Goal: Information Seeking & Learning: Check status

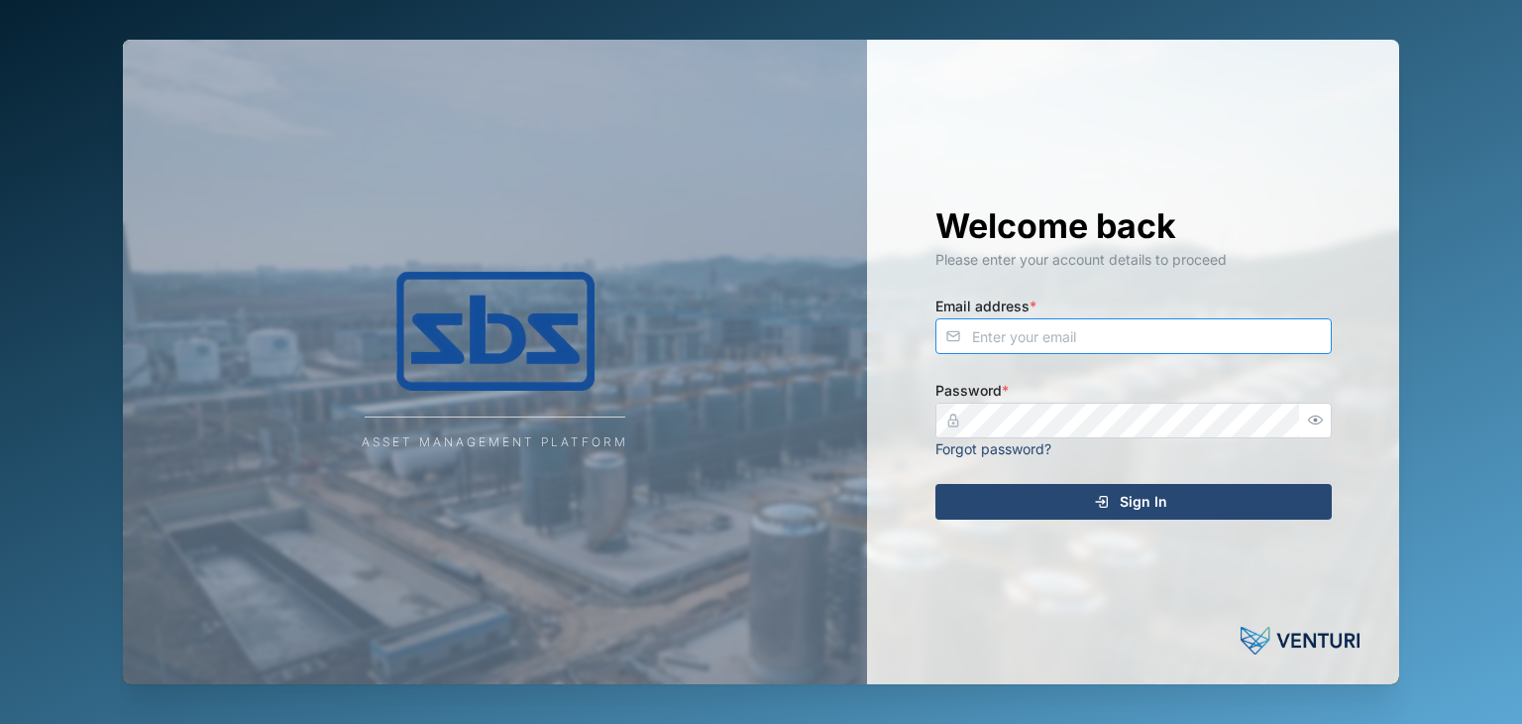
type input "[EMAIL_ADDRESS][DOMAIN_NAME]"
click at [1115, 500] on div "Sign In" at bounding box center [1131, 502] width 365 height 34
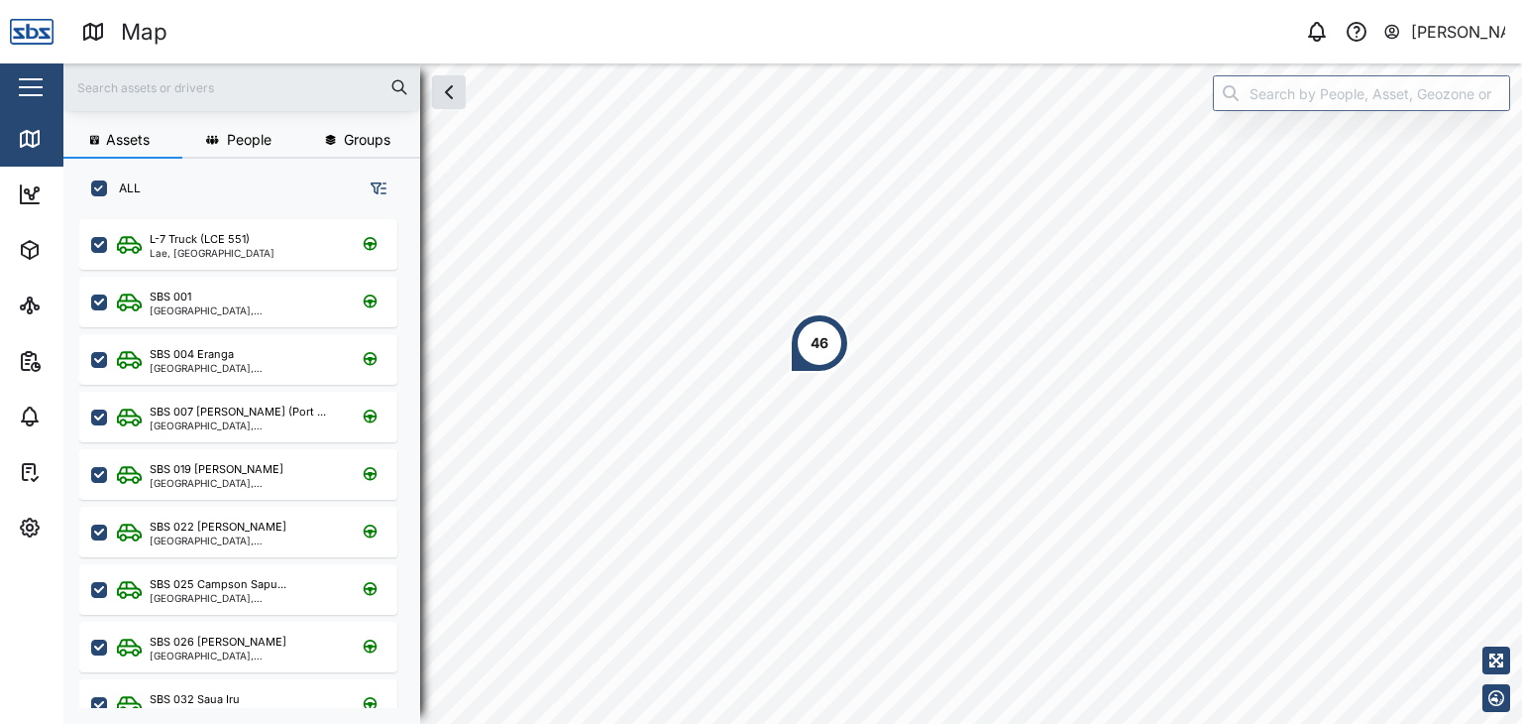
scroll to position [480, 309]
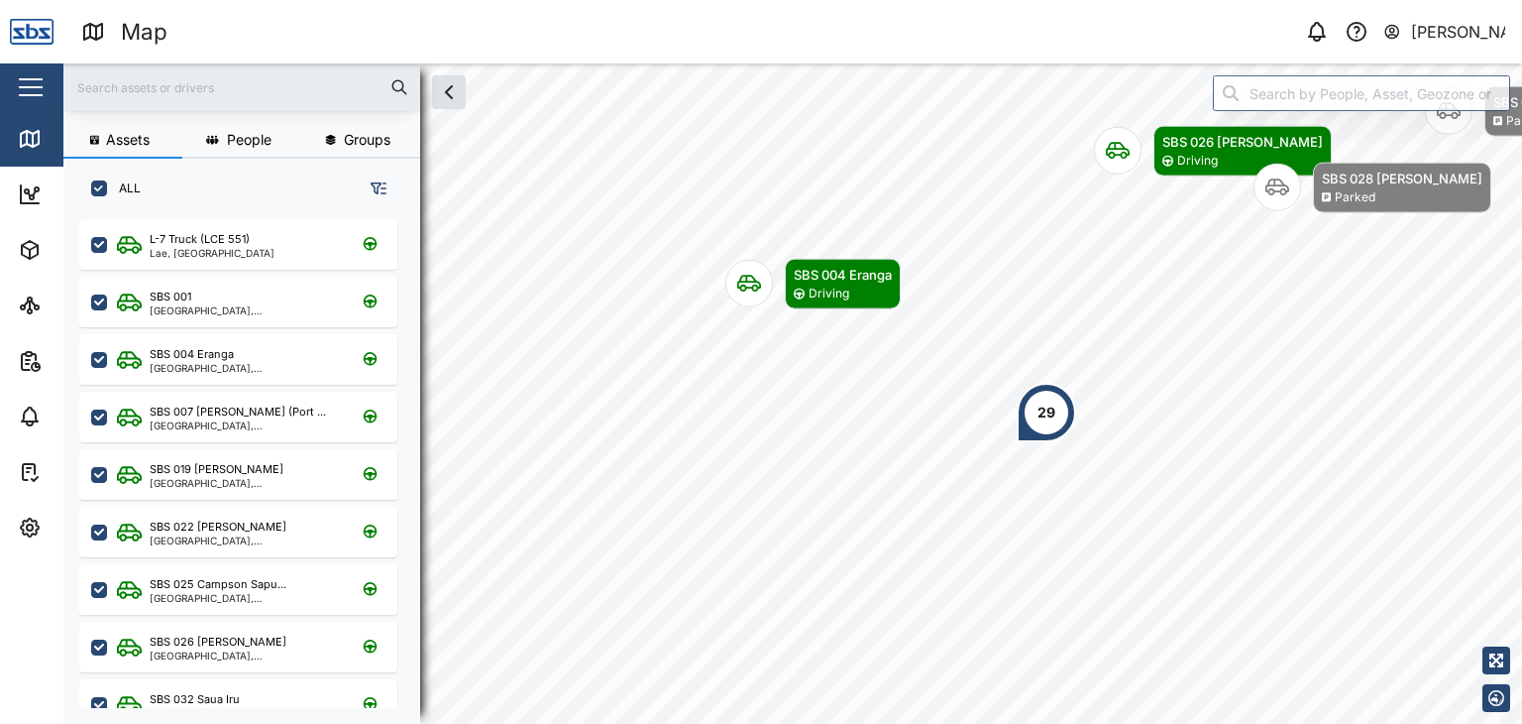
click at [167, 96] on input "text" at bounding box center [241, 87] width 333 height 30
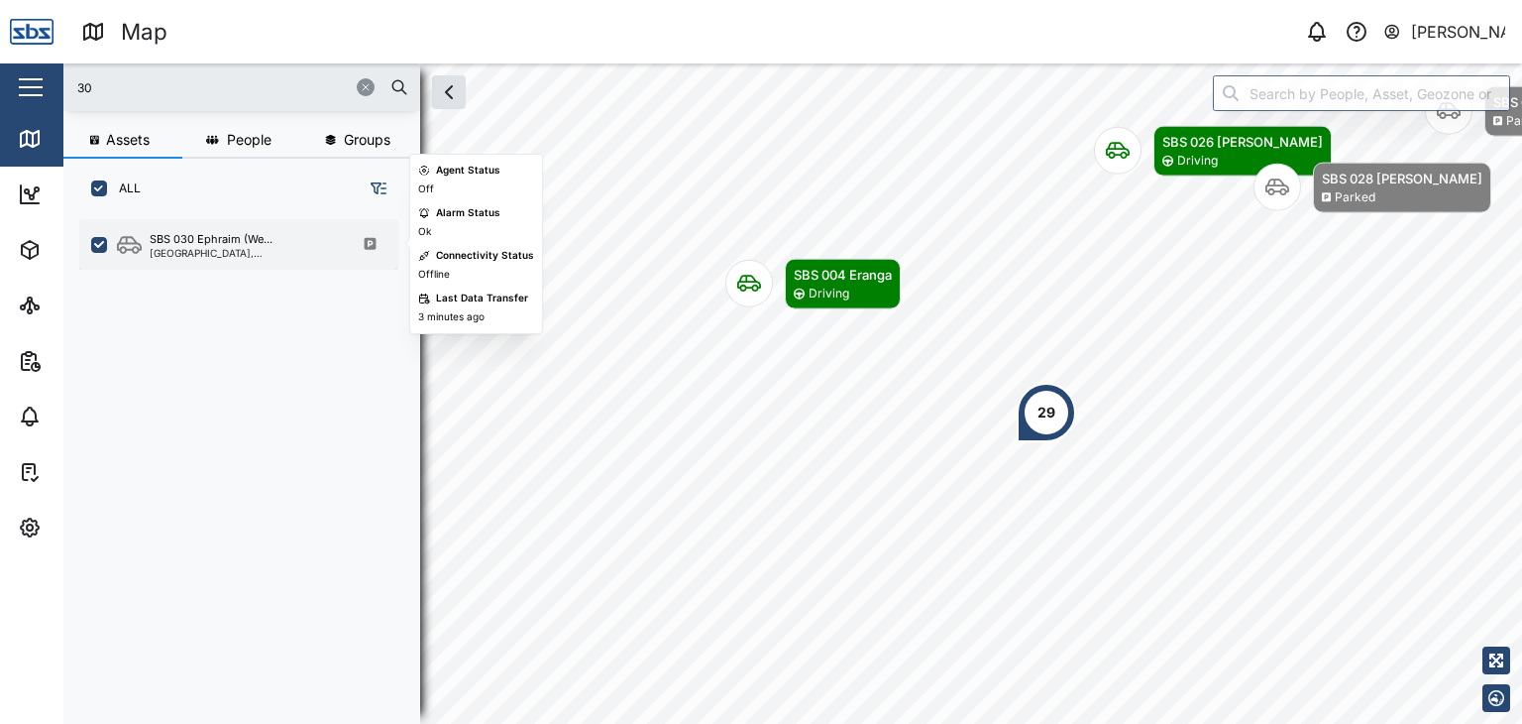
type input "30"
click at [178, 255] on div "[GEOGRAPHIC_DATA], [GEOGRAPHIC_DATA]" at bounding box center [244, 253] width 189 height 10
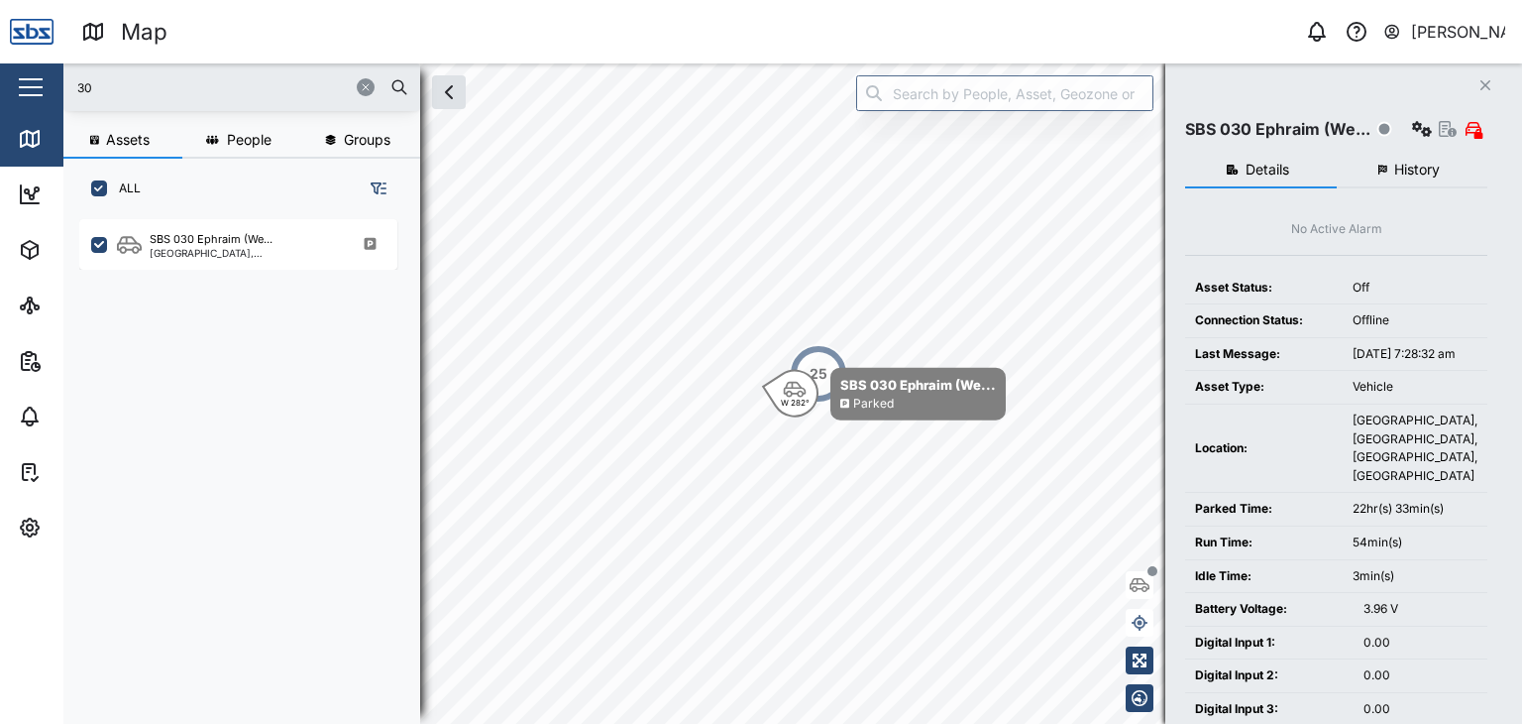
click at [1411, 175] on span "History" at bounding box center [1418, 170] width 46 height 14
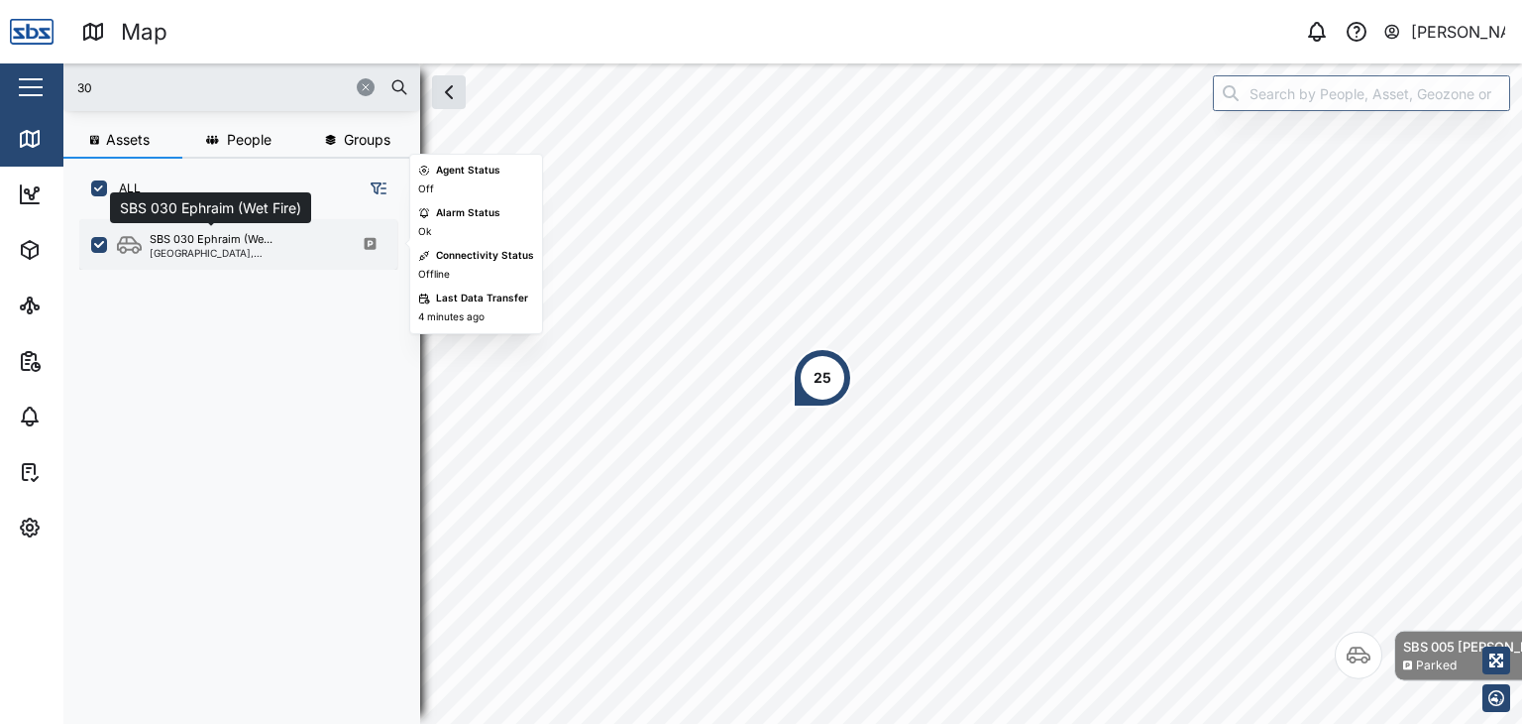
click at [190, 238] on div "SBS 030 Ephraim (We..." at bounding box center [211, 239] width 123 height 17
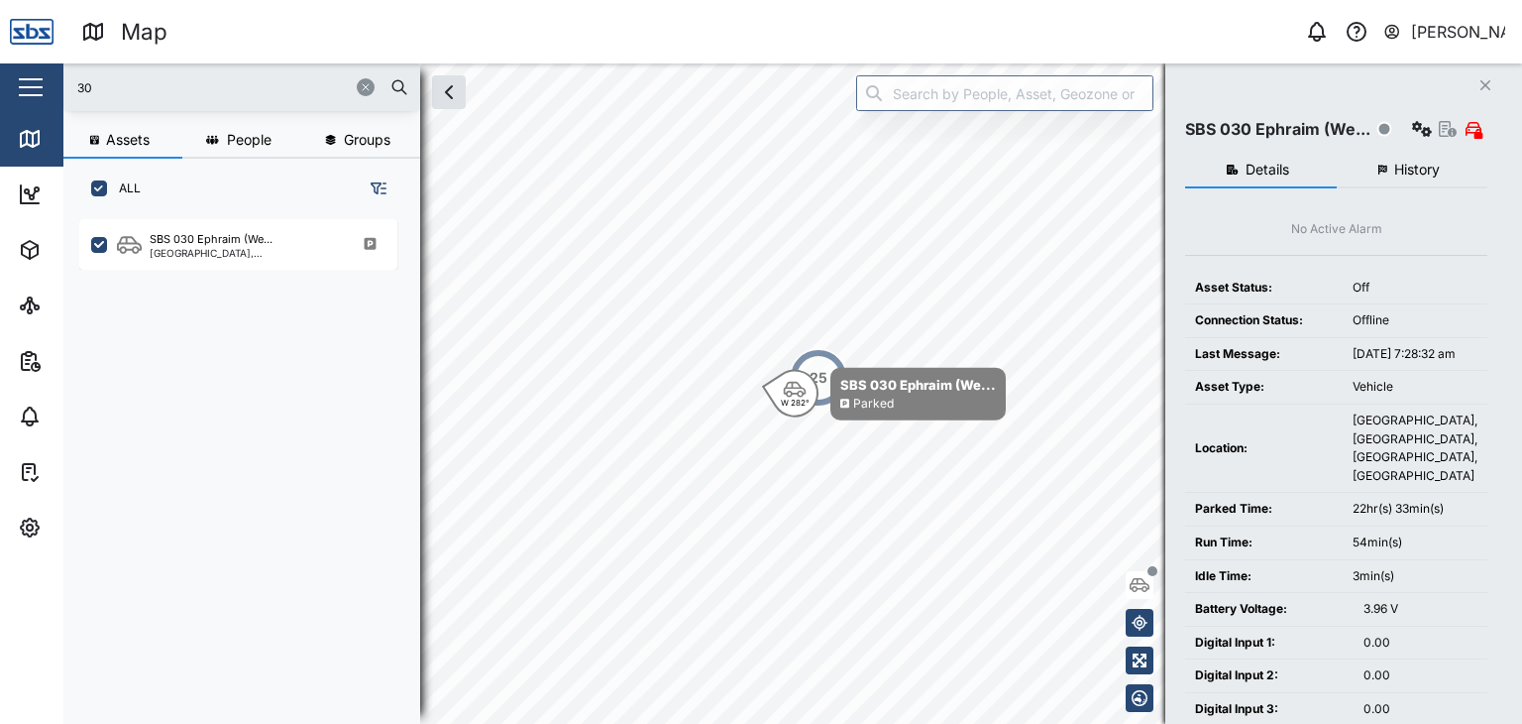
click at [1409, 172] on span "History" at bounding box center [1418, 170] width 46 height 14
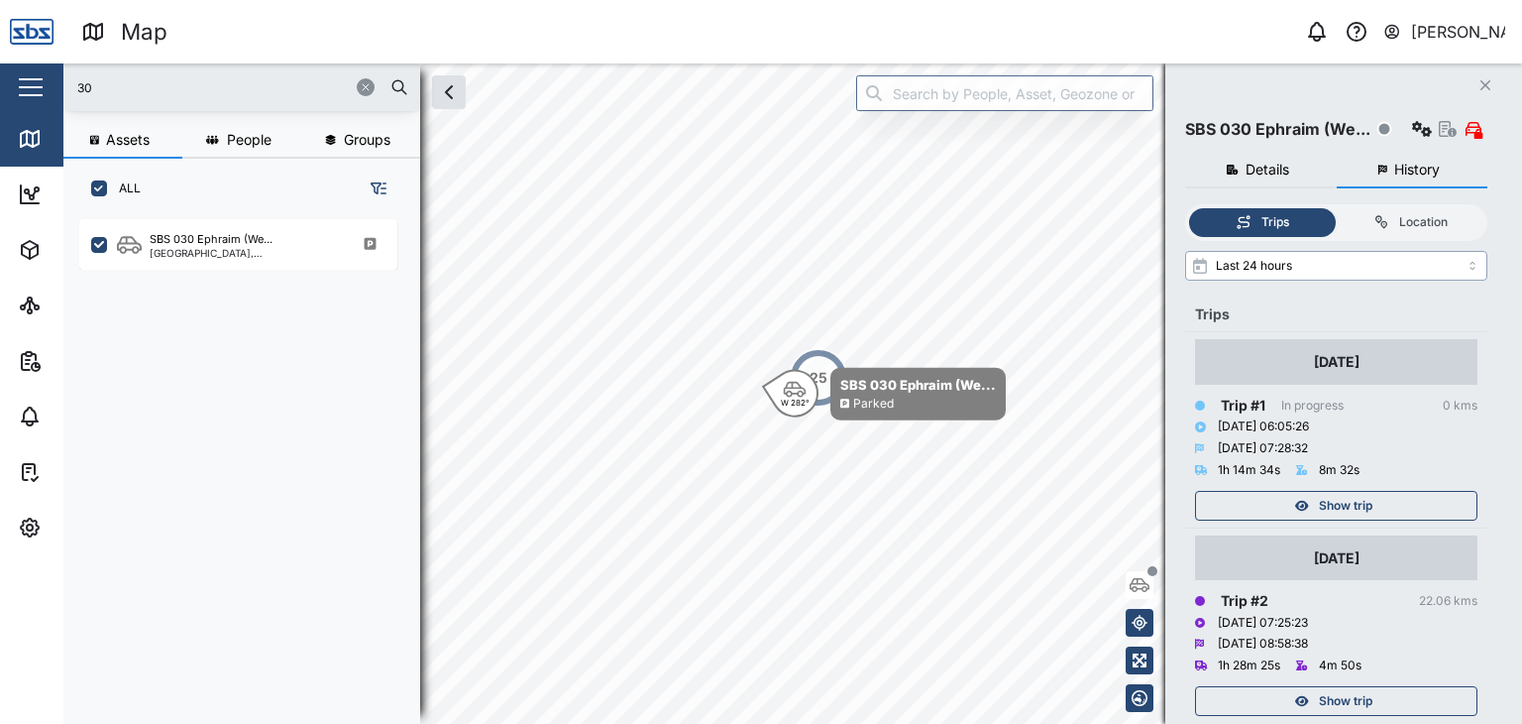
click at [1477, 265] on input "Last 24 hours" at bounding box center [1336, 266] width 302 height 30
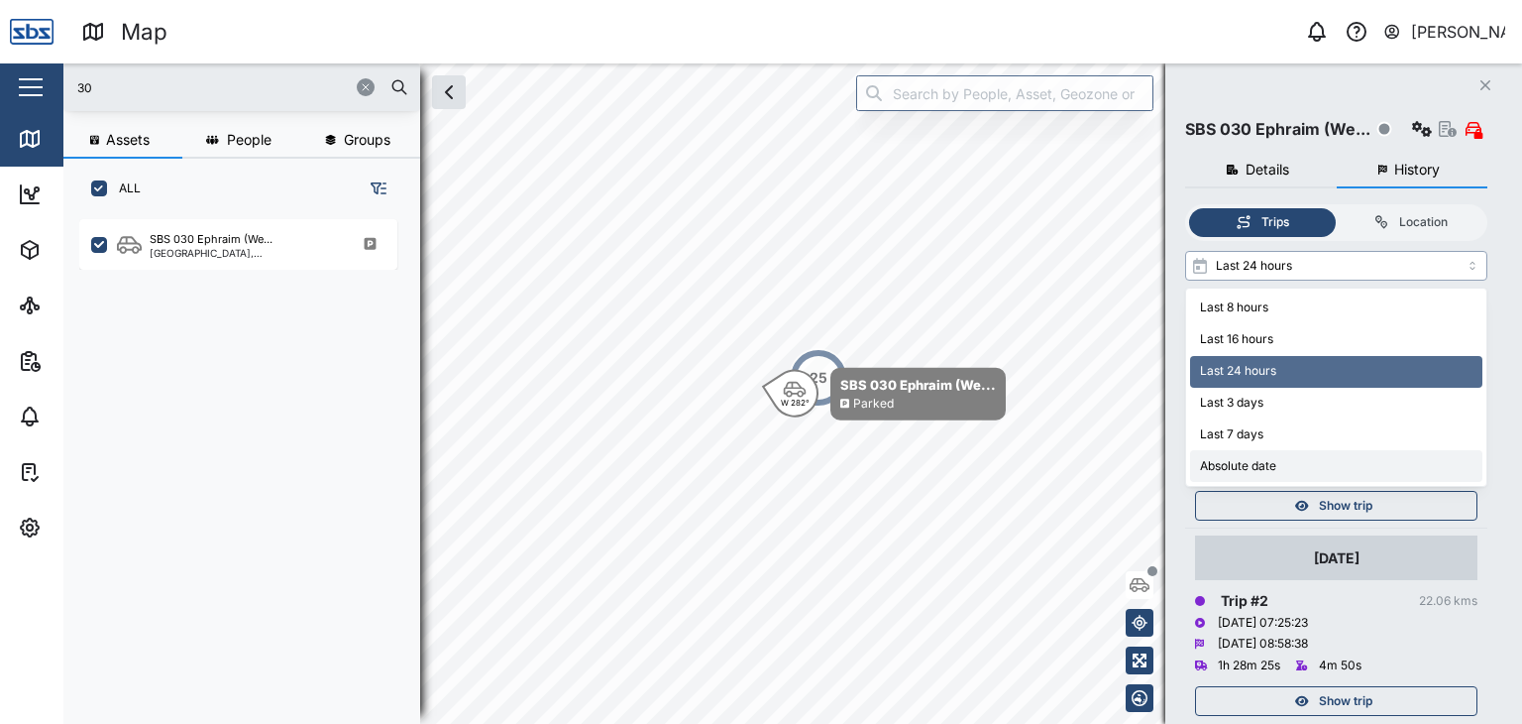
type input "Absolute date"
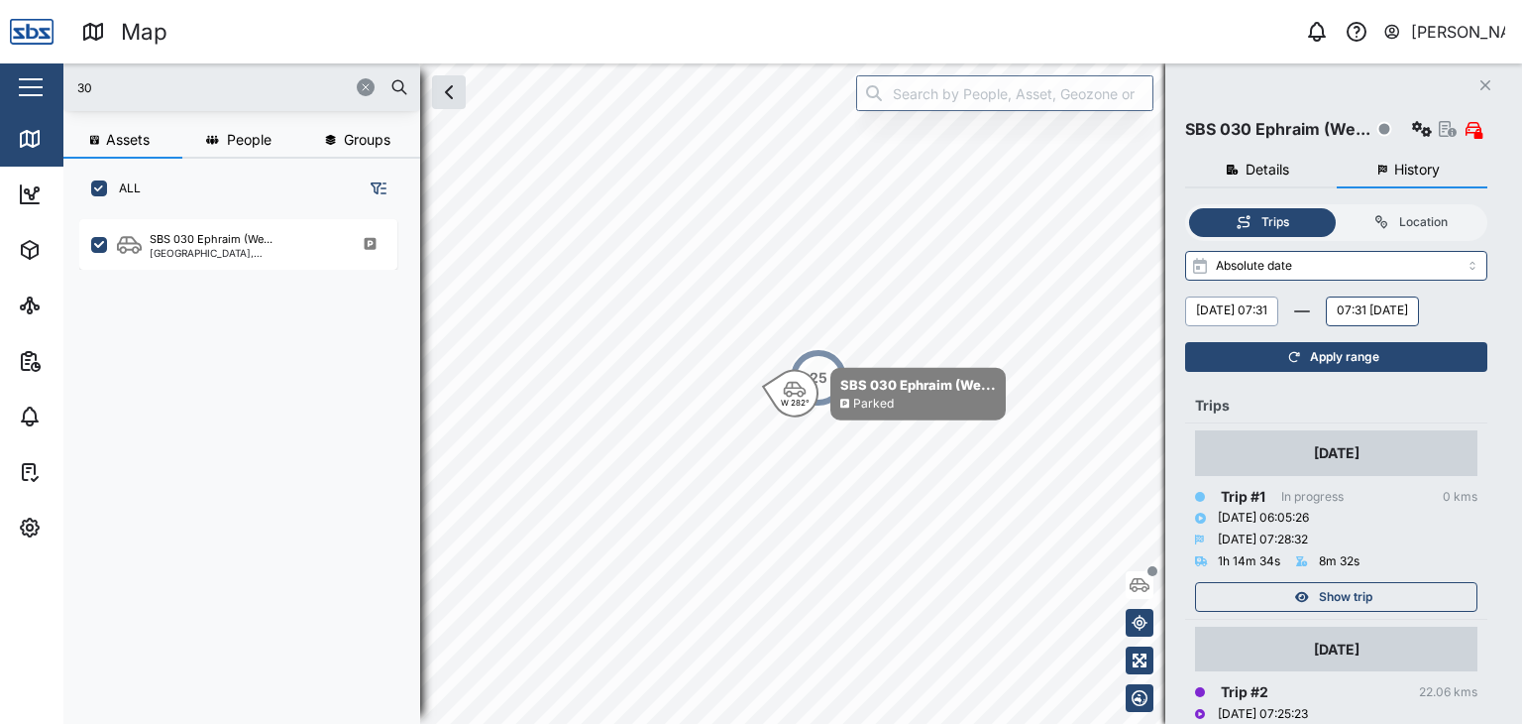
click at [1269, 308] on button "[DATE] 07:31" at bounding box center [1231, 311] width 93 height 30
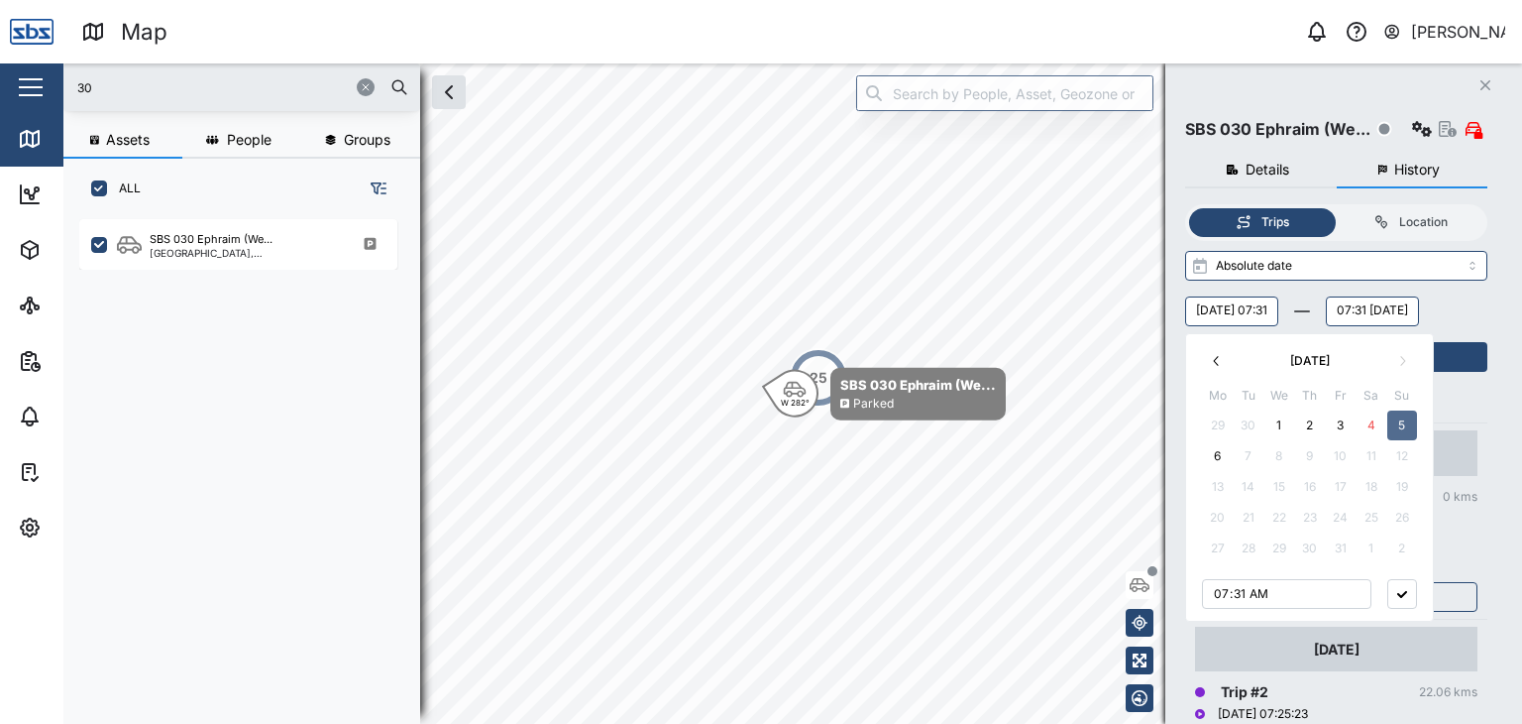
click at [1371, 429] on button "4" at bounding box center [1372, 425] width 30 height 30
click at [1398, 586] on button "button" at bounding box center [1403, 594] width 30 height 30
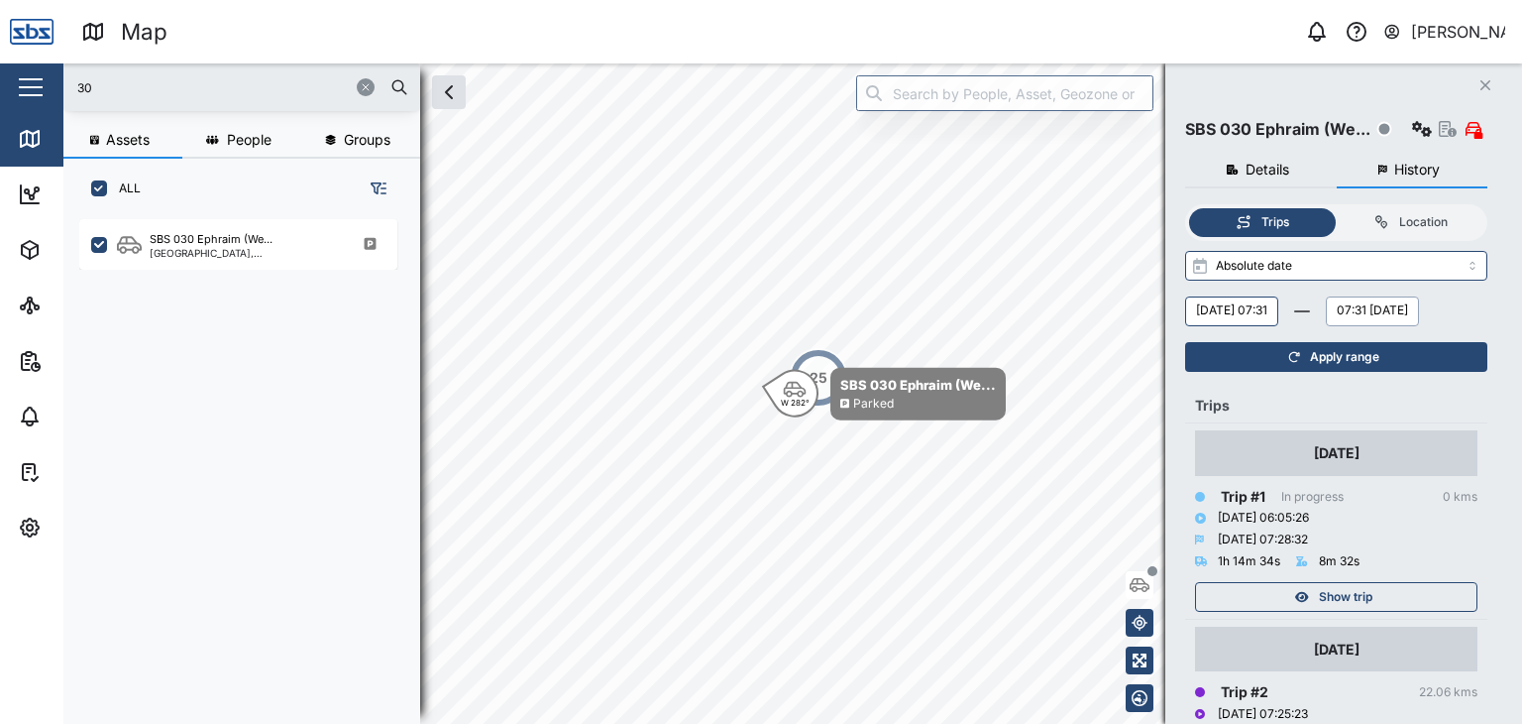
click at [1326, 326] on button "07:31 [DATE]" at bounding box center [1372, 311] width 93 height 30
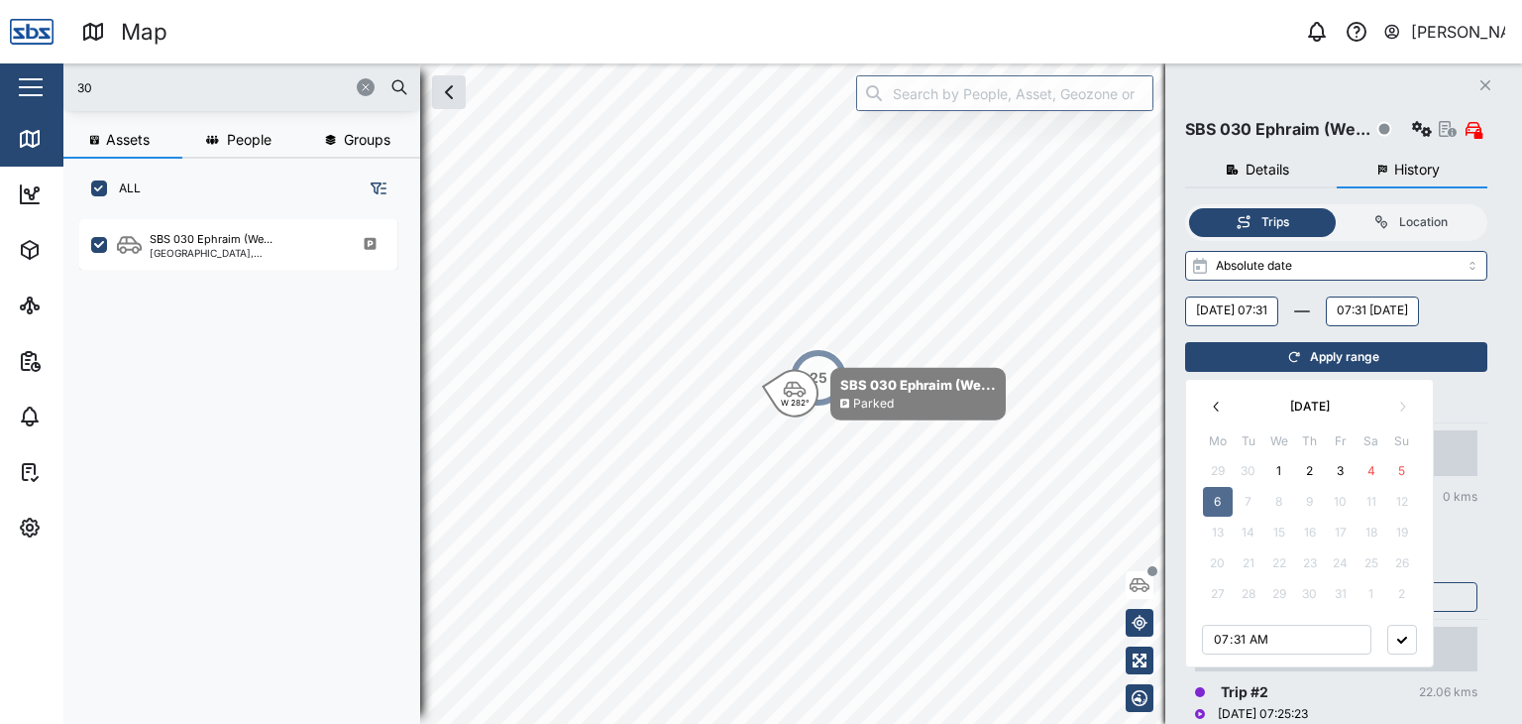
click at [1371, 474] on button "4" at bounding box center [1372, 471] width 30 height 30
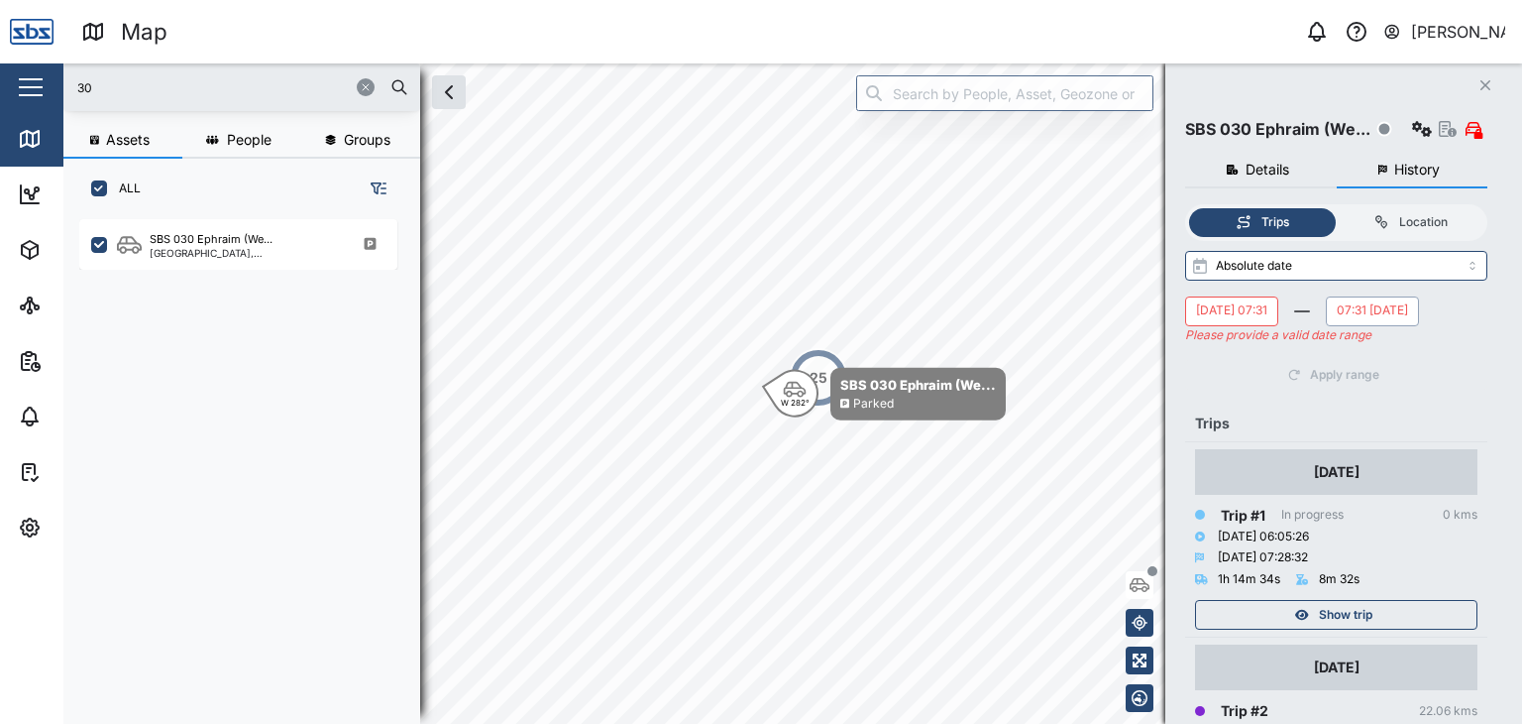
click at [1279, 302] on button "[DATE] 07:31" at bounding box center [1231, 311] width 93 height 30
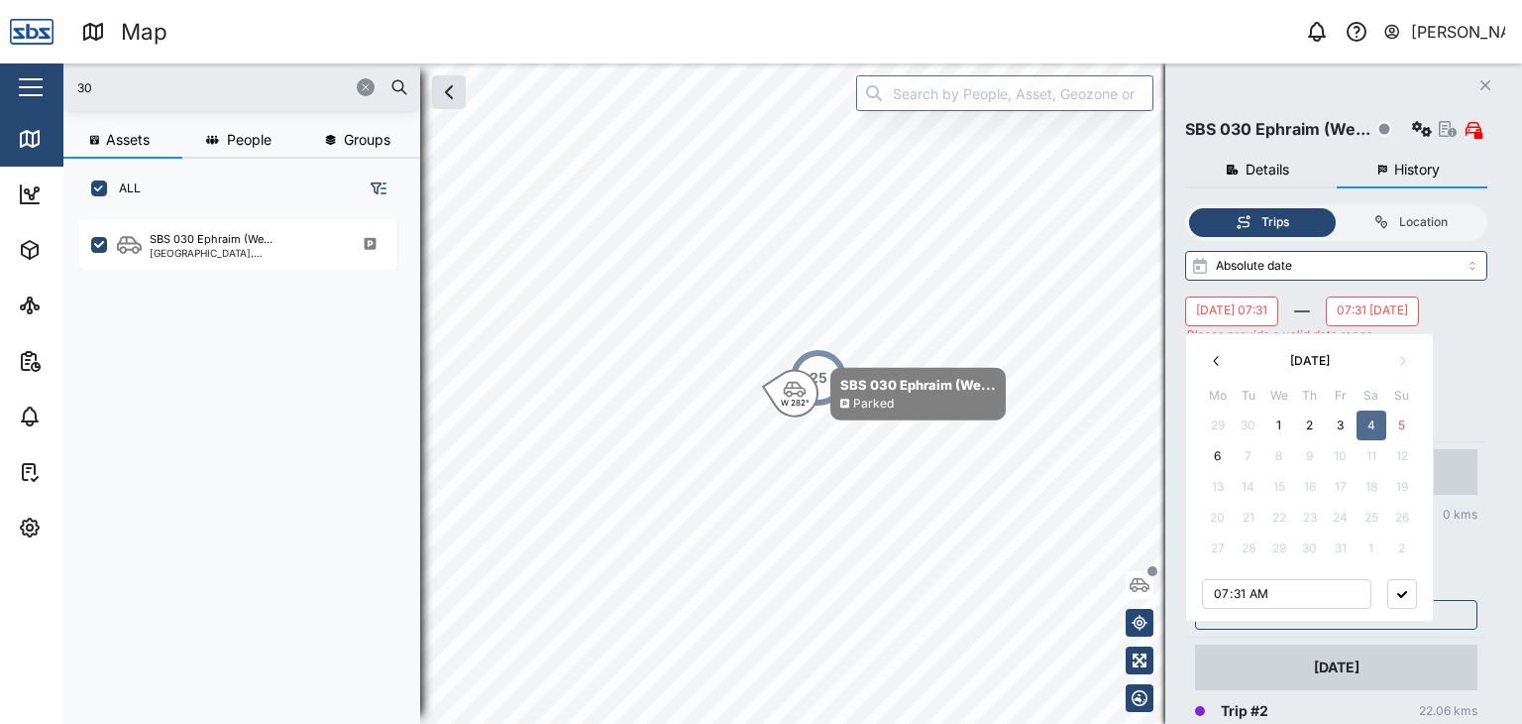
click at [1341, 432] on button "3" at bounding box center [1341, 425] width 30 height 30
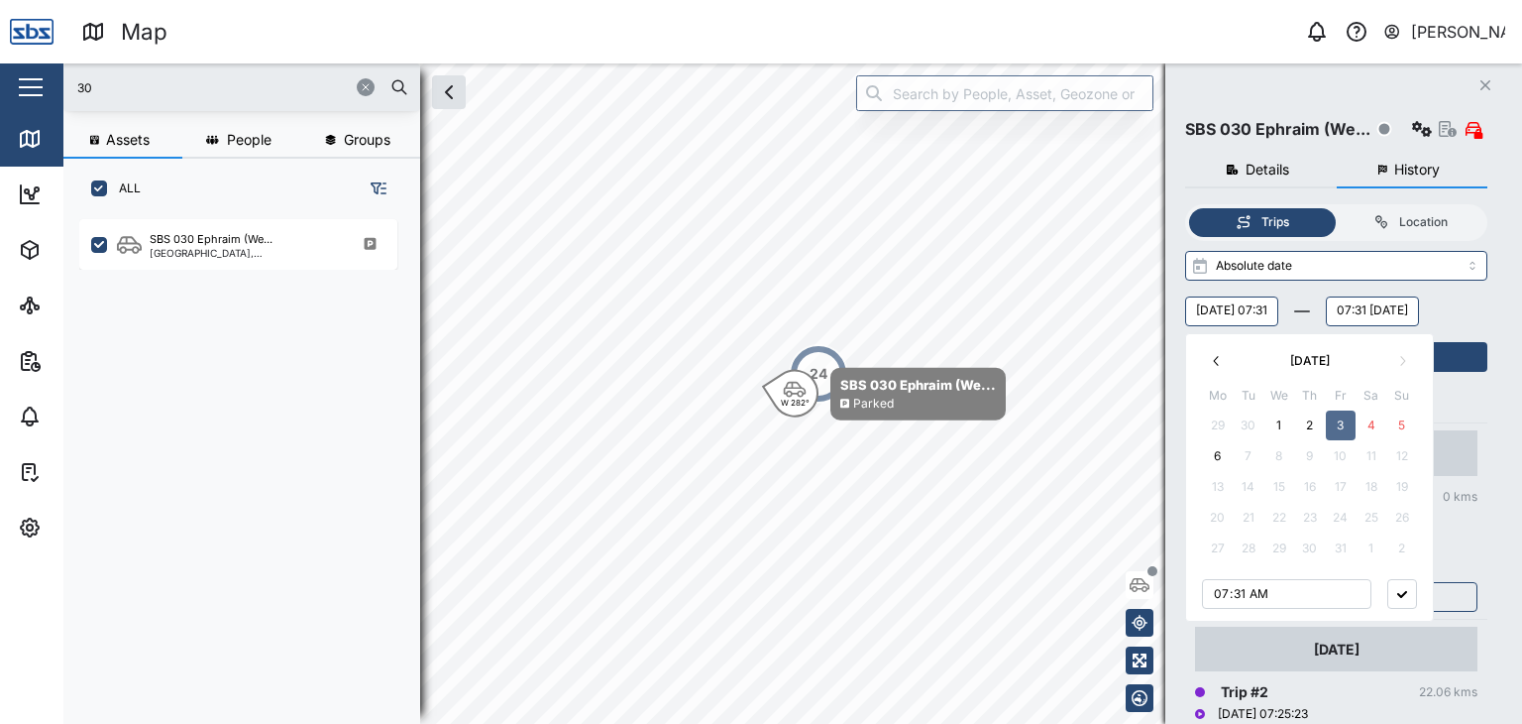
click at [1402, 590] on button "button" at bounding box center [1403, 594] width 30 height 30
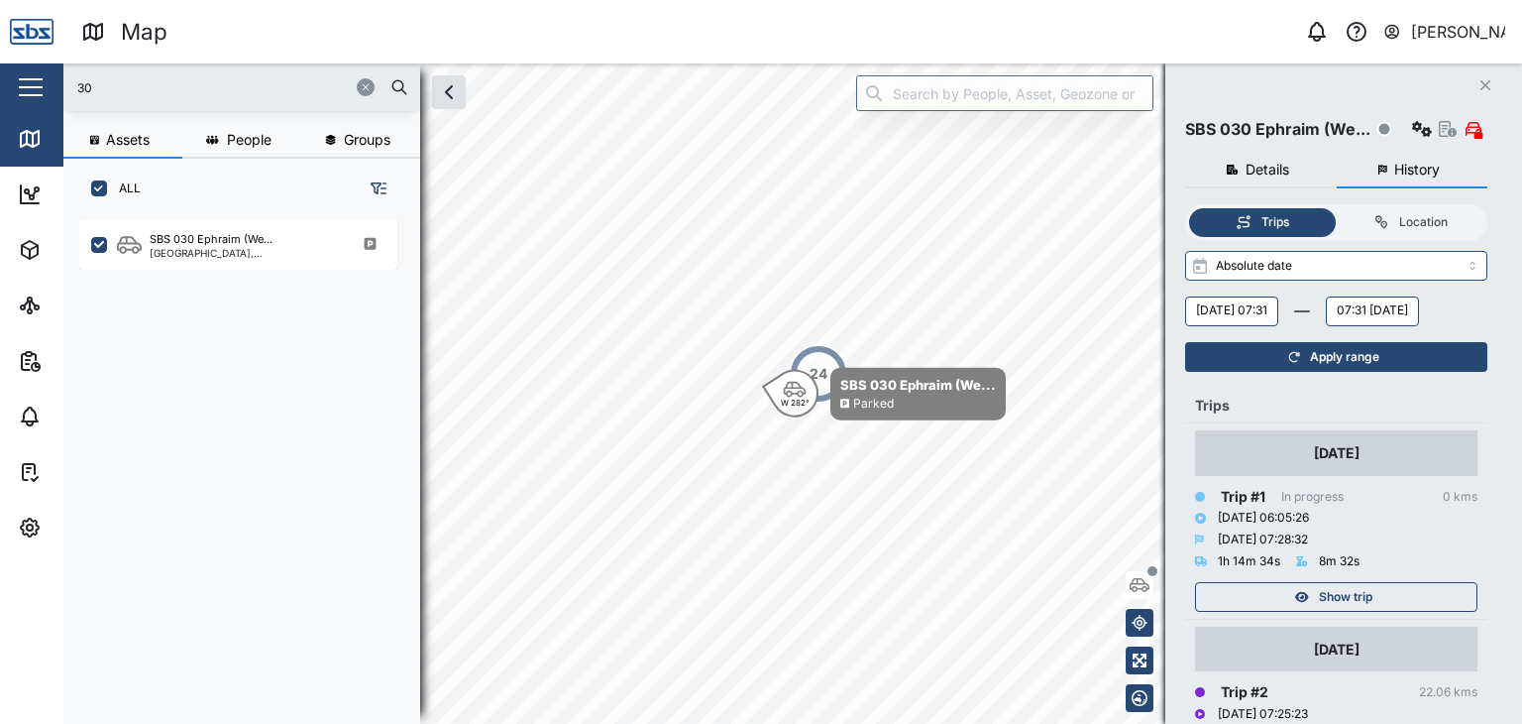
click at [1350, 371] on span "Apply range" at bounding box center [1344, 357] width 69 height 28
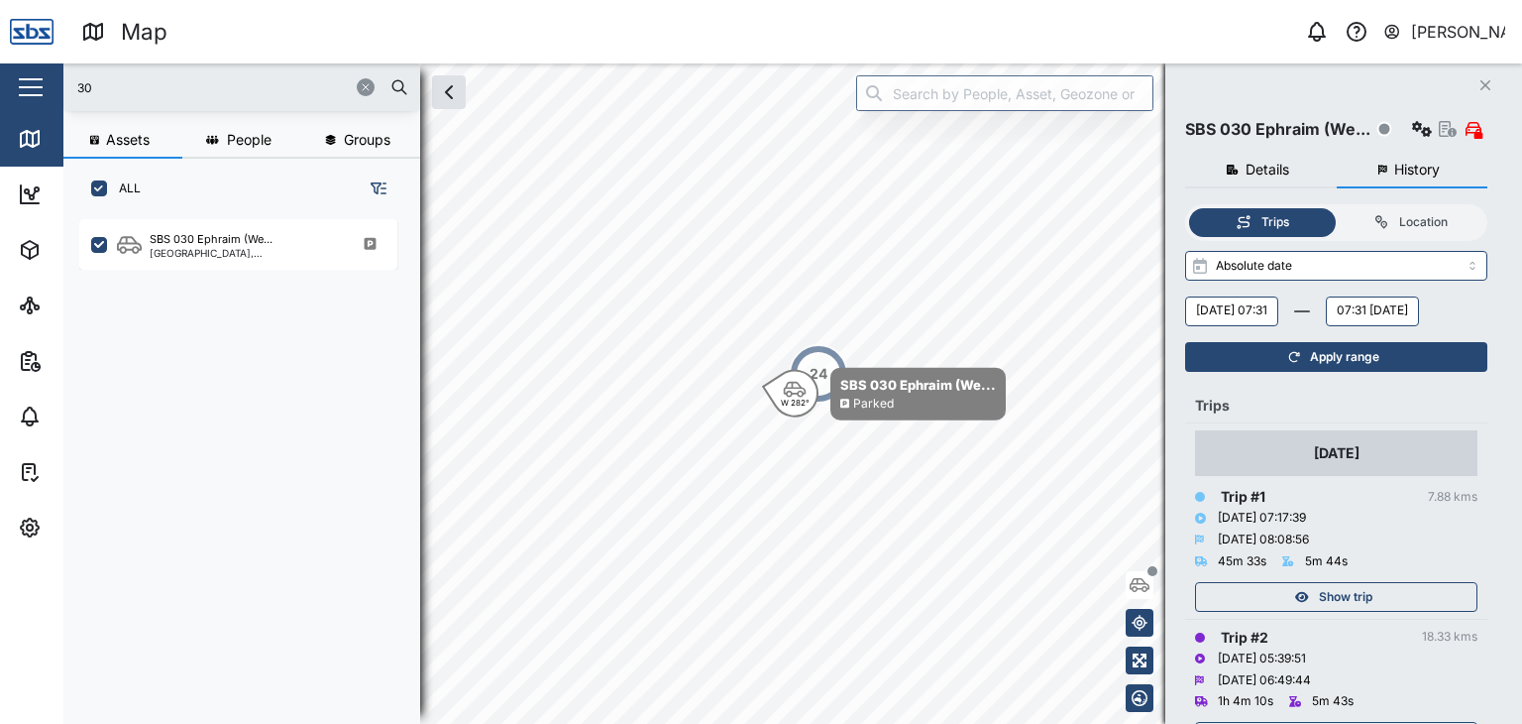
click at [1350, 371] on span "Apply range" at bounding box center [1344, 357] width 69 height 28
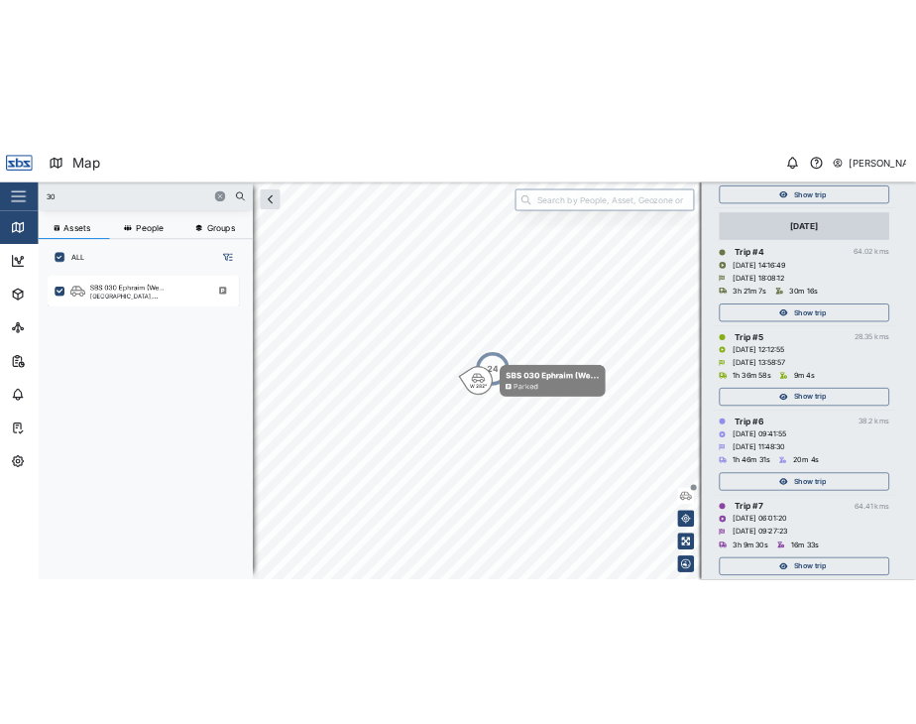
scroll to position [694, 0]
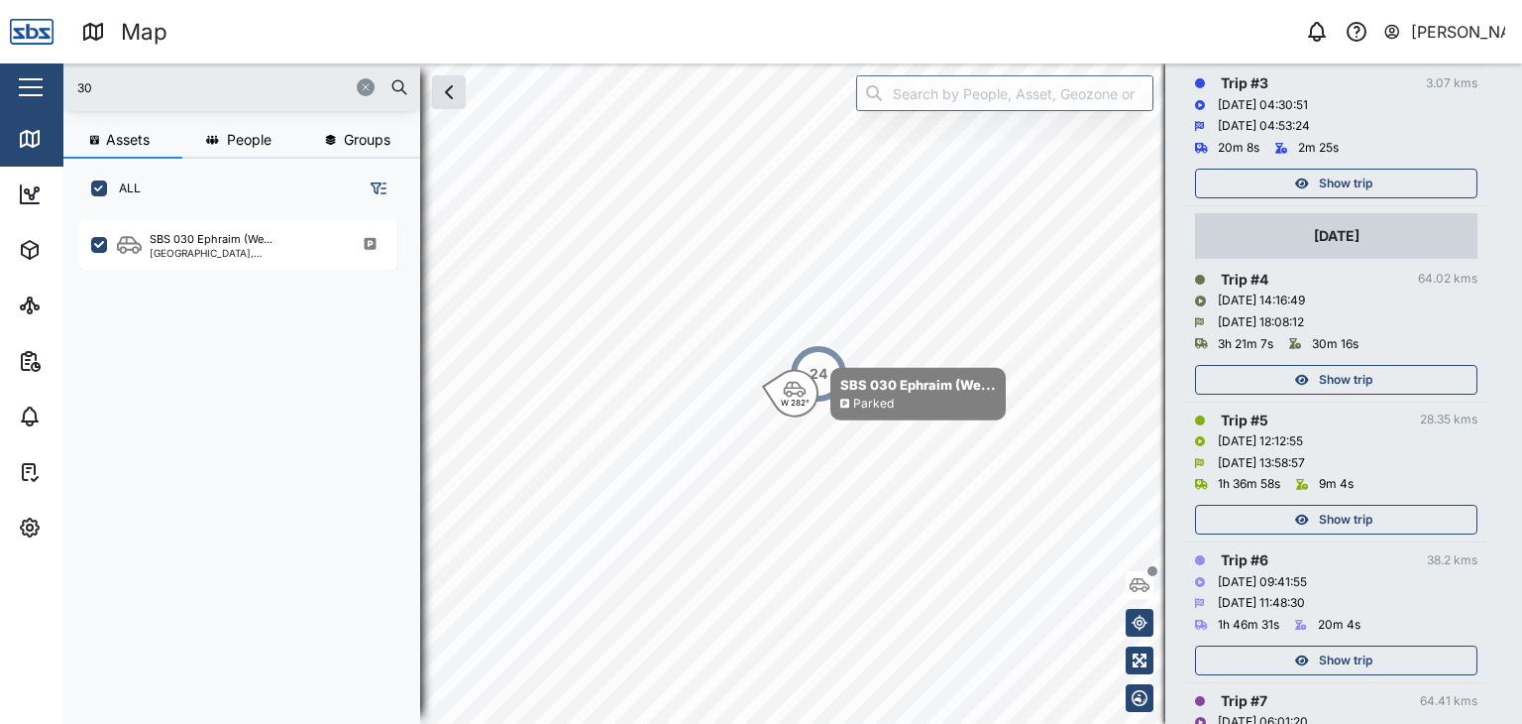
click at [1346, 393] on span "Show trip" at bounding box center [1346, 380] width 54 height 28
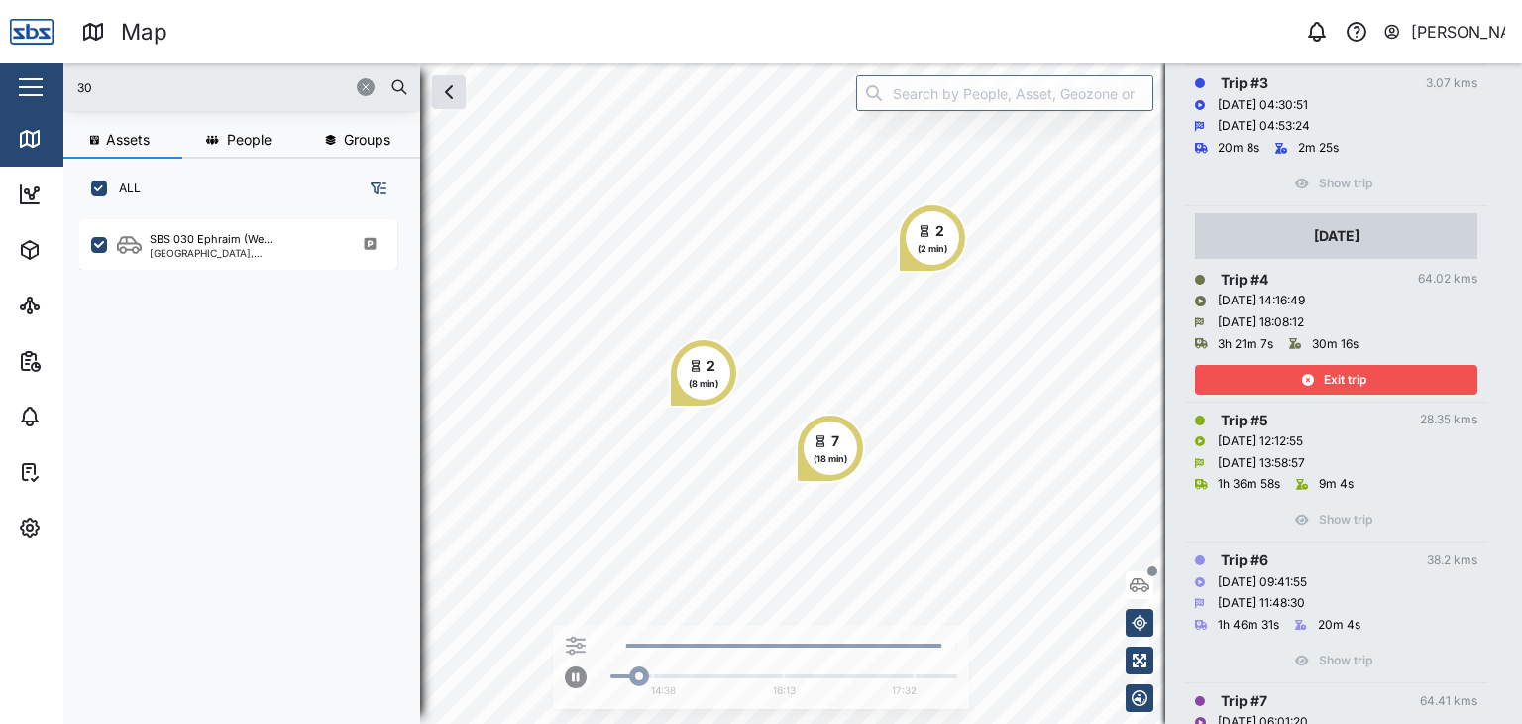
click at [868, 0] on html "Map 0 [PERSON_NAME] Close Map Dashboard Assets ATS Camera Generator Personnel T…" at bounding box center [761, 362] width 1522 height 724
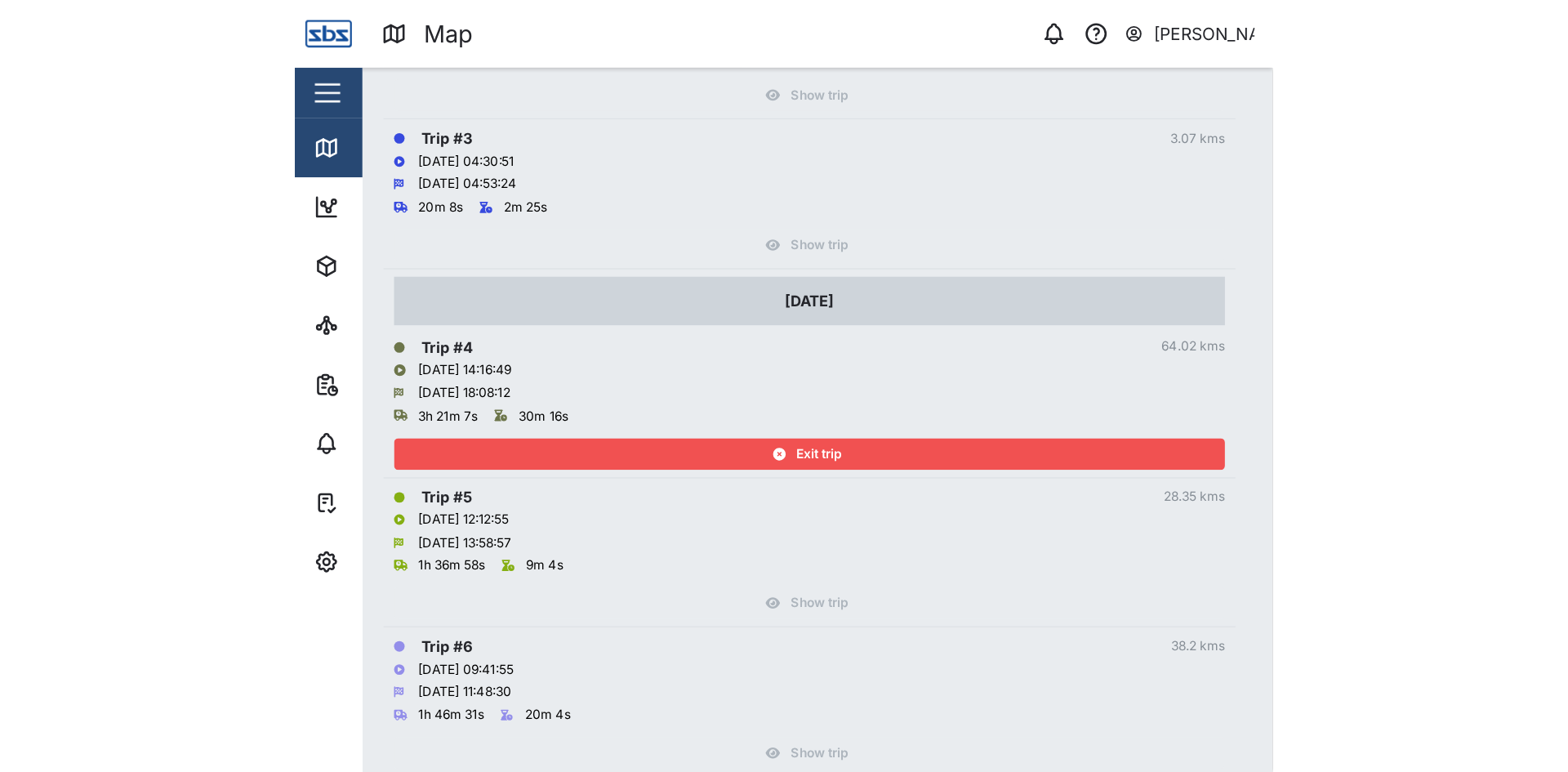
scroll to position [510, 0]
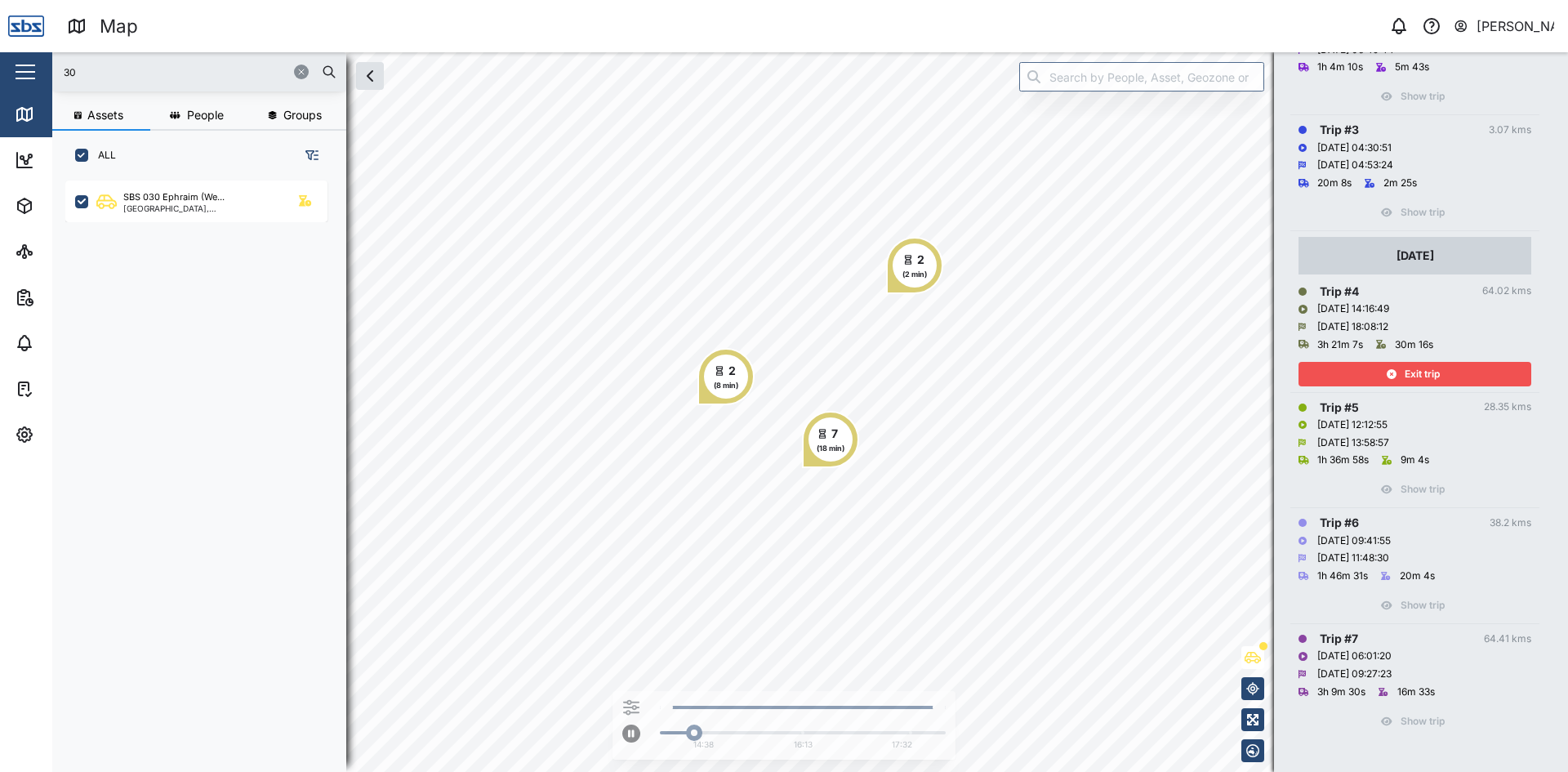
drag, startPoint x: 88, startPoint y: 73, endPoint x: -77, endPoint y: 58, distance: 165.7
click at [0, 58] on html "Map 0 [PERSON_NAME] Close Map Dashboard Assets ATS Camera Generator Personnel T…" at bounding box center [784, 386] width 1568 height 772
type input "13"
click at [212, 203] on div "SBS 013 Truck Maro" at bounding box center [201, 197] width 156 height 14
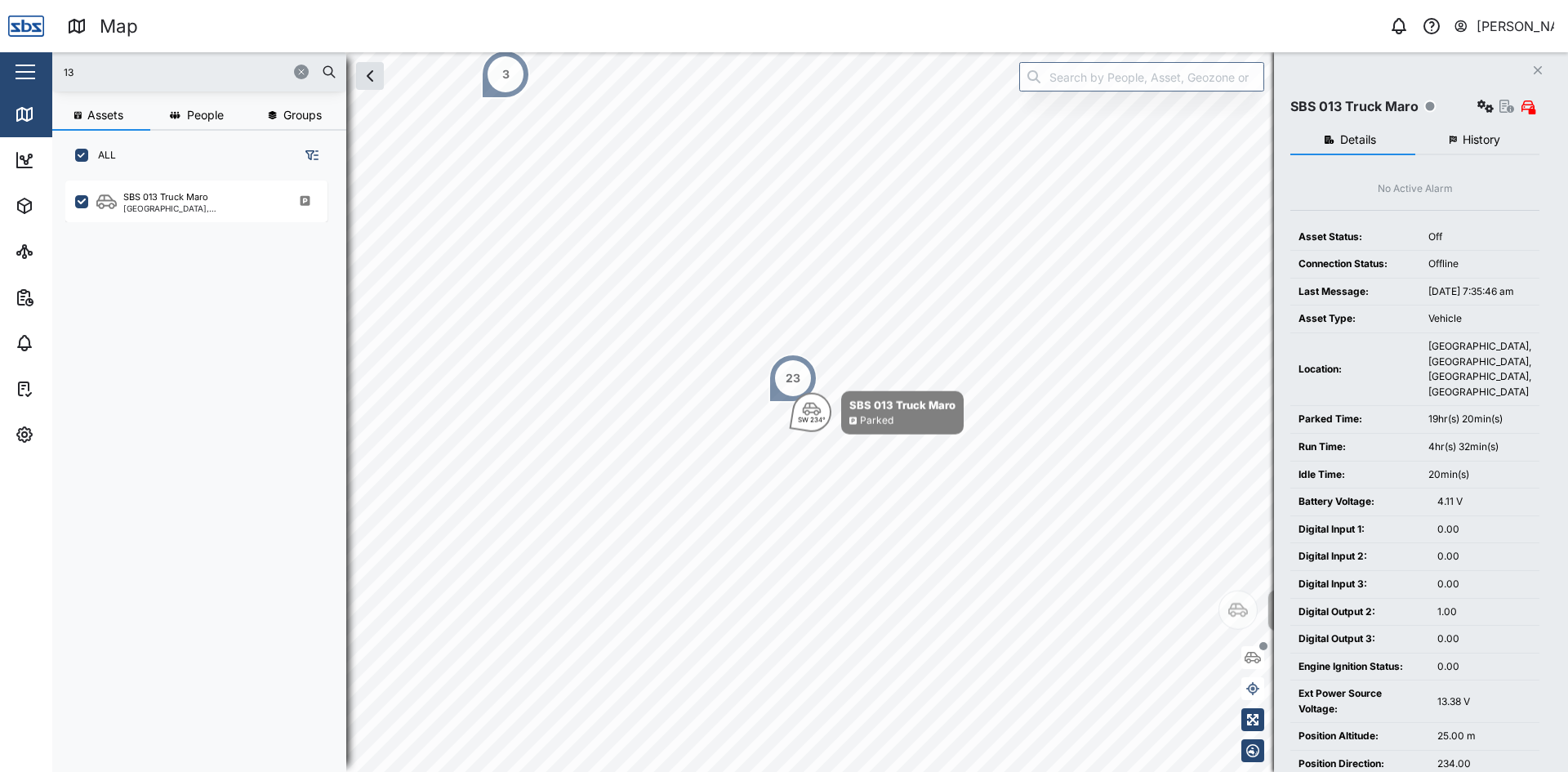
click at [1253, 141] on span "History" at bounding box center [1481, 140] width 38 height 12
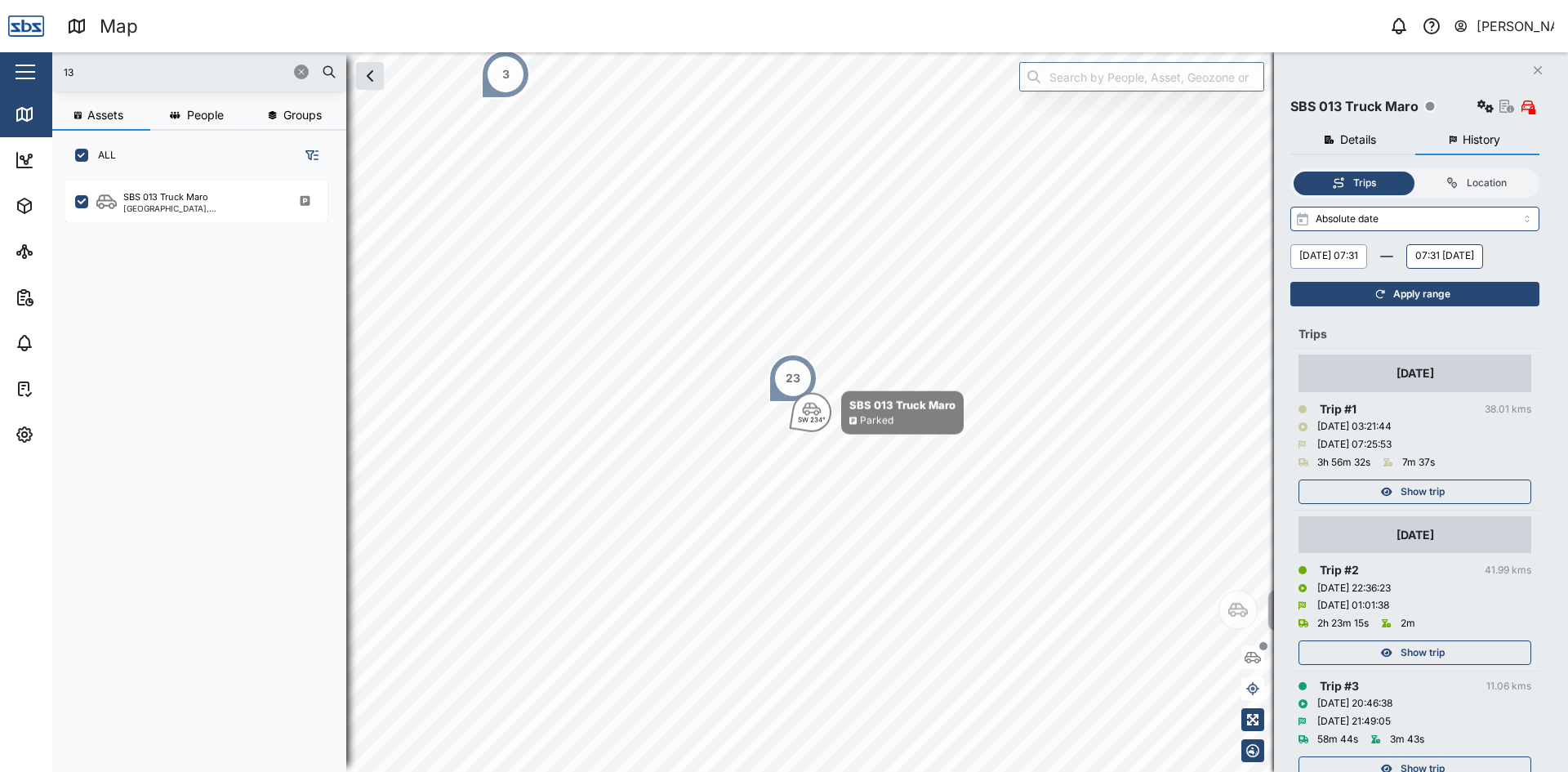
click at [1253, 257] on button "[DATE] 07:31" at bounding box center [1328, 256] width 77 height 25
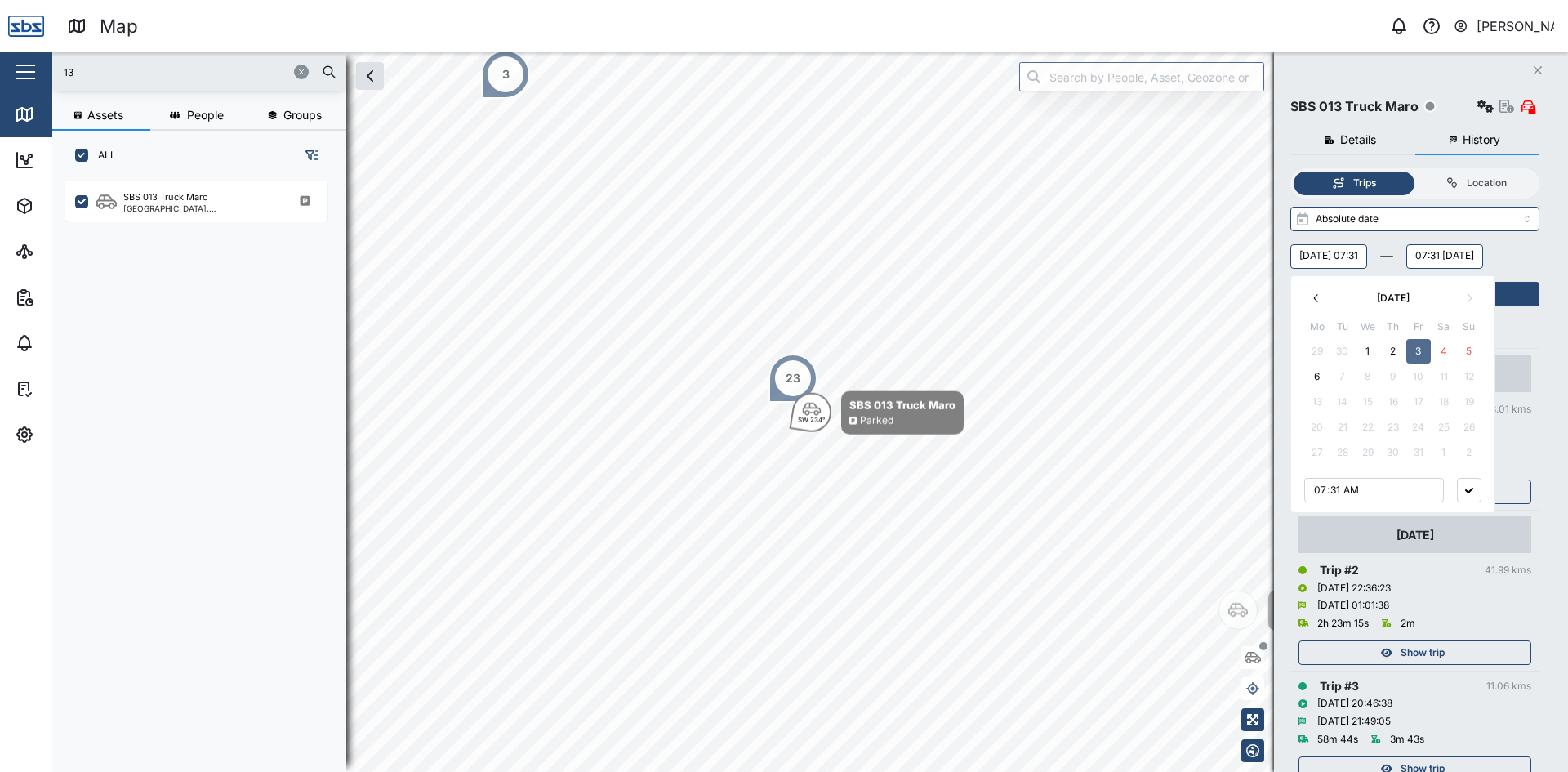
click at [1253, 347] on button "5" at bounding box center [1469, 351] width 25 height 25
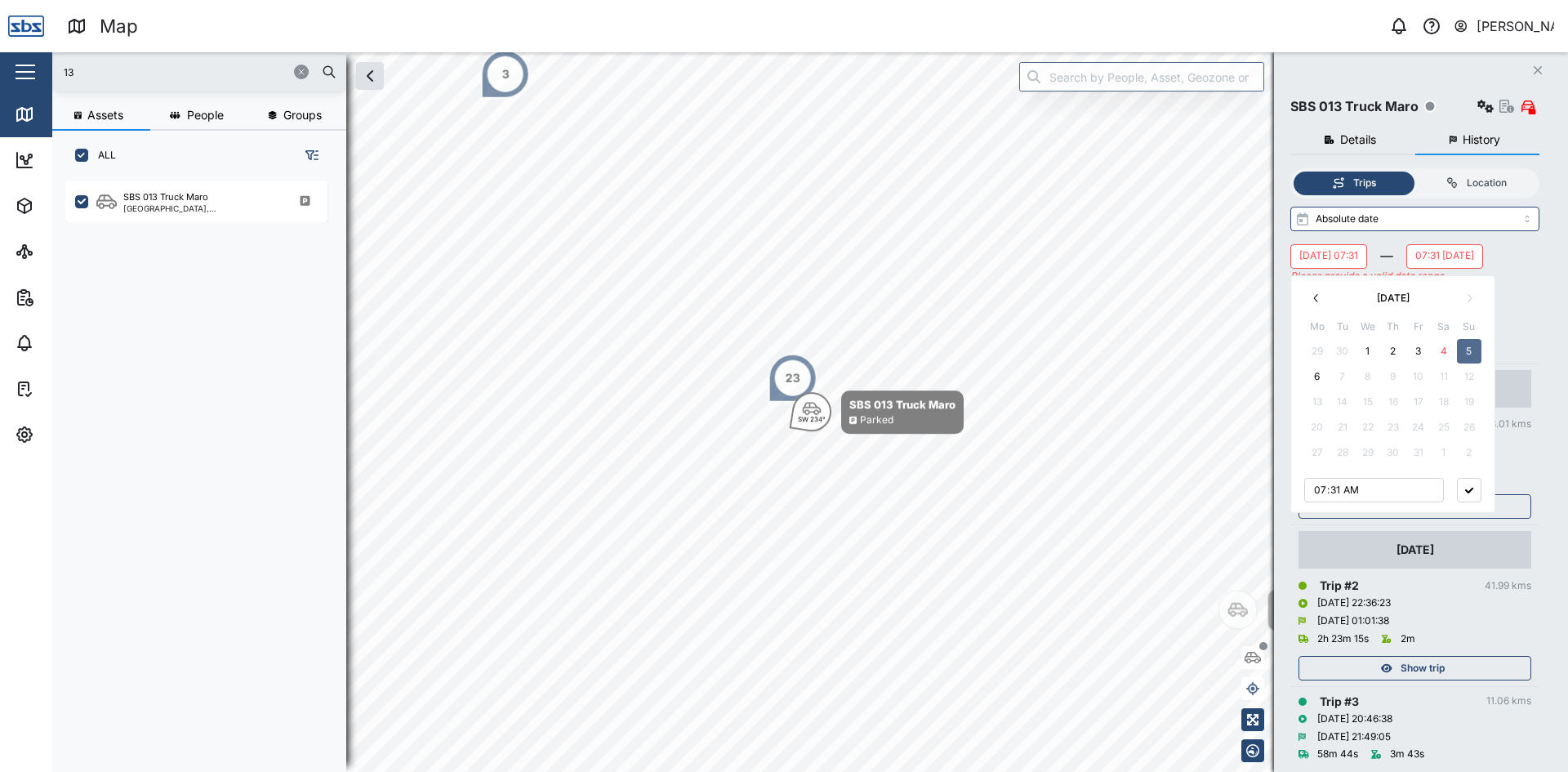
click at [1253, 489] on icon "button" at bounding box center [1469, 490] width 8 height 6
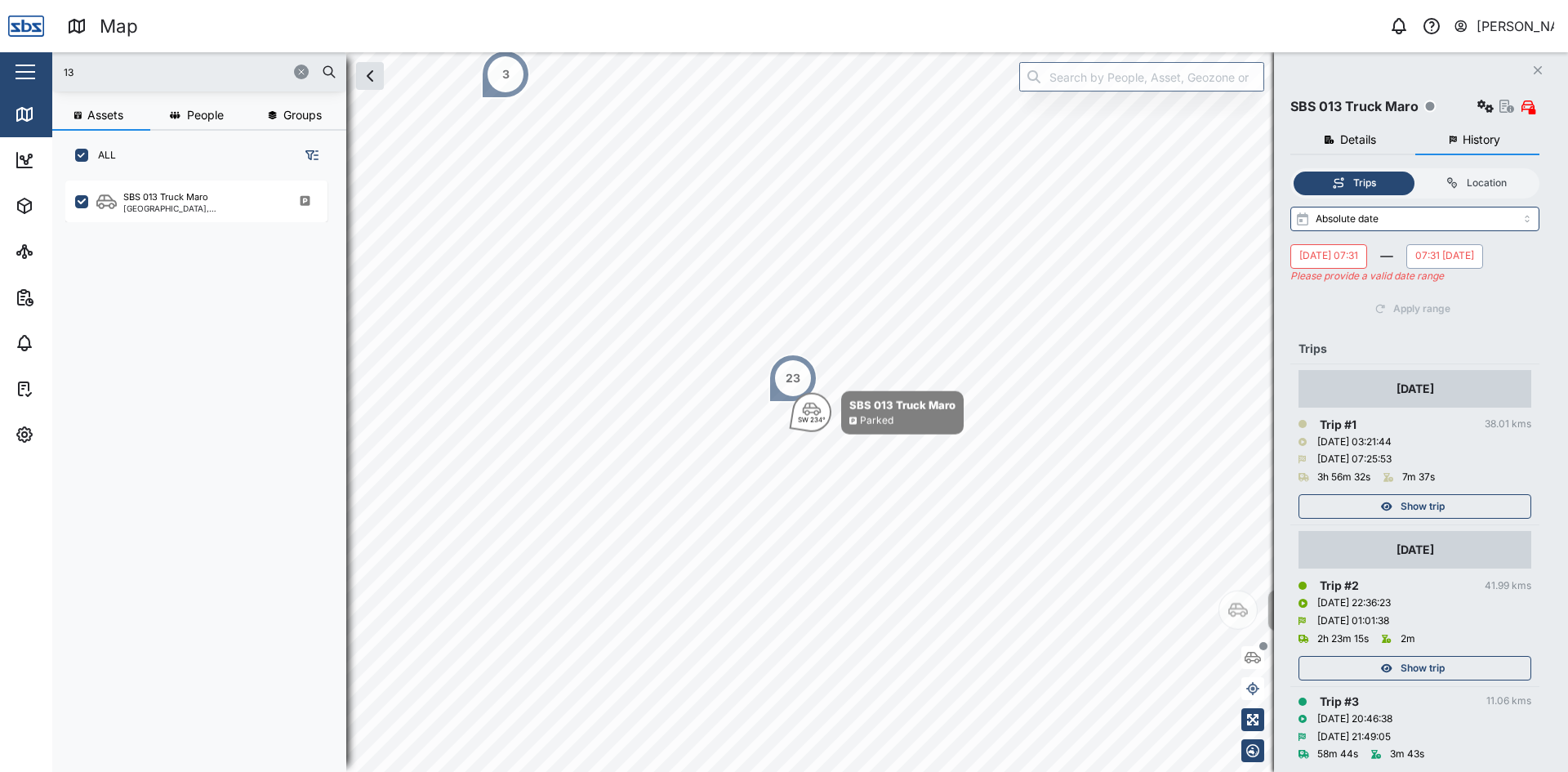
click at [1253, 269] on button "07:31 [DATE]" at bounding box center [1444, 256] width 77 height 25
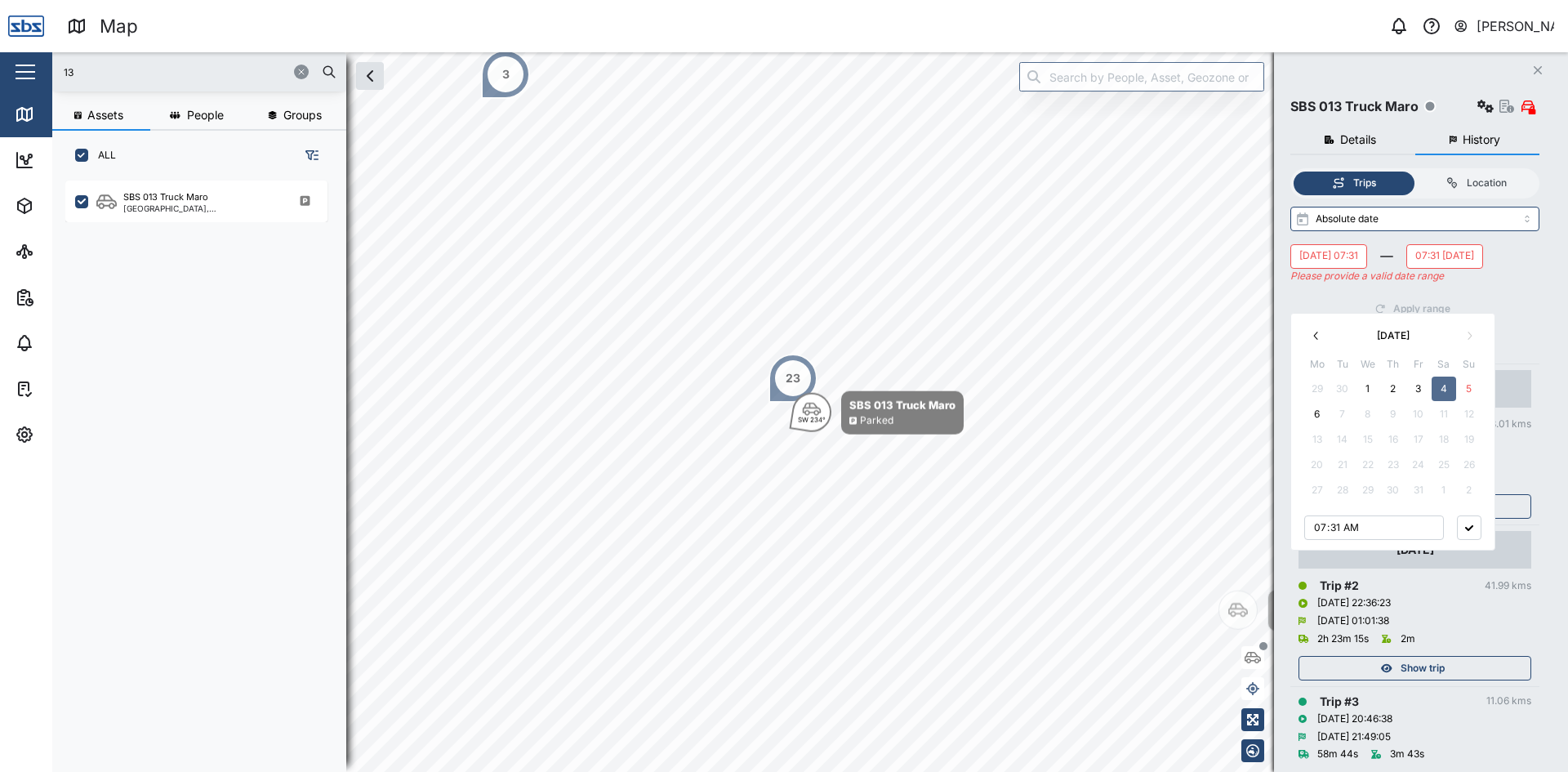
click at [1253, 383] on button "5" at bounding box center [1469, 389] width 25 height 25
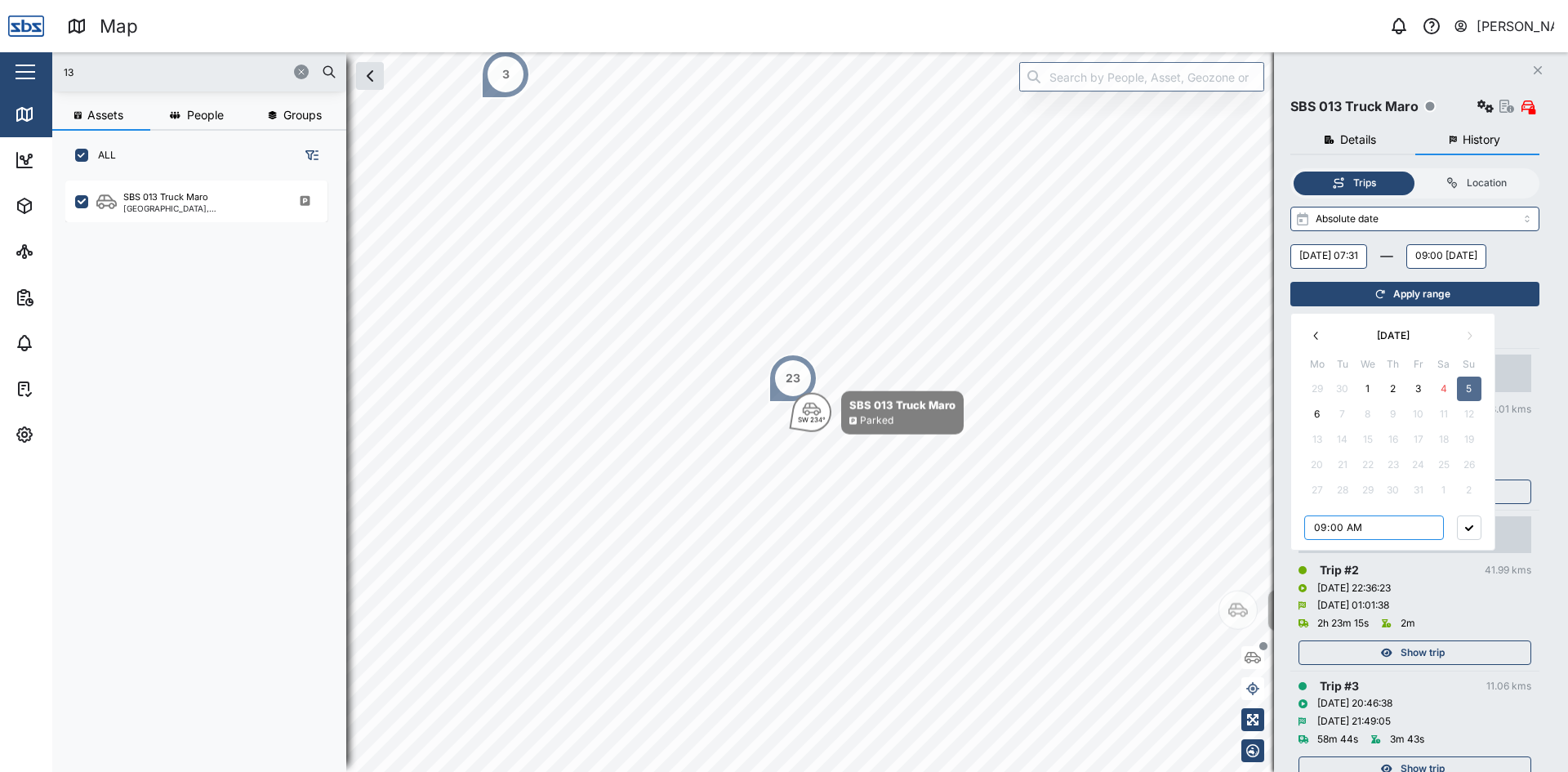
type input "21:00"
click at [1253, 527] on icon "button" at bounding box center [1469, 527] width 8 height 6
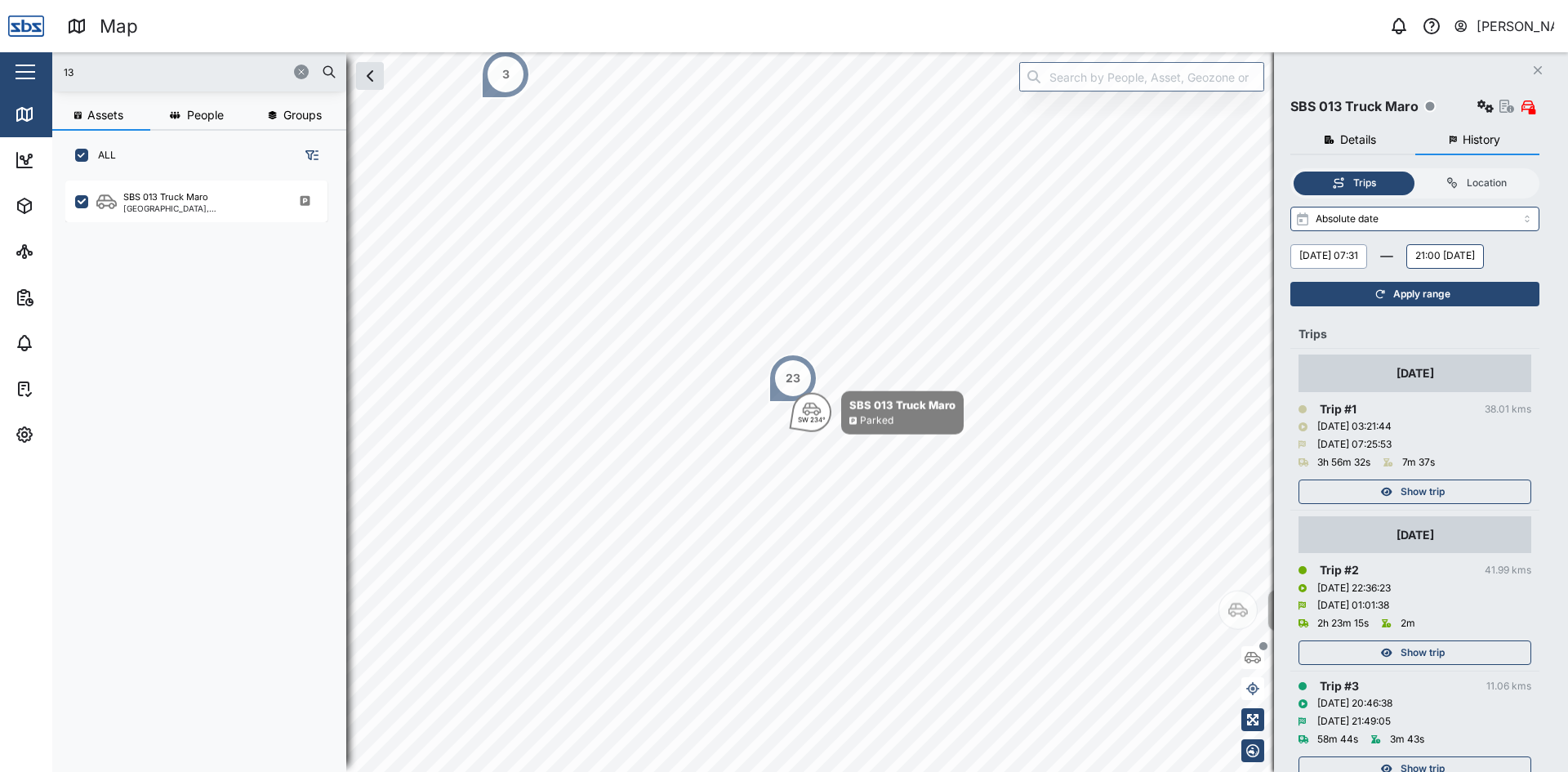
click at [1253, 252] on button "[DATE] 07:31" at bounding box center [1328, 256] width 77 height 25
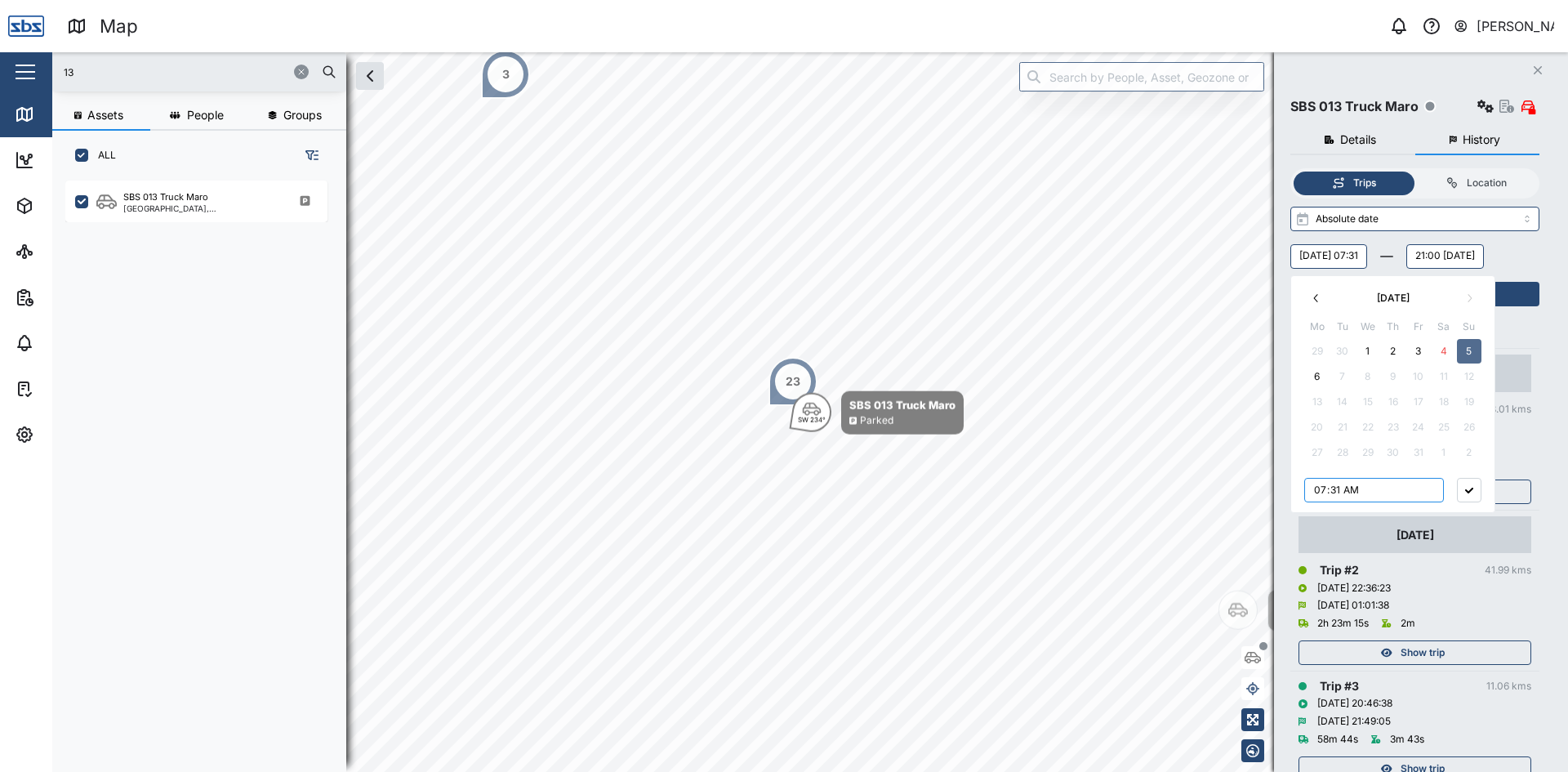
click at [1253, 489] on input "07:31" at bounding box center [1374, 490] width 139 height 25
click at [1253, 489] on input "09:31" at bounding box center [1374, 490] width 139 height 25
type input "21:31"
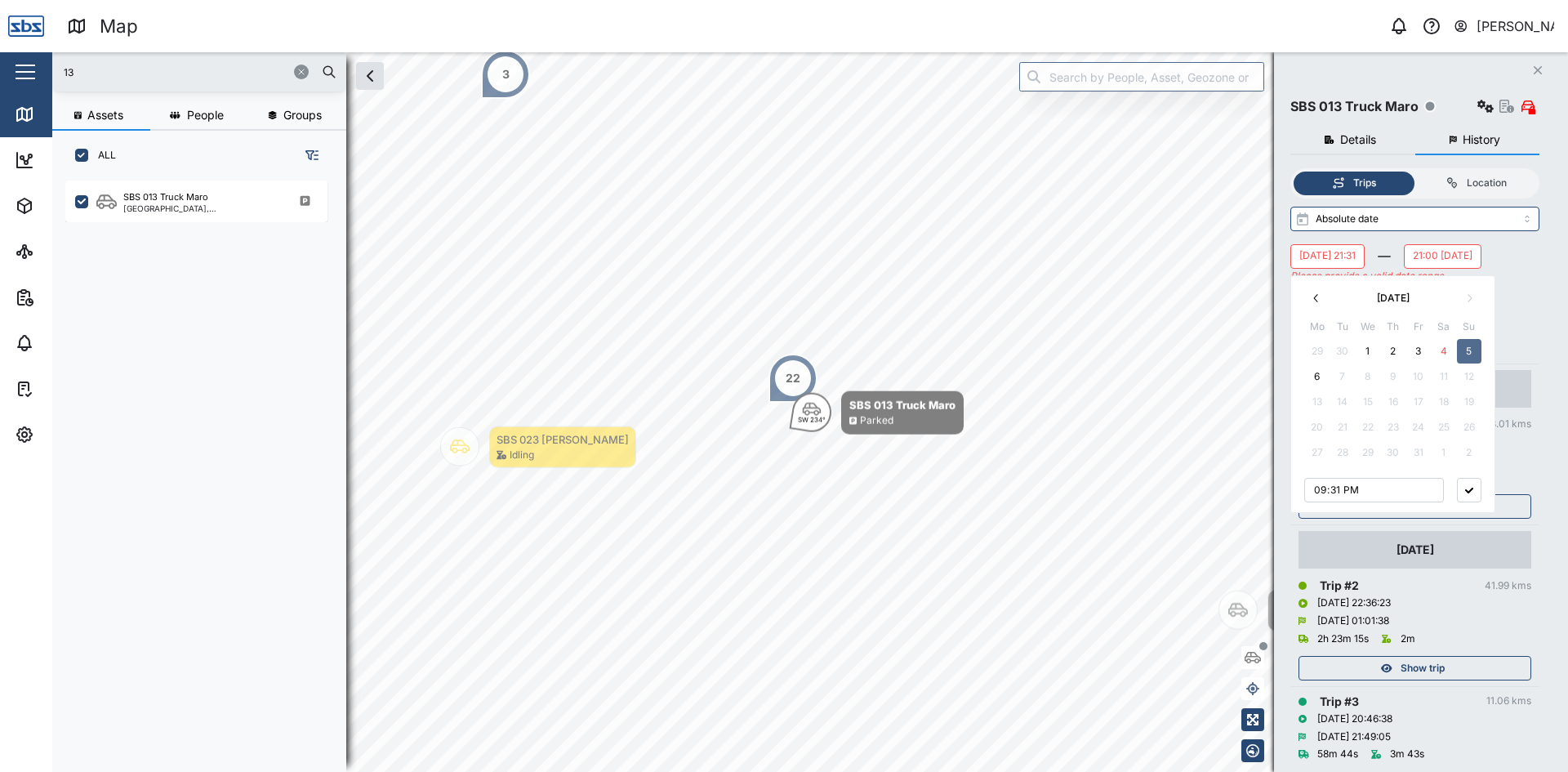
click at [1253, 492] on icon "button" at bounding box center [1469, 490] width 8 height 6
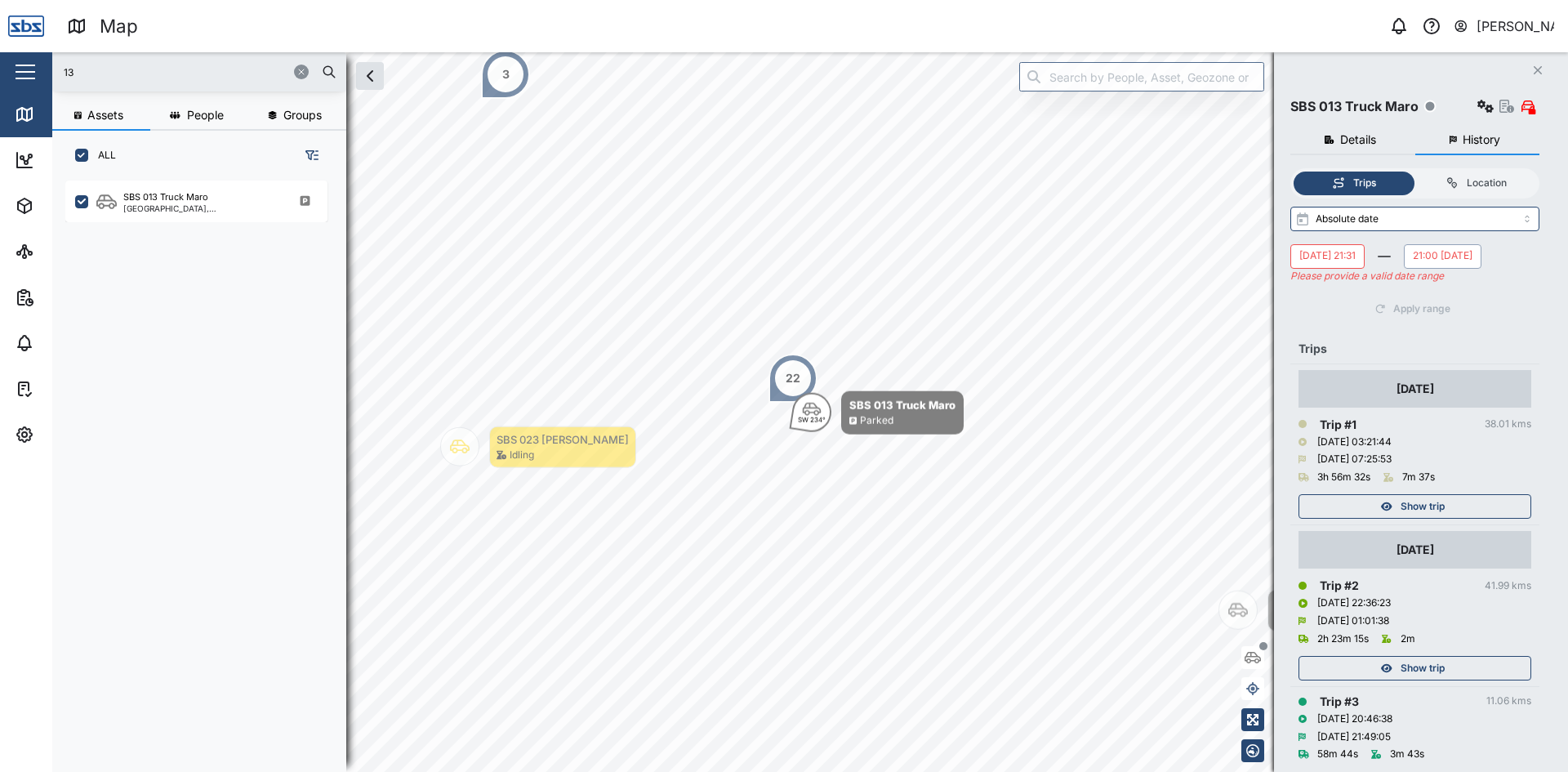
click at [1253, 269] on button "21:00 [DATE]" at bounding box center [1443, 256] width 77 height 25
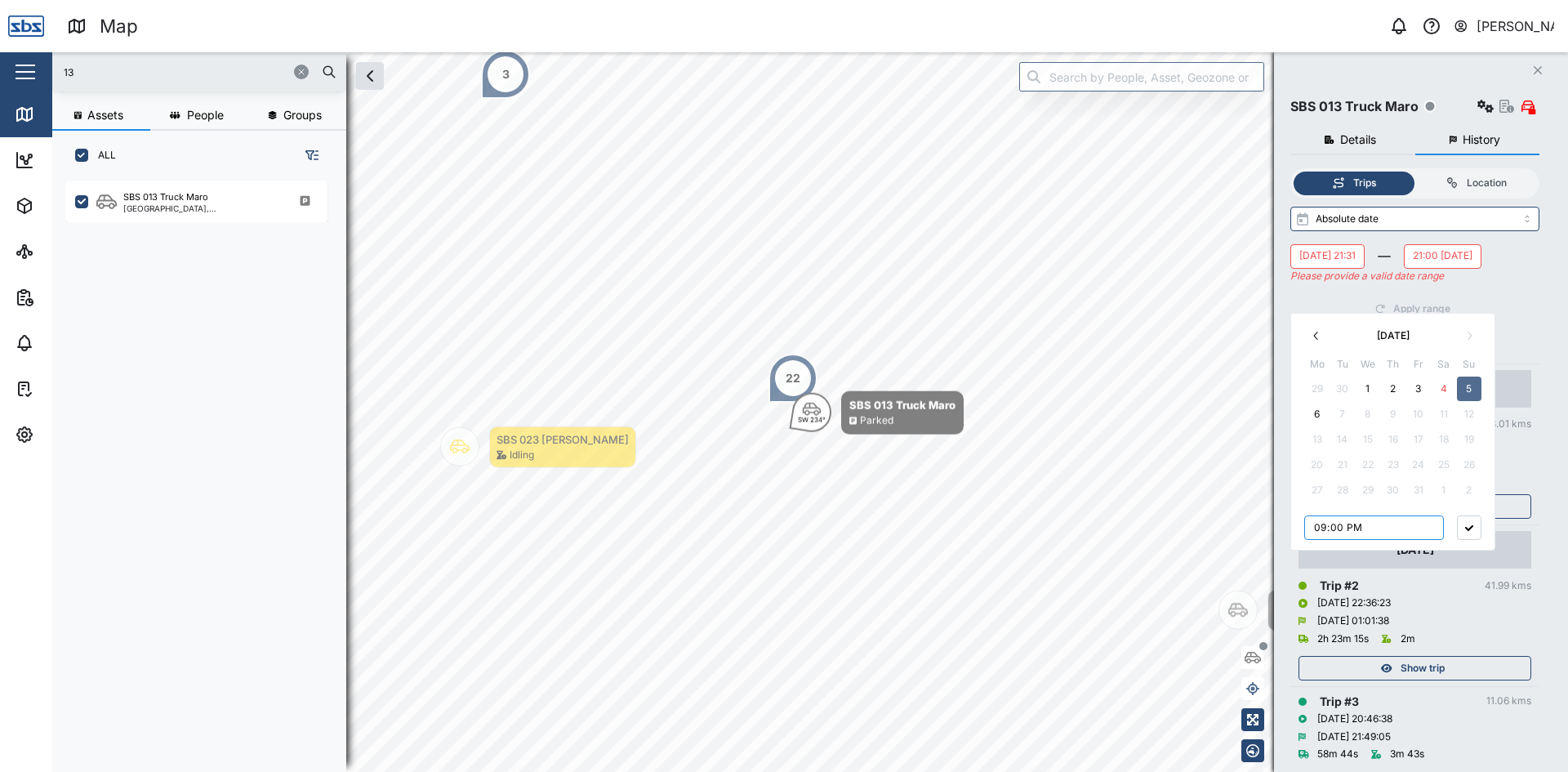
click at [1253, 526] on input "21:00" at bounding box center [1374, 527] width 139 height 25
click at [1253, 525] on input "12:00" at bounding box center [1374, 527] width 139 height 25
type input "00:00"
click at [1253, 524] on button "button" at bounding box center [1469, 527] width 25 height 25
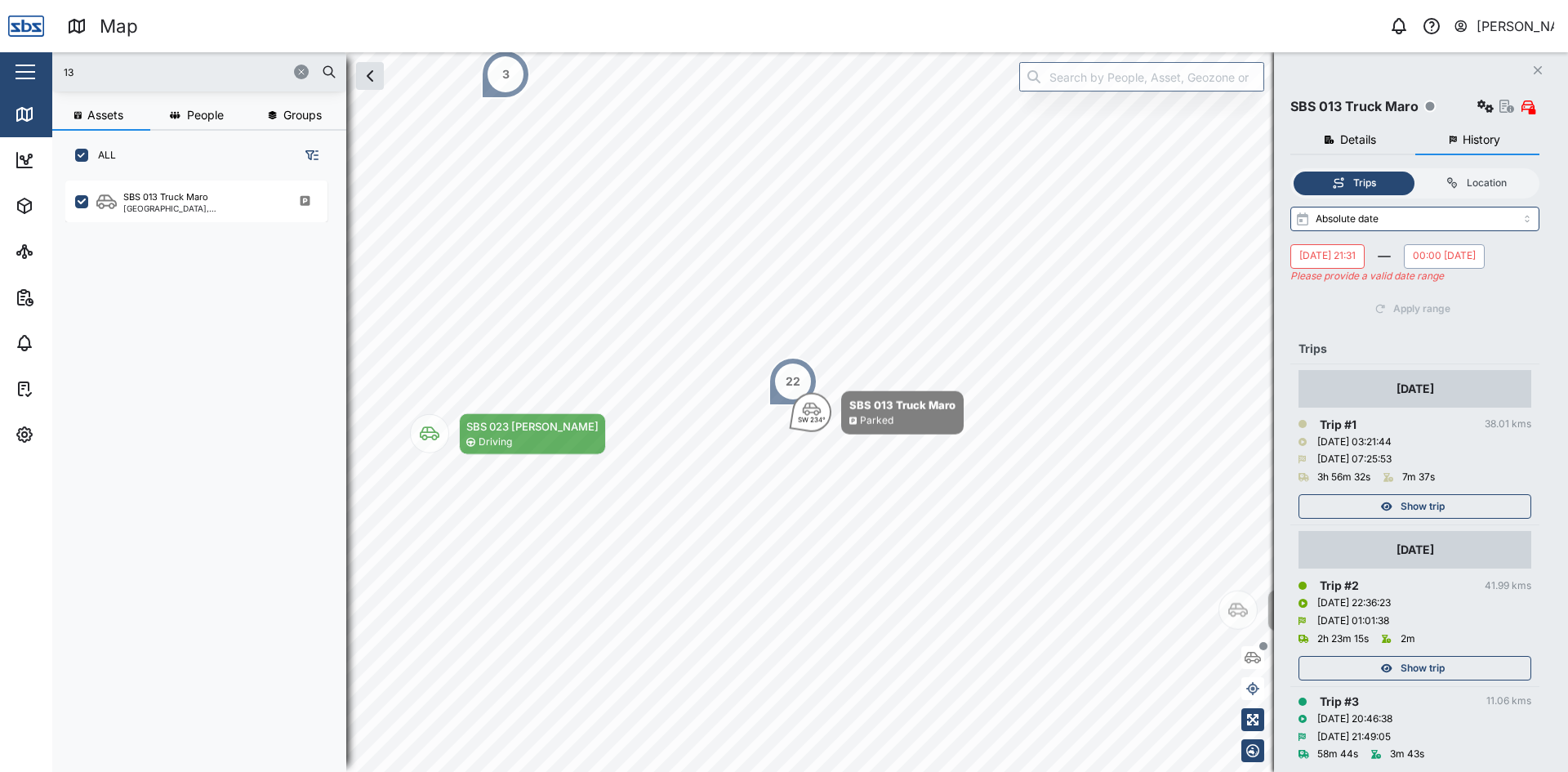
click at [1253, 269] on button "00:00 [DATE]" at bounding box center [1444, 256] width 81 height 25
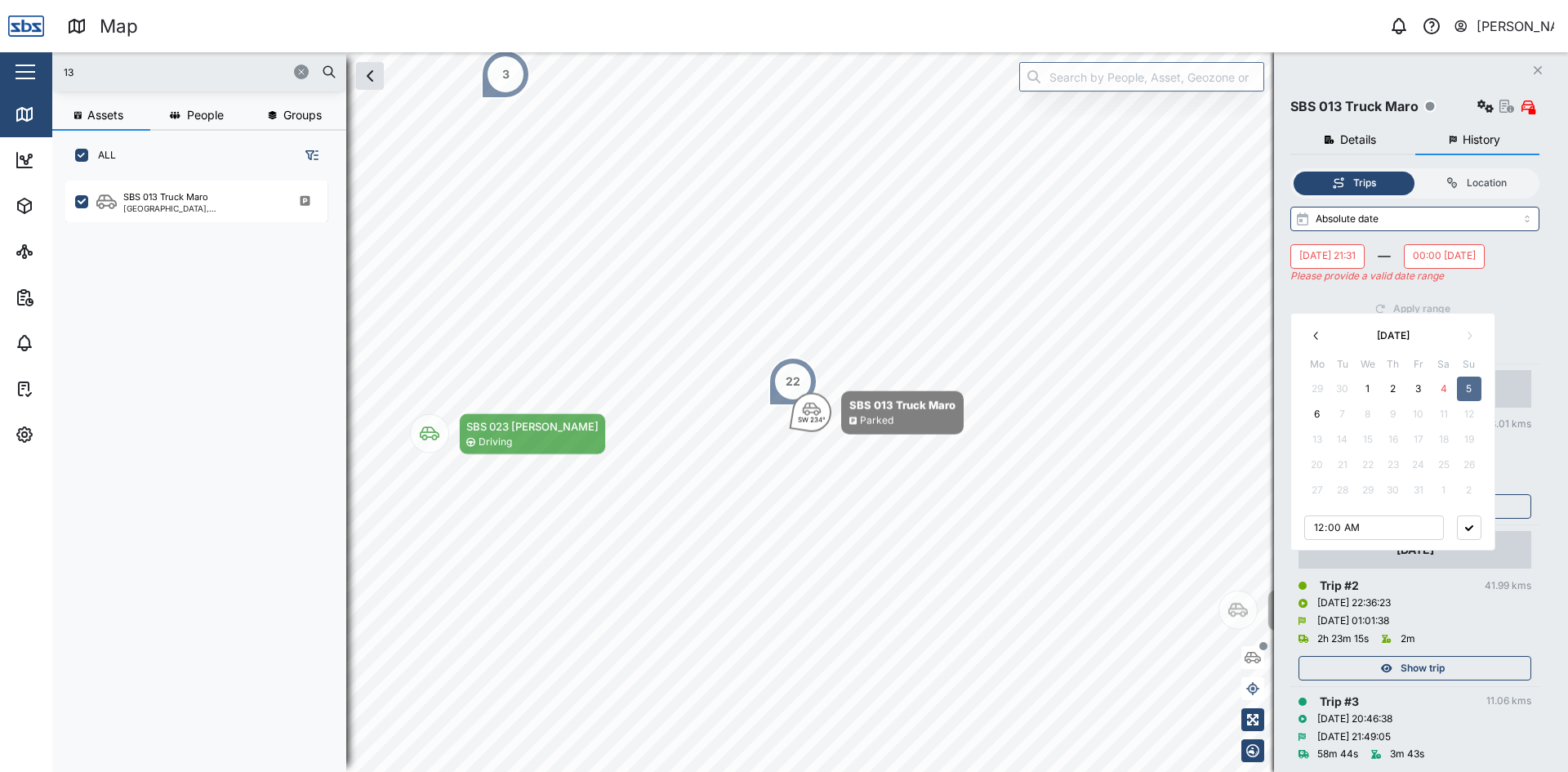
click at [1253, 414] on button "6" at bounding box center [1318, 414] width 25 height 25
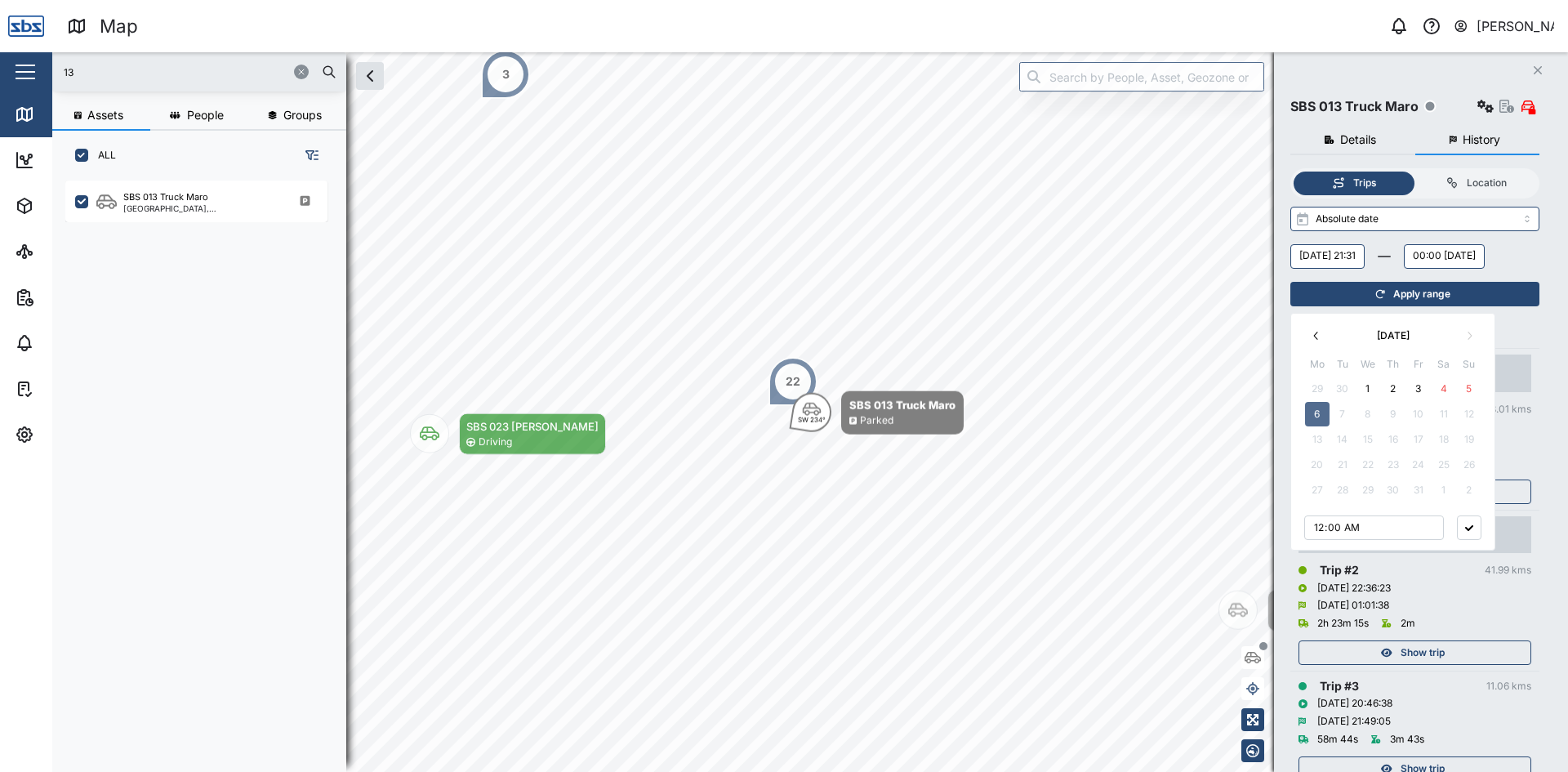
click at [1253, 526] on icon "button" at bounding box center [1469, 527] width 8 height 6
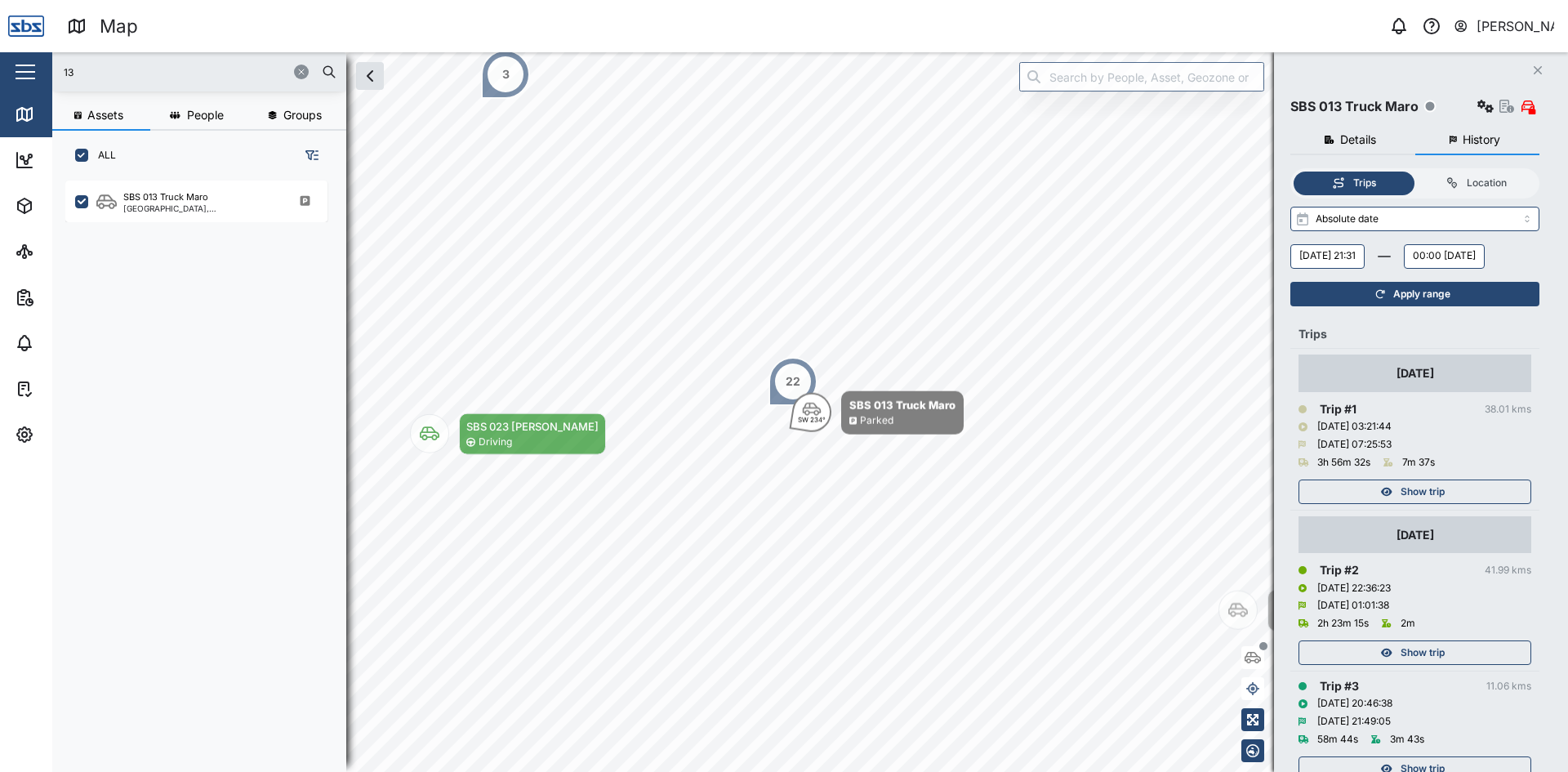
click at [1253, 306] on span "Apply range" at bounding box center [1421, 294] width 57 height 23
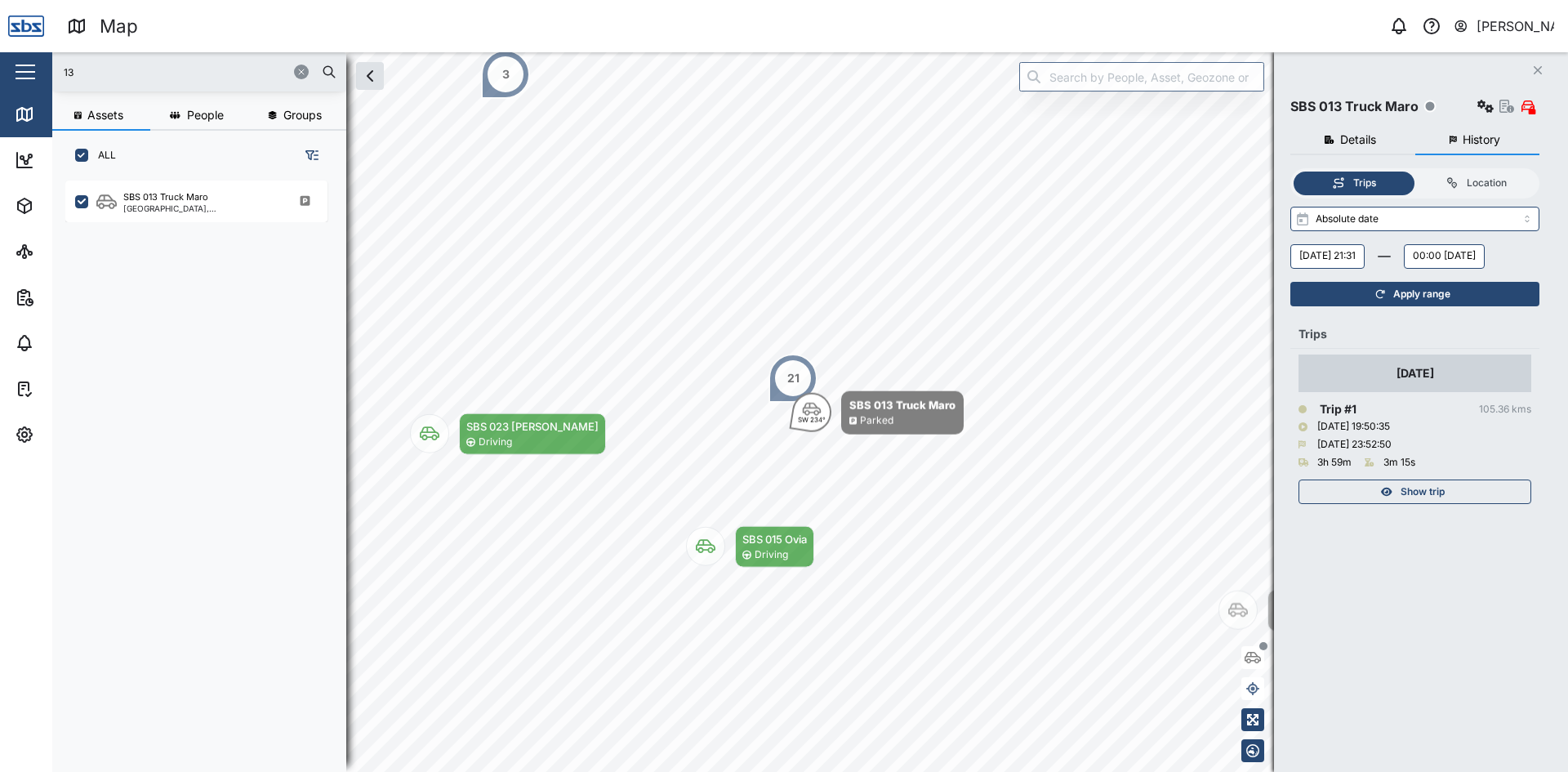
click at [1253, 503] on span "Show trip" at bounding box center [1423, 492] width 44 height 23
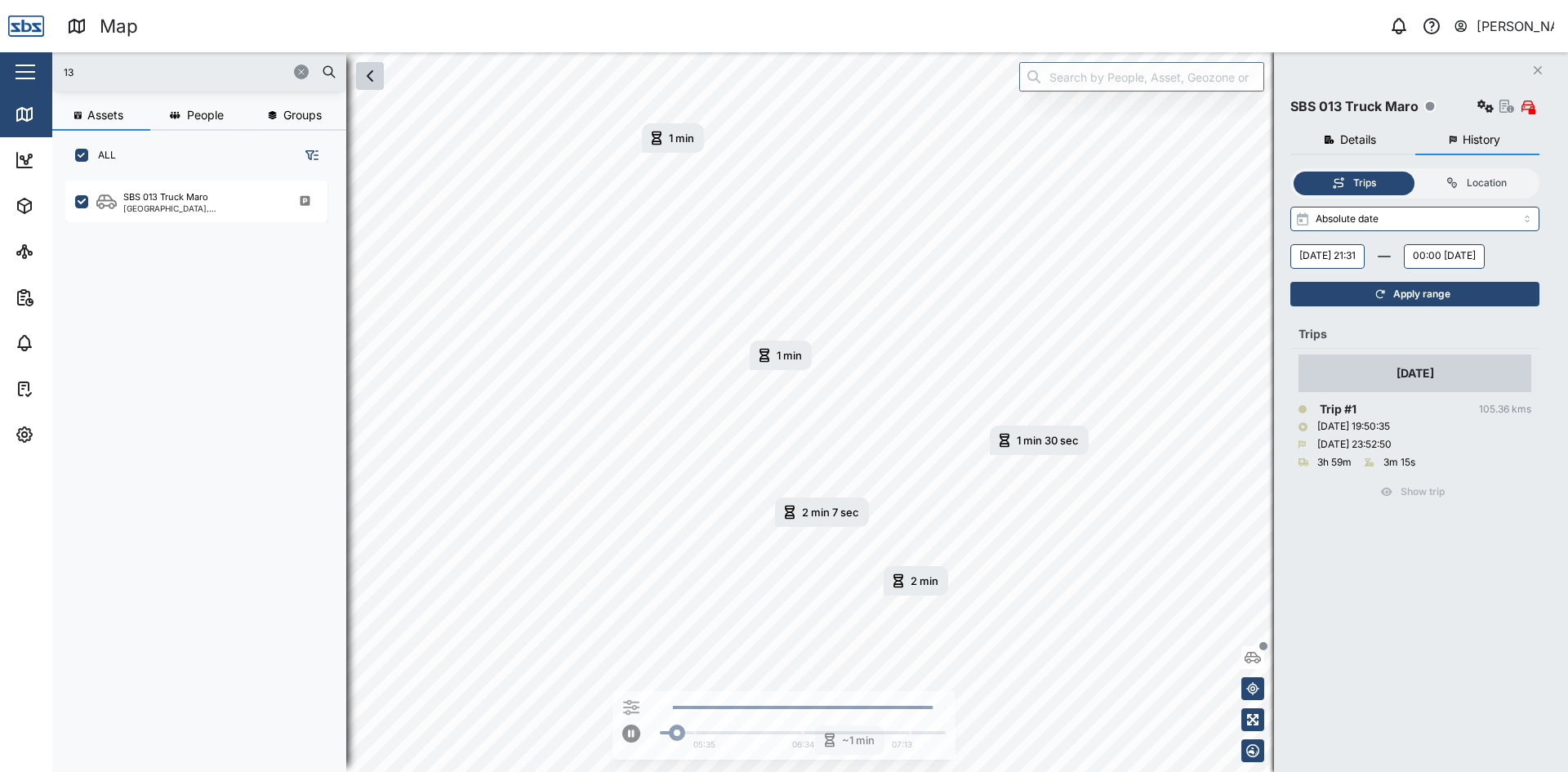
click at [370, 79] on icon "button" at bounding box center [370, 76] width 5 height 10
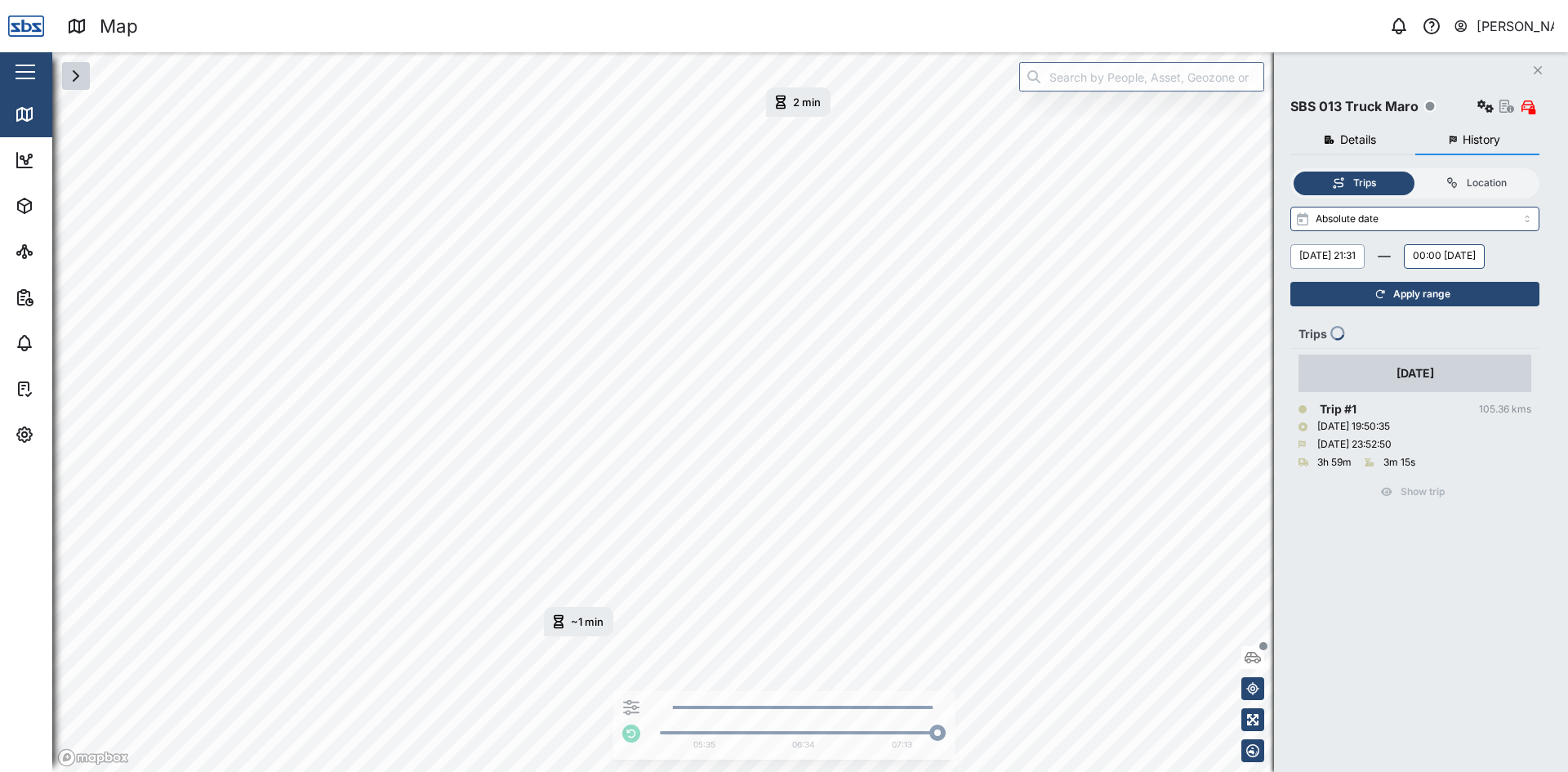
click at [1253, 253] on button "[DATE] 21:31" at bounding box center [1327, 256] width 74 height 25
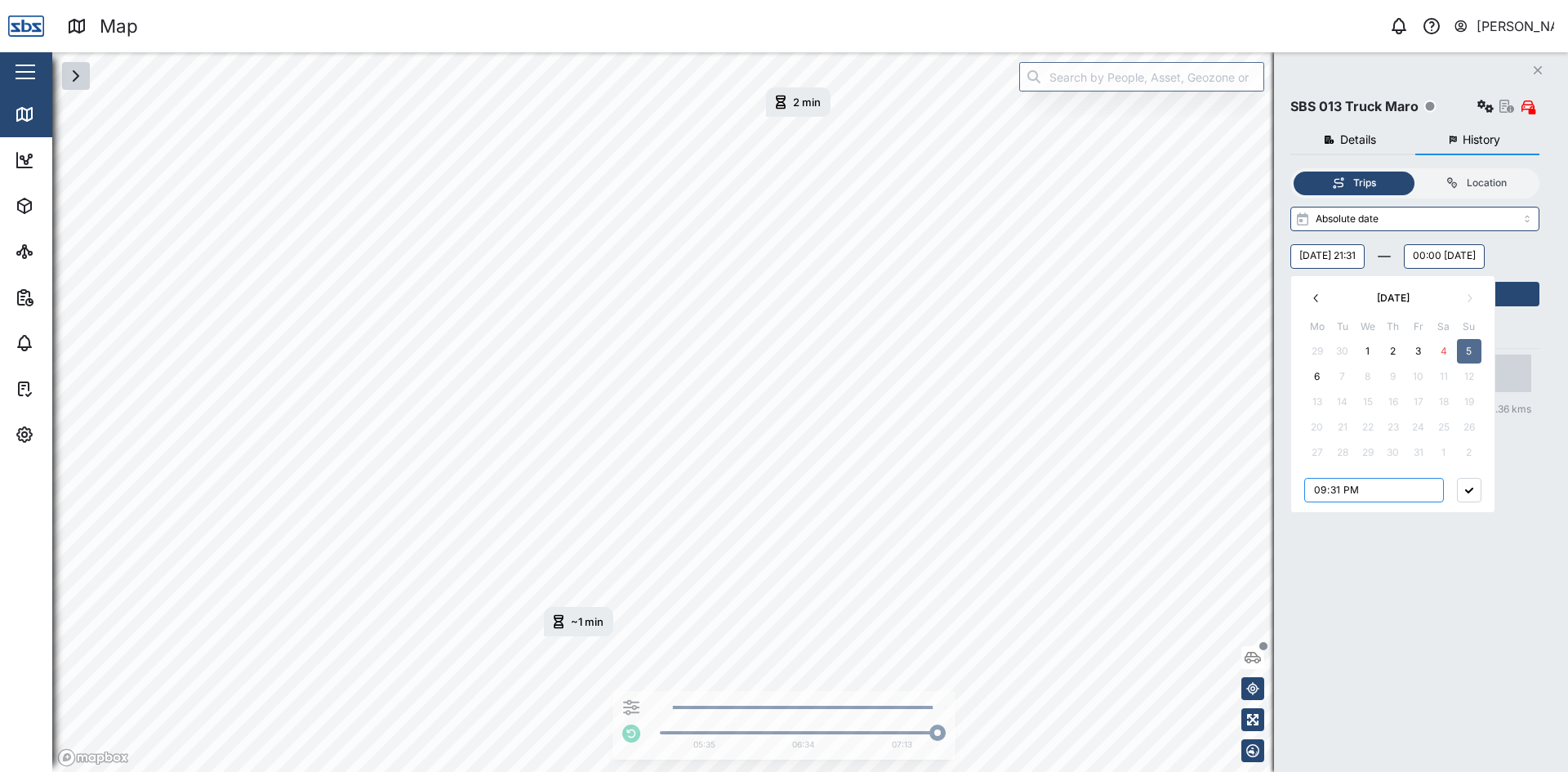
click at [1253, 488] on input "21:31" at bounding box center [1374, 490] width 139 height 25
click at [1253, 489] on icon "button" at bounding box center [1469, 490] width 8 height 6
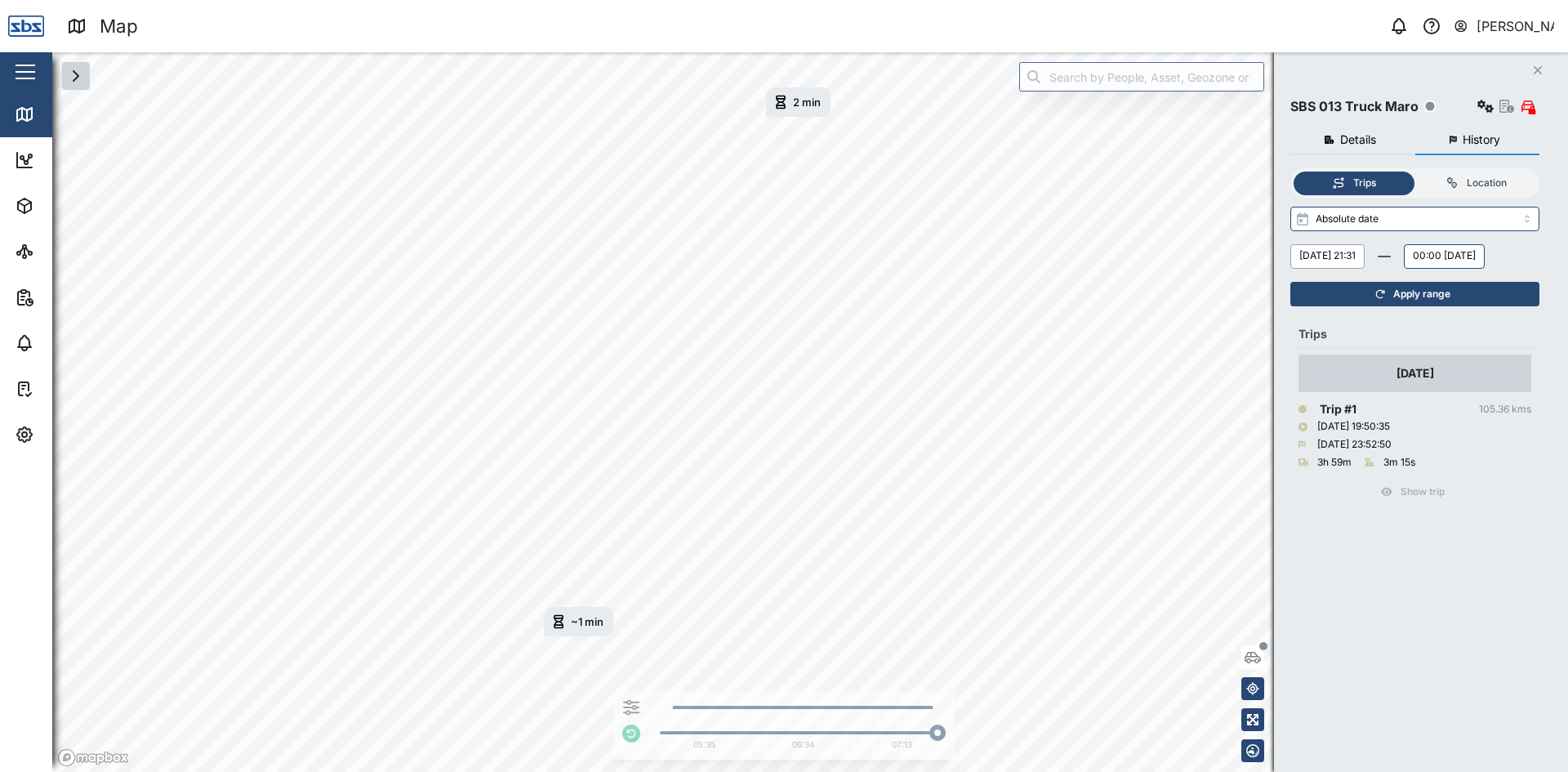
click at [1253, 255] on button "[DATE] 21:31" at bounding box center [1327, 256] width 74 height 25
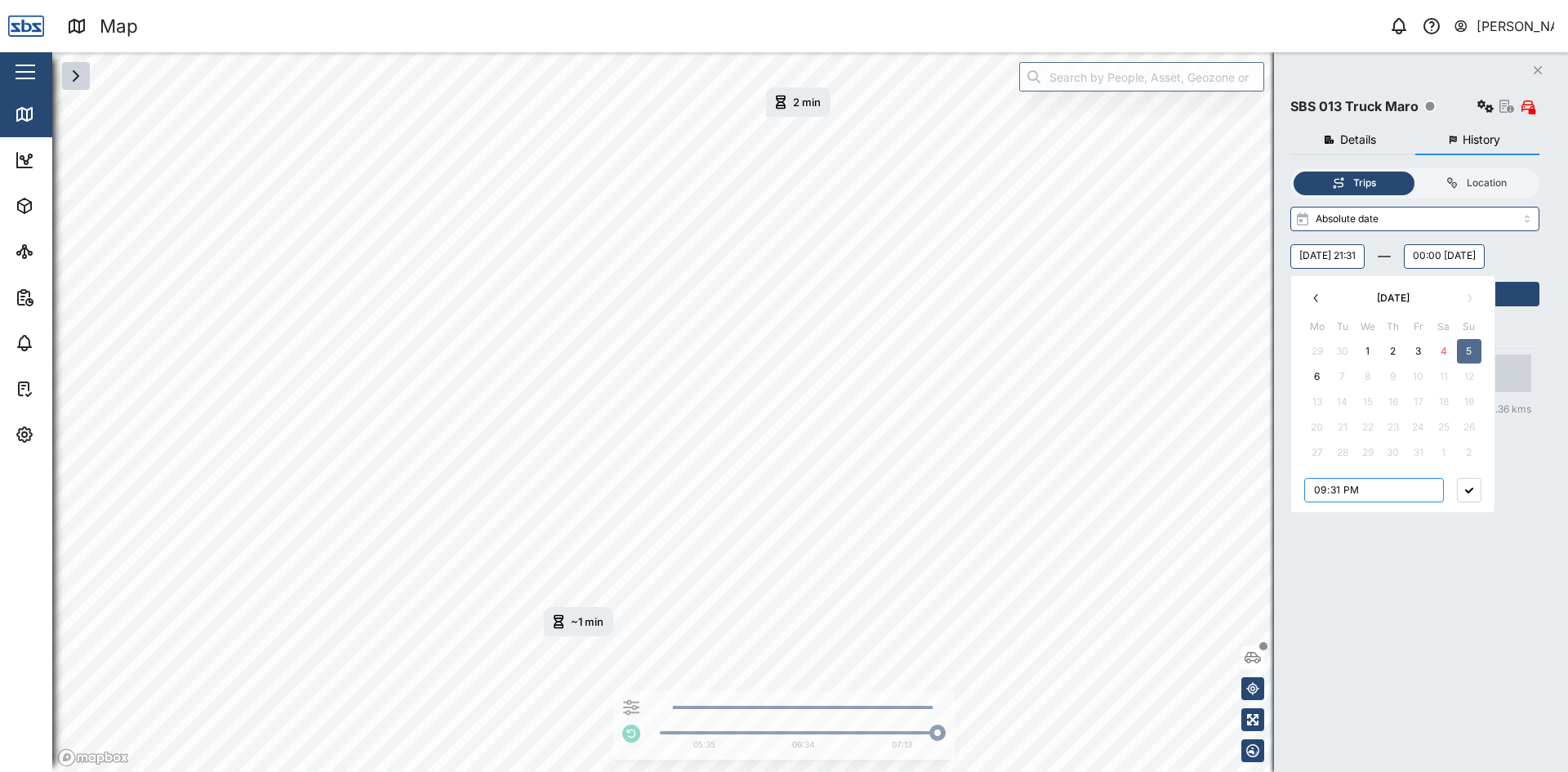
click at [1253, 488] on input "21:31" at bounding box center [1374, 490] width 139 height 25
type input "18:31"
click at [1253, 488] on button "button" at bounding box center [1469, 490] width 25 height 25
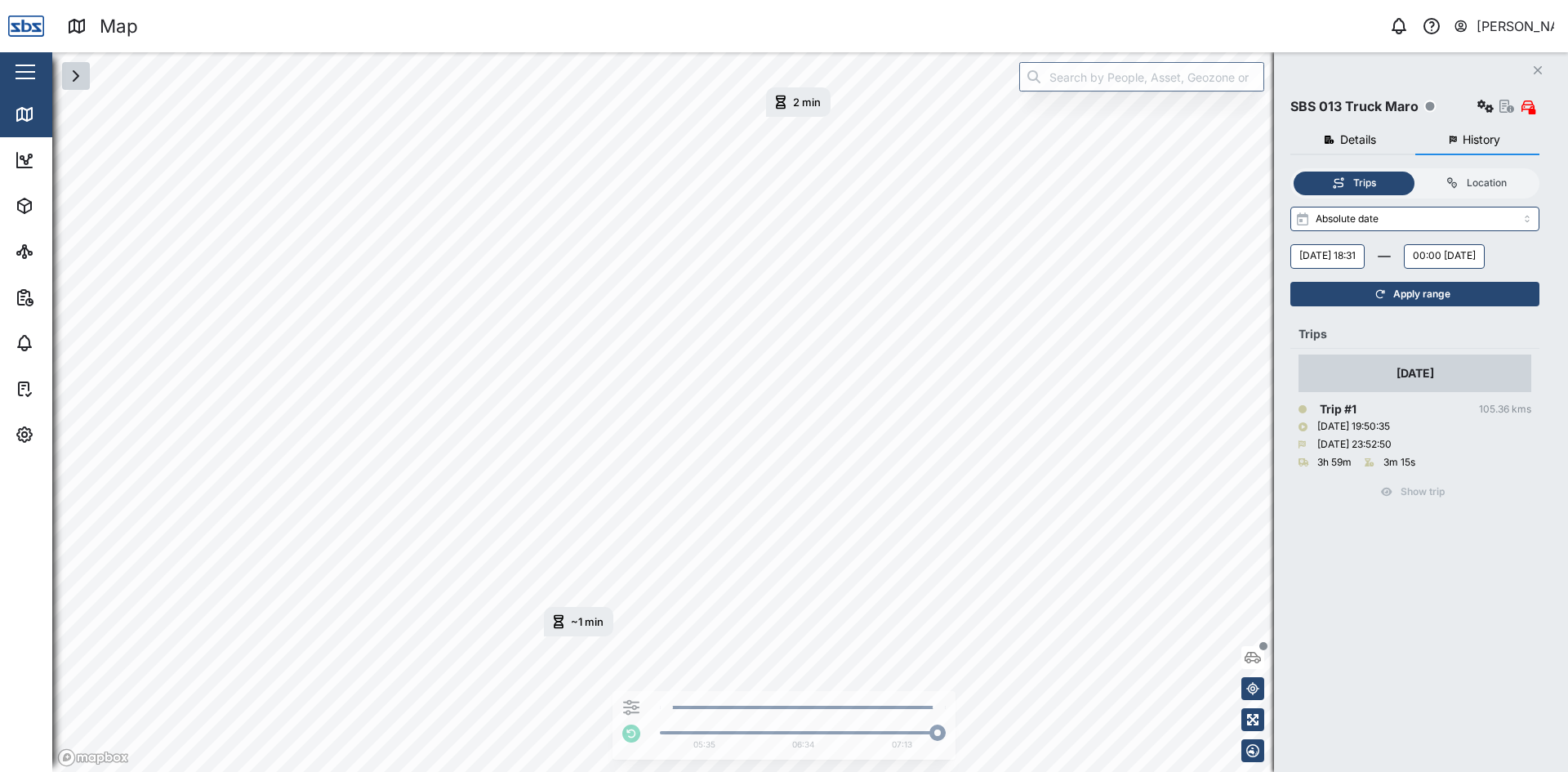
click at [1253, 306] on span "Apply range" at bounding box center [1421, 294] width 57 height 23
click at [1253, 504] on div "Show trip" at bounding box center [1415, 488] width 232 height 33
click at [1253, 306] on span "Apply range" at bounding box center [1421, 294] width 57 height 23
click at [1253, 596] on div "Show trip" at bounding box center [1415, 603] width 232 height 33
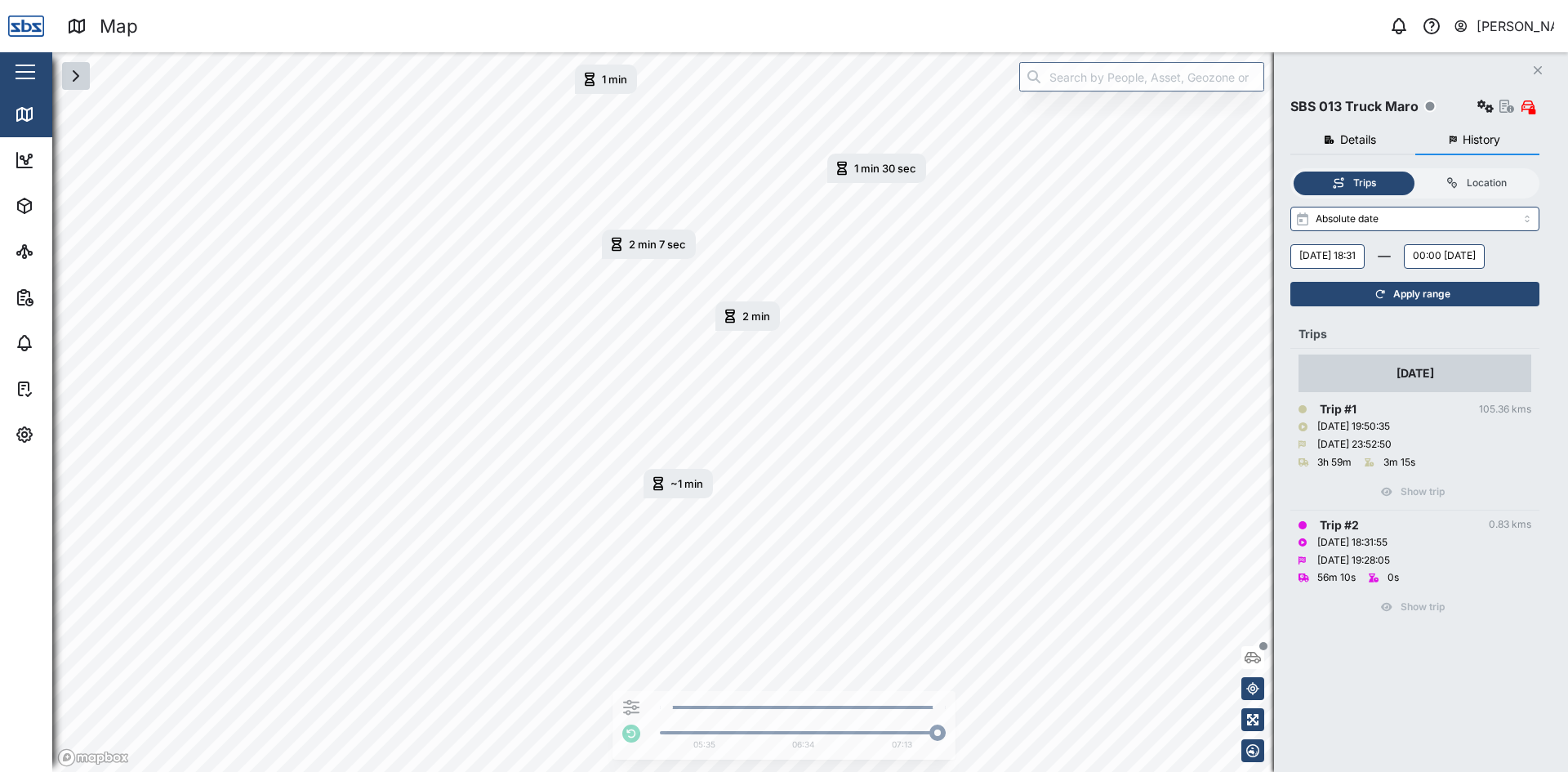
click at [1253, 178] on div "Trips" at bounding box center [1364, 183] width 23 height 16
click at [1253, 171] on input "Trips" at bounding box center [1294, 171] width 0 height 0
click at [1253, 306] on span "Apply range" at bounding box center [1421, 294] width 57 height 23
click at [1253, 269] on button "00:00 [DATE]" at bounding box center [1444, 256] width 81 height 25
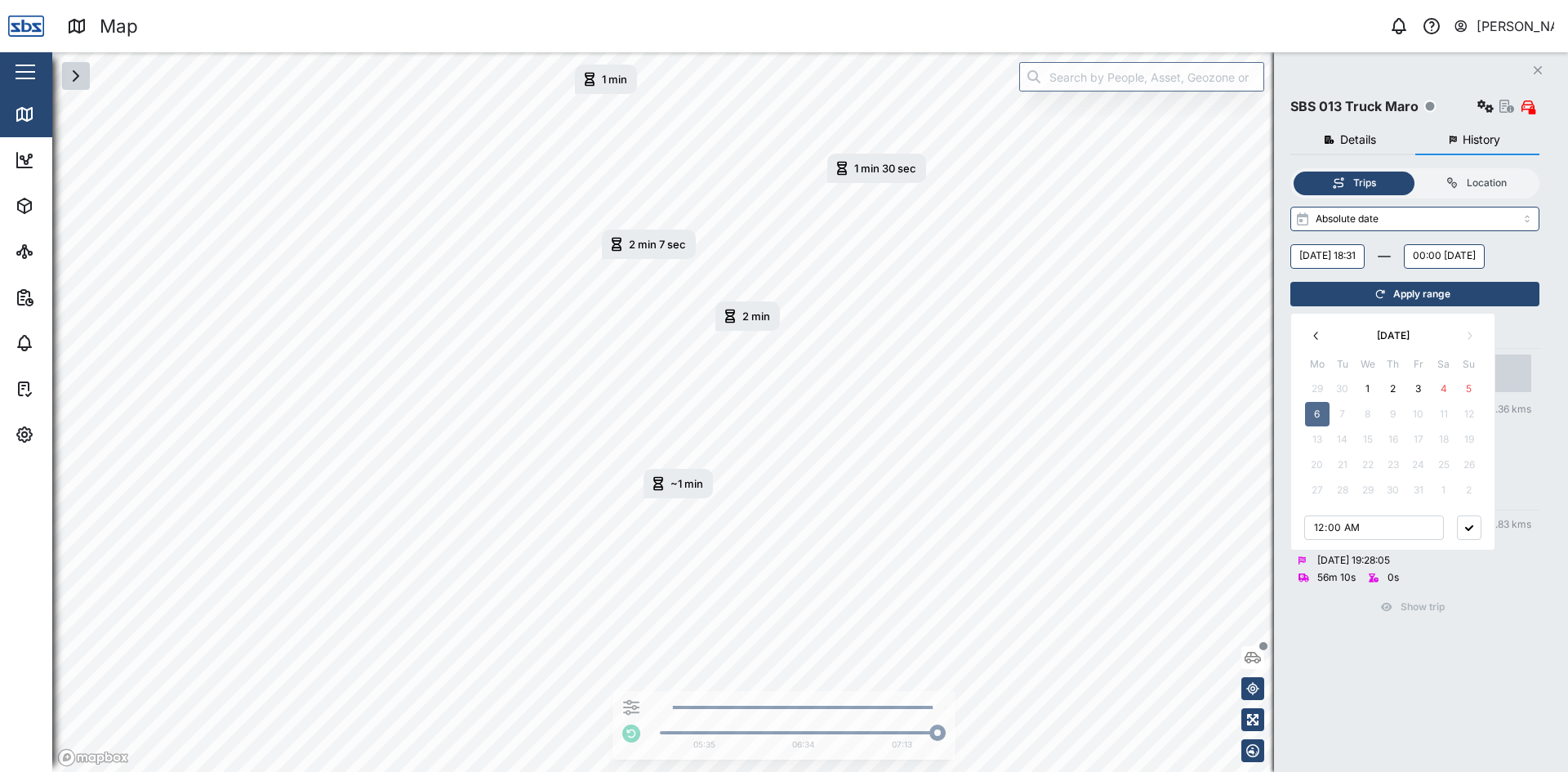
click at [1253, 522] on button "button" at bounding box center [1469, 527] width 25 height 25
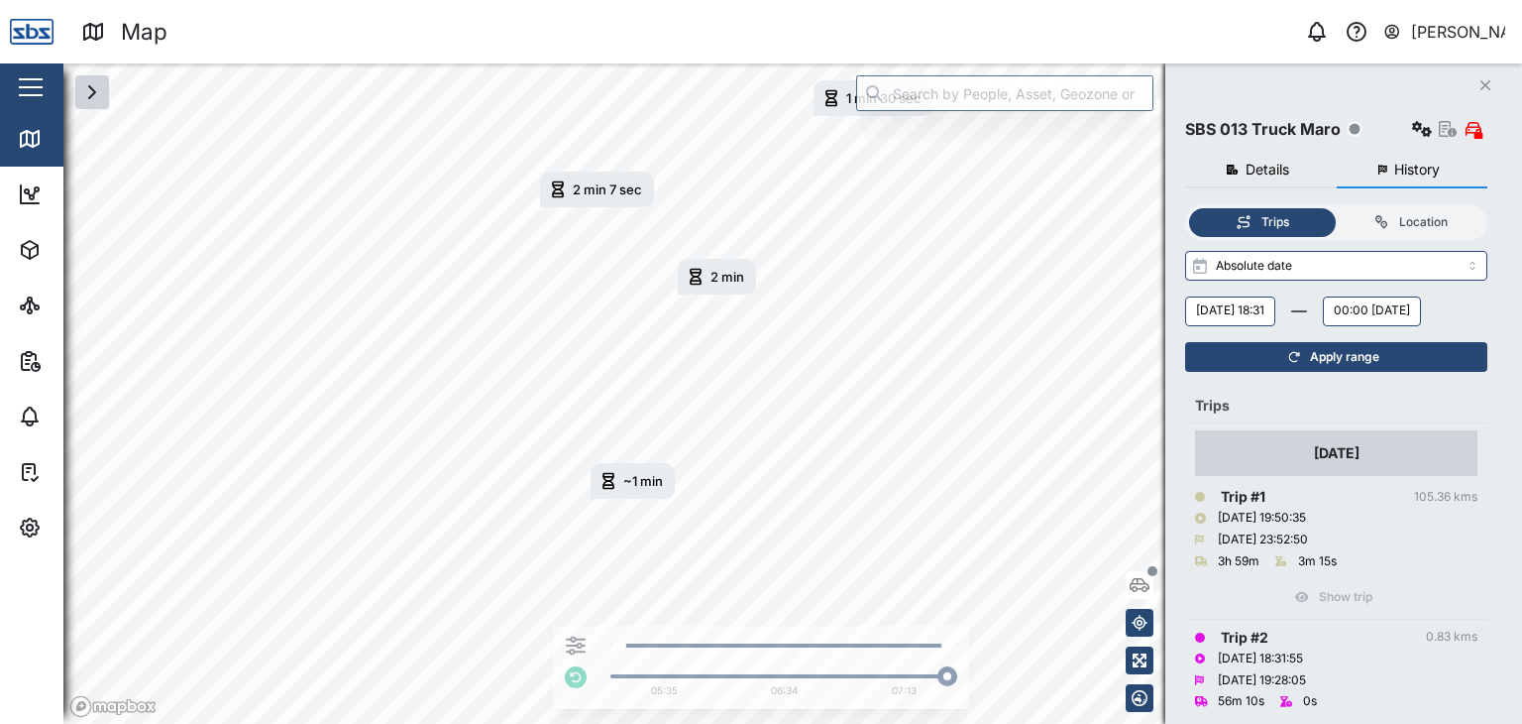
click at [1369, 371] on span "Apply range" at bounding box center [1344, 357] width 69 height 28
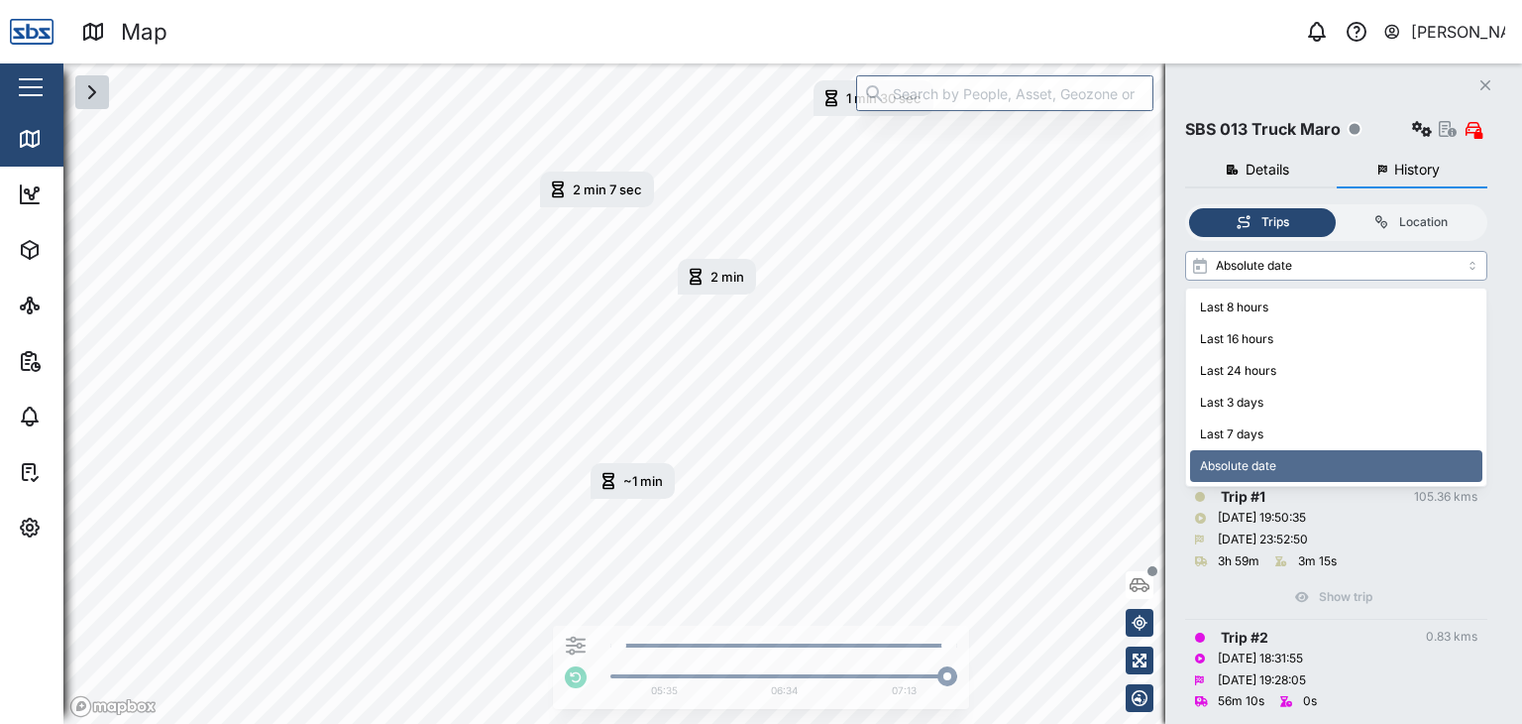
click at [1479, 258] on input "Absolute date" at bounding box center [1336, 266] width 302 height 30
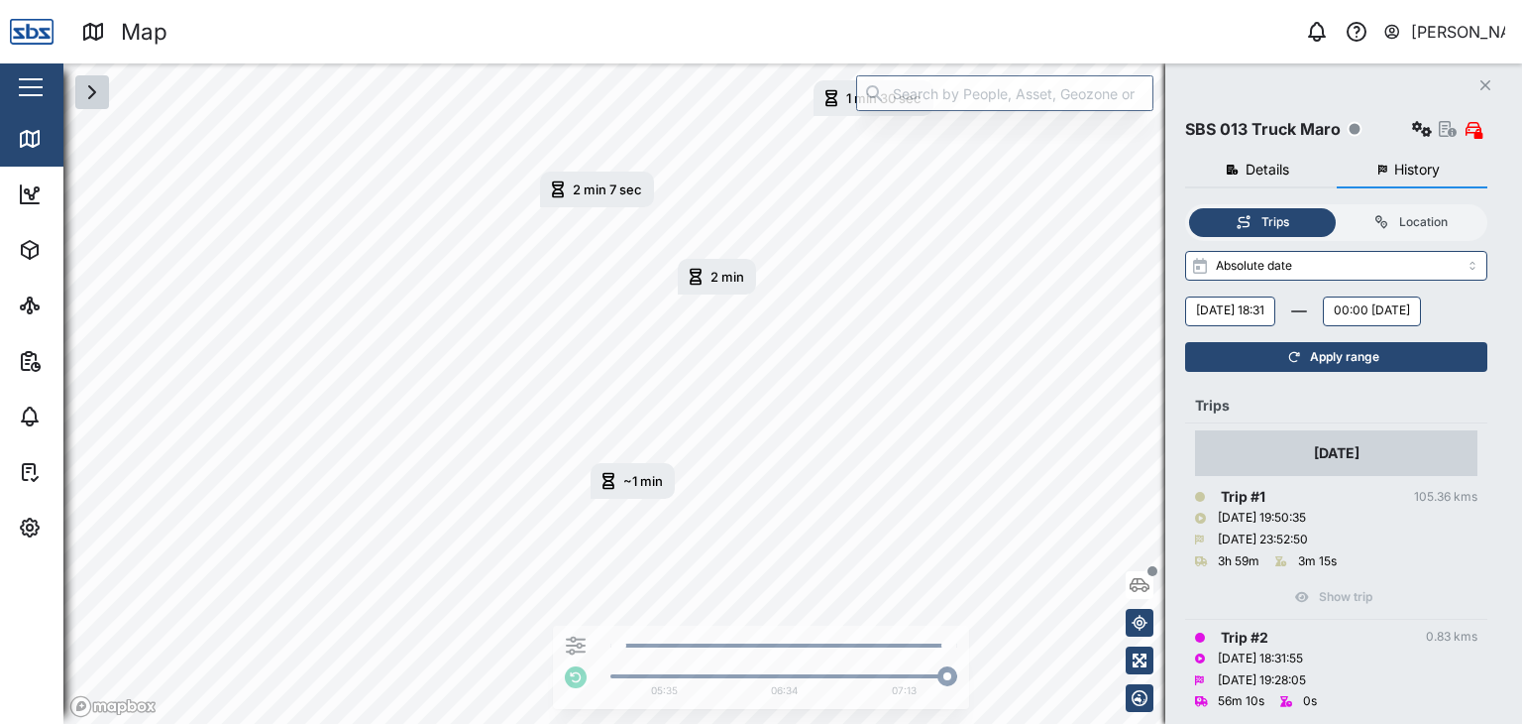
click at [1273, 168] on span "Details" at bounding box center [1268, 170] width 44 height 14
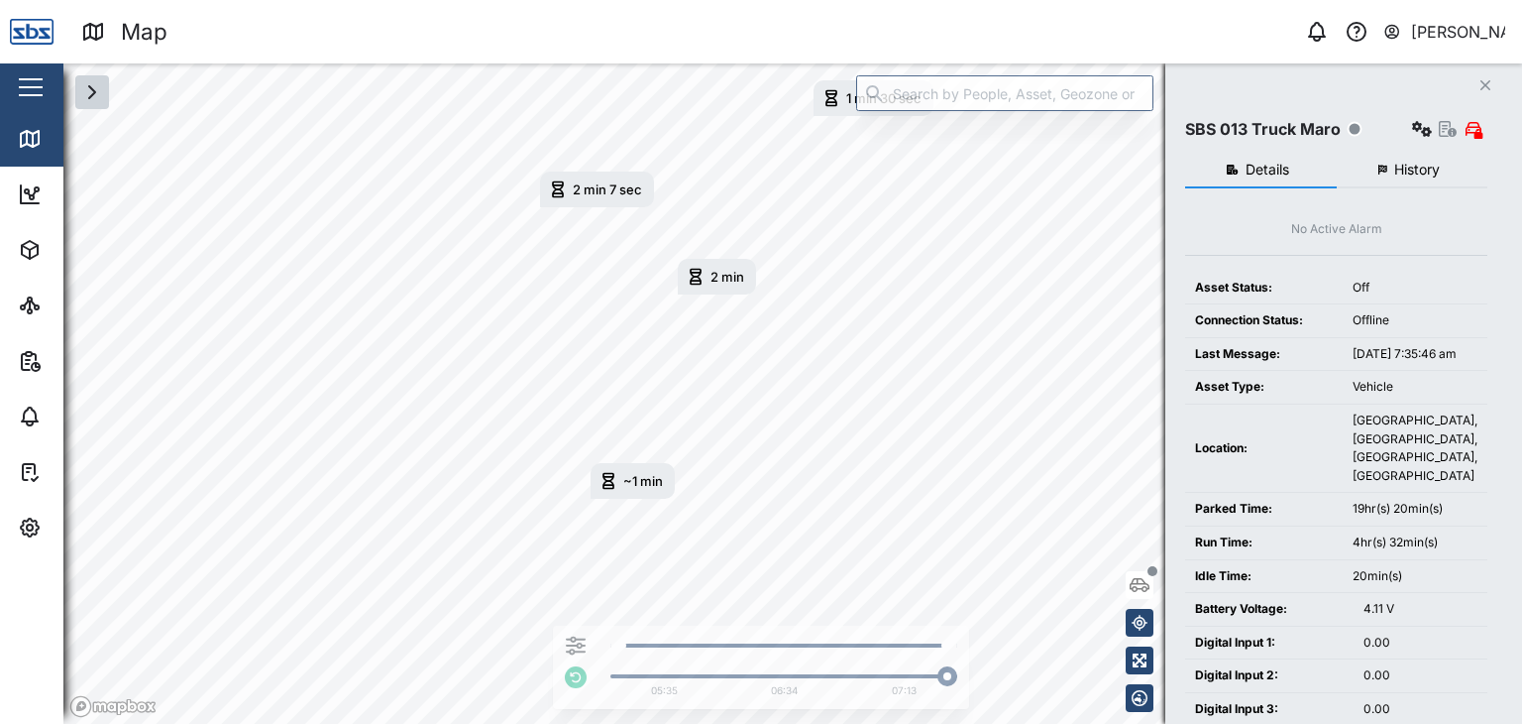
click at [1392, 168] on button "History" at bounding box center [1413, 171] width 152 height 36
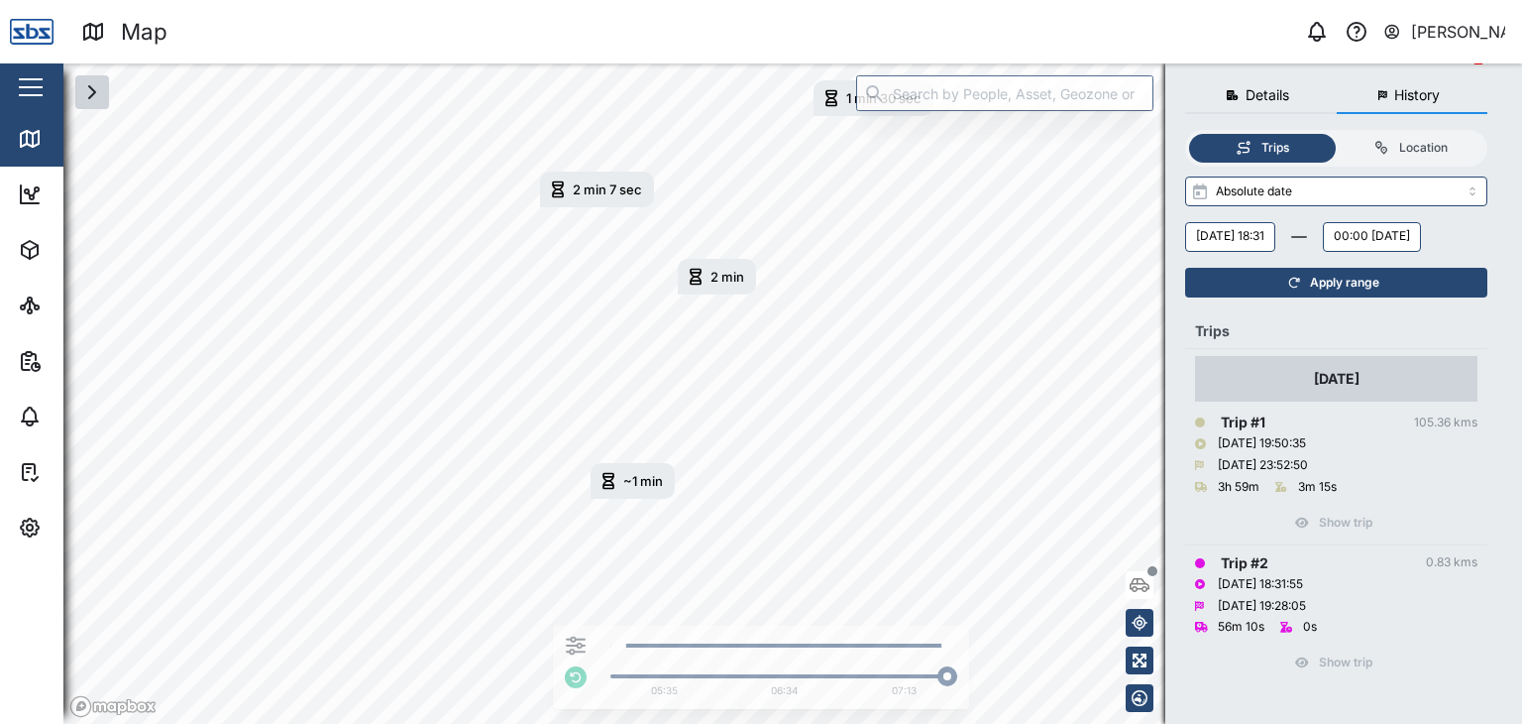
scroll to position [119, 0]
click at [1273, 569] on div "Trip # 2 0.83 kms" at bounding box center [1336, 563] width 282 height 22
click at [1341, 454] on div "[DATE] 23:52:50" at bounding box center [1336, 465] width 282 height 22
click at [95, 97] on icon "button" at bounding box center [92, 92] width 24 height 24
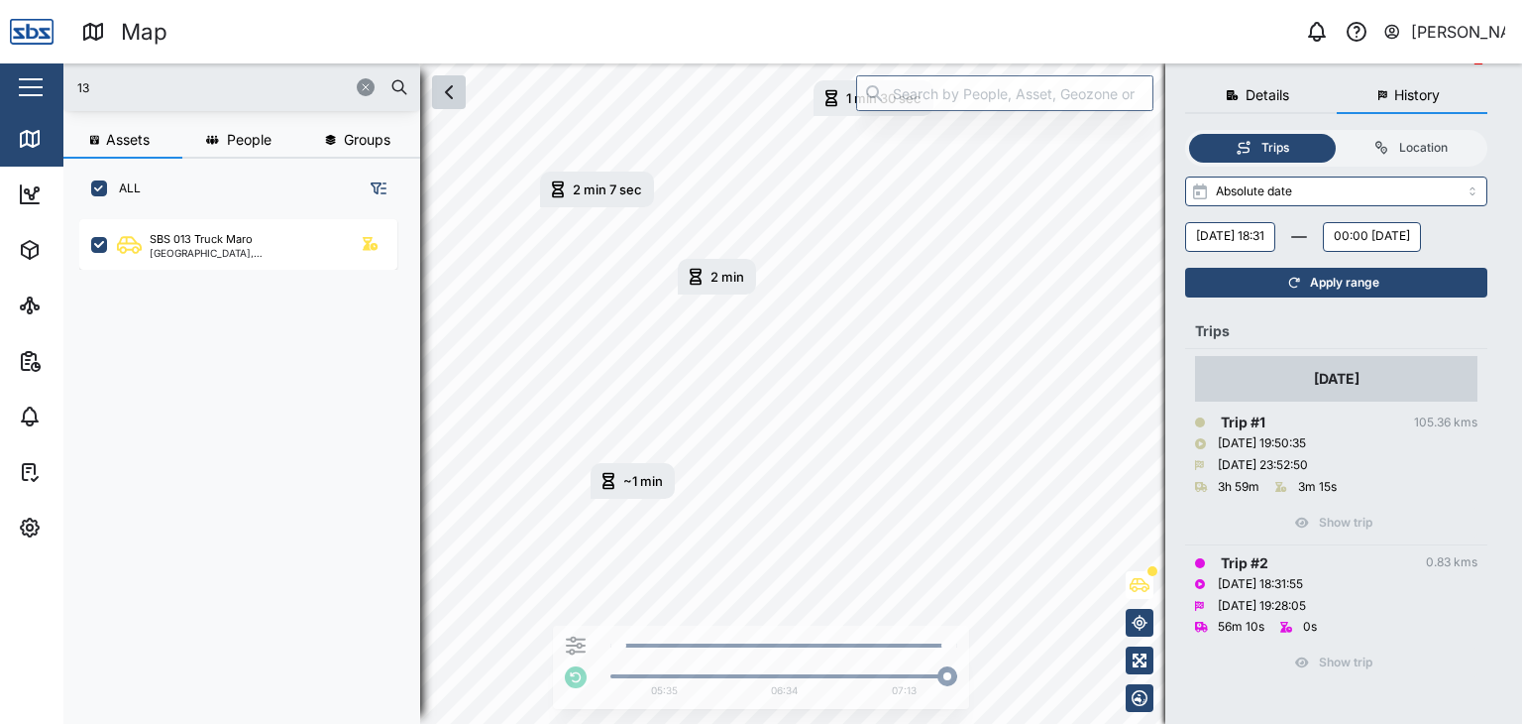
scroll to position [480, 309]
drag, startPoint x: 109, startPoint y: 80, endPoint x: 83, endPoint y: 81, distance: 25.8
click at [83, 81] on input "13" at bounding box center [241, 87] width 333 height 30
type input "1"
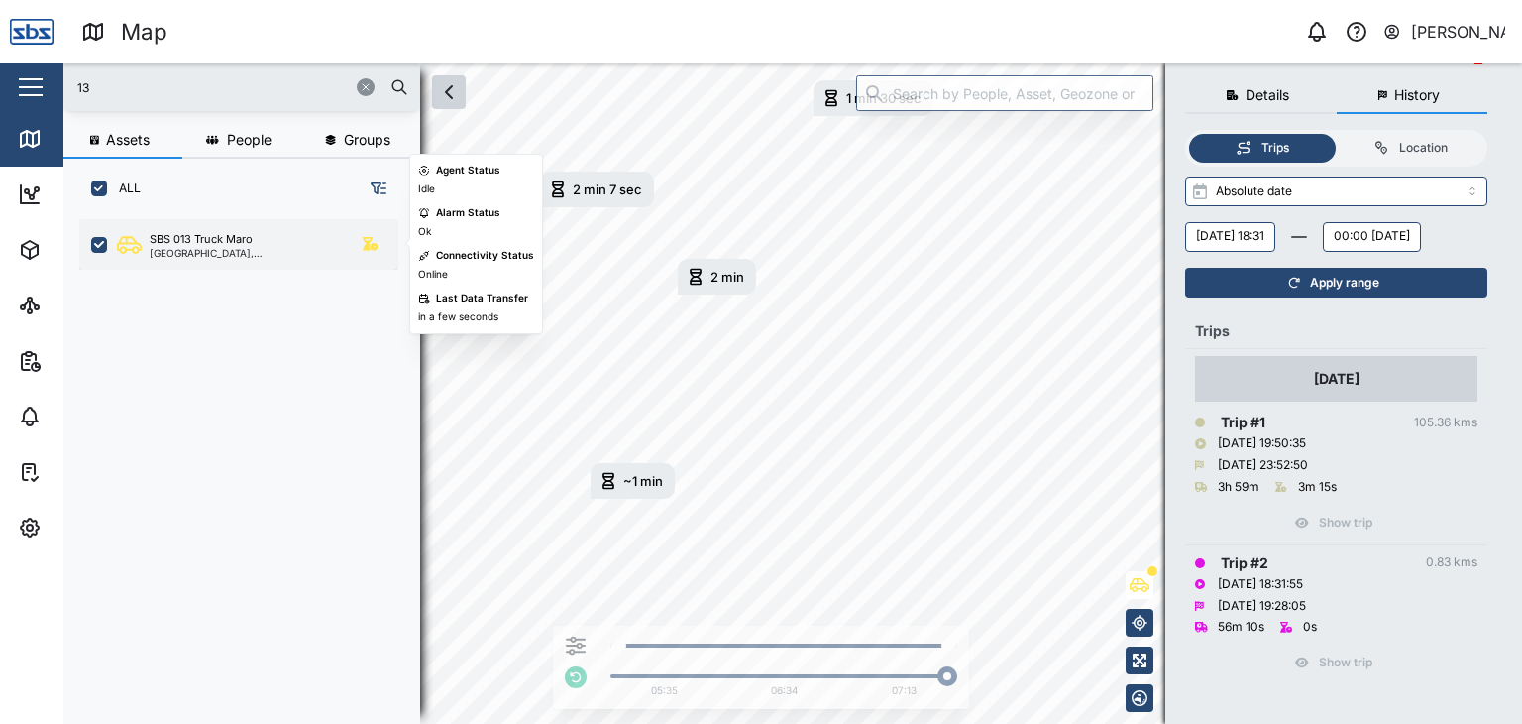
click at [191, 256] on div "[GEOGRAPHIC_DATA], [GEOGRAPHIC_DATA]" at bounding box center [244, 253] width 189 height 10
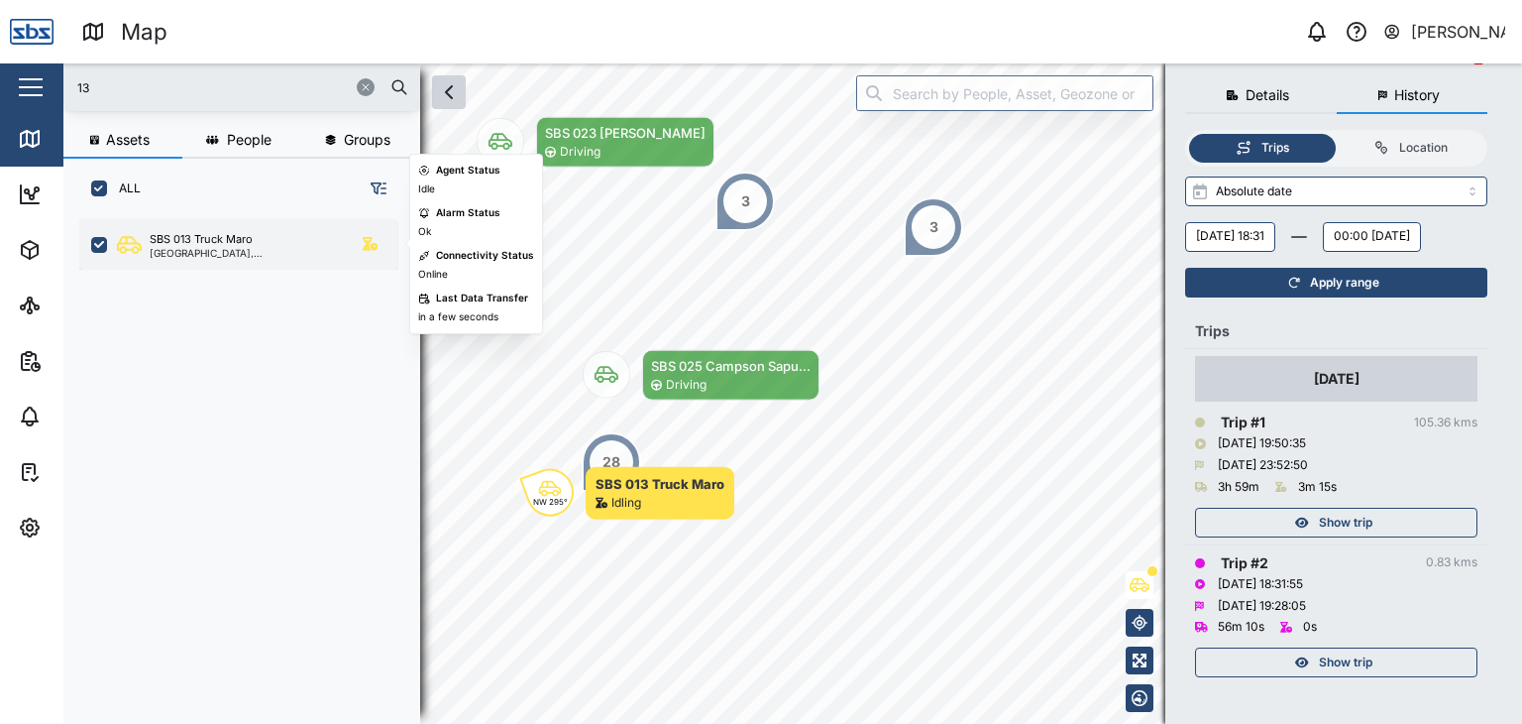
click at [203, 242] on div "SBS 013 Truck Maro" at bounding box center [201, 239] width 103 height 17
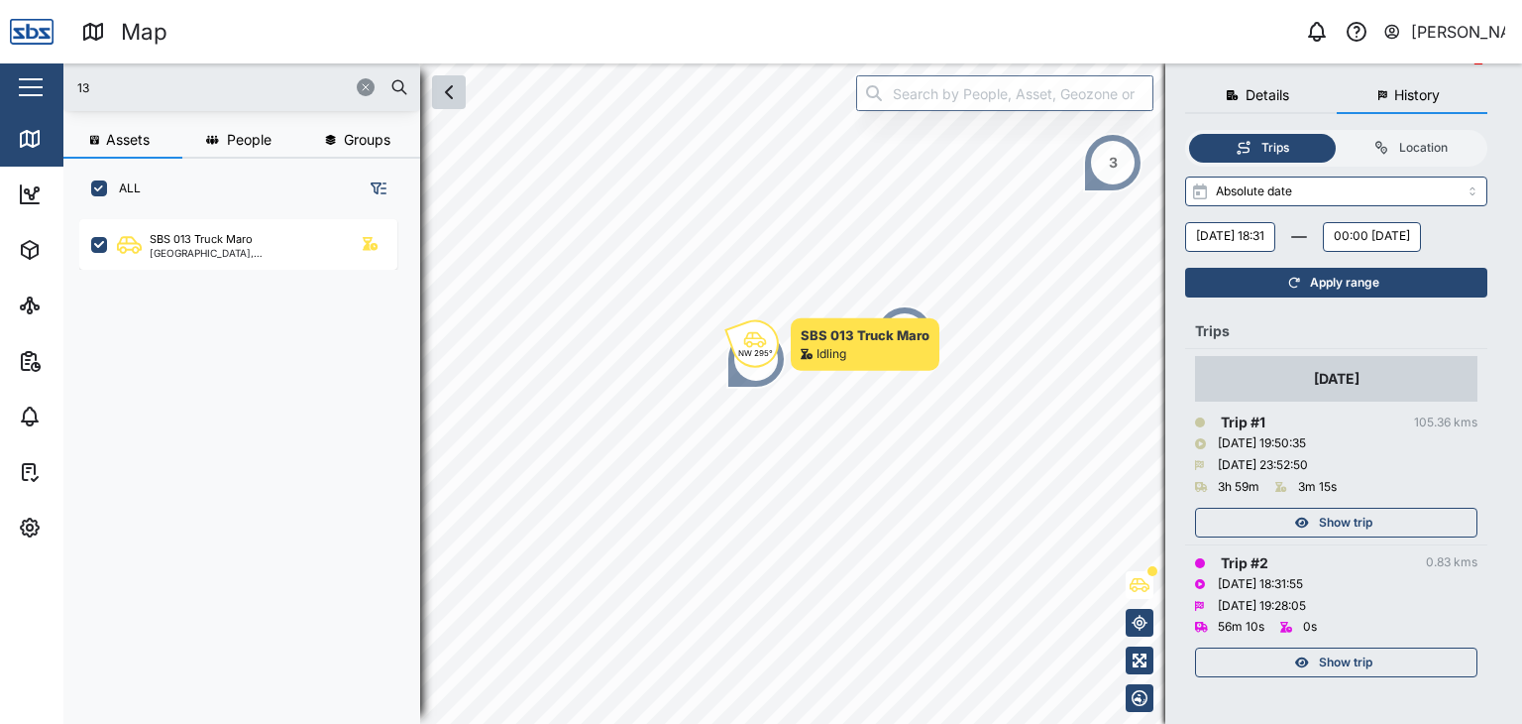
drag, startPoint x: 108, startPoint y: 84, endPoint x: 37, endPoint y: 84, distance: 71.4
click at [37, 84] on div "Map 0 [PERSON_NAME] Close Map Dashboard Assets ATS Camera Generator Personnel T…" at bounding box center [761, 362] width 1522 height 724
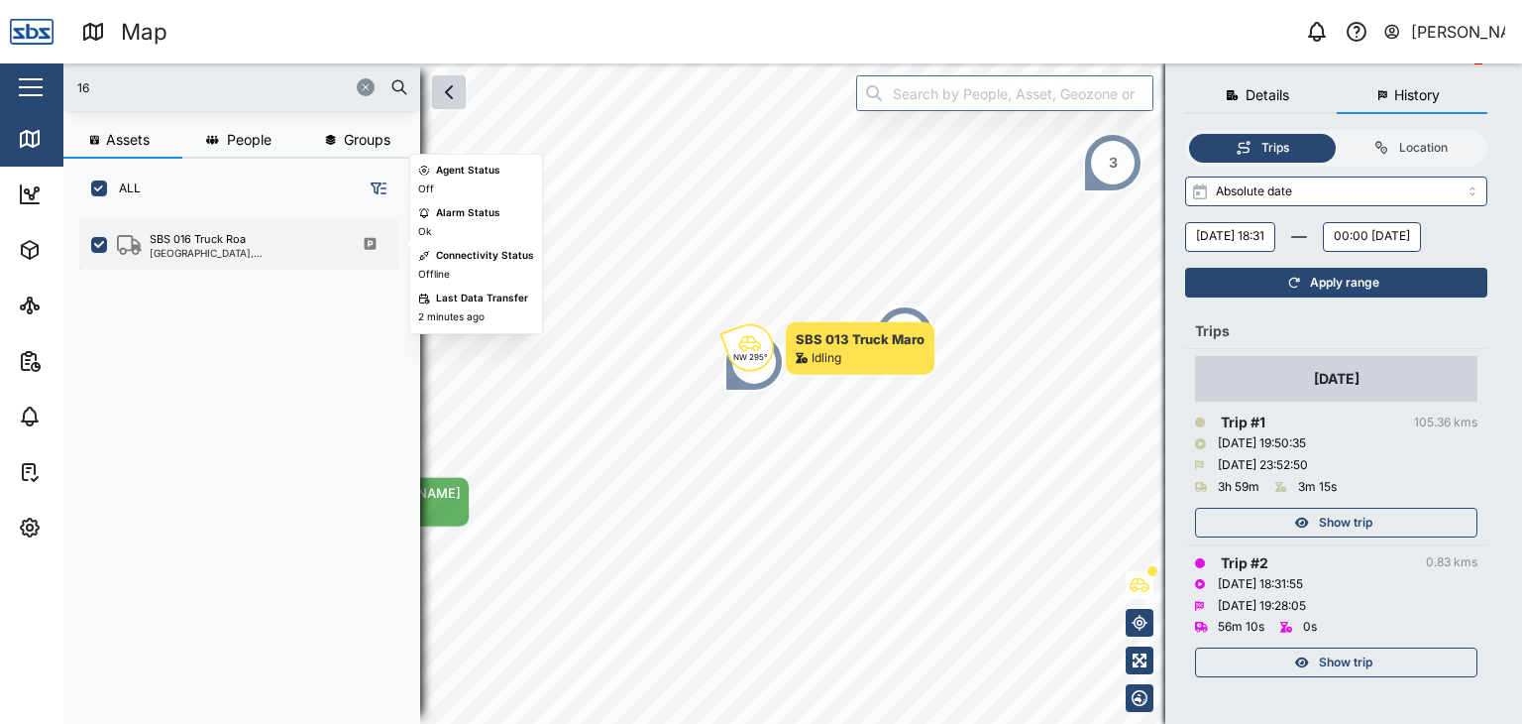
click at [186, 245] on div "SBS 016 Truck Roa" at bounding box center [198, 239] width 96 height 17
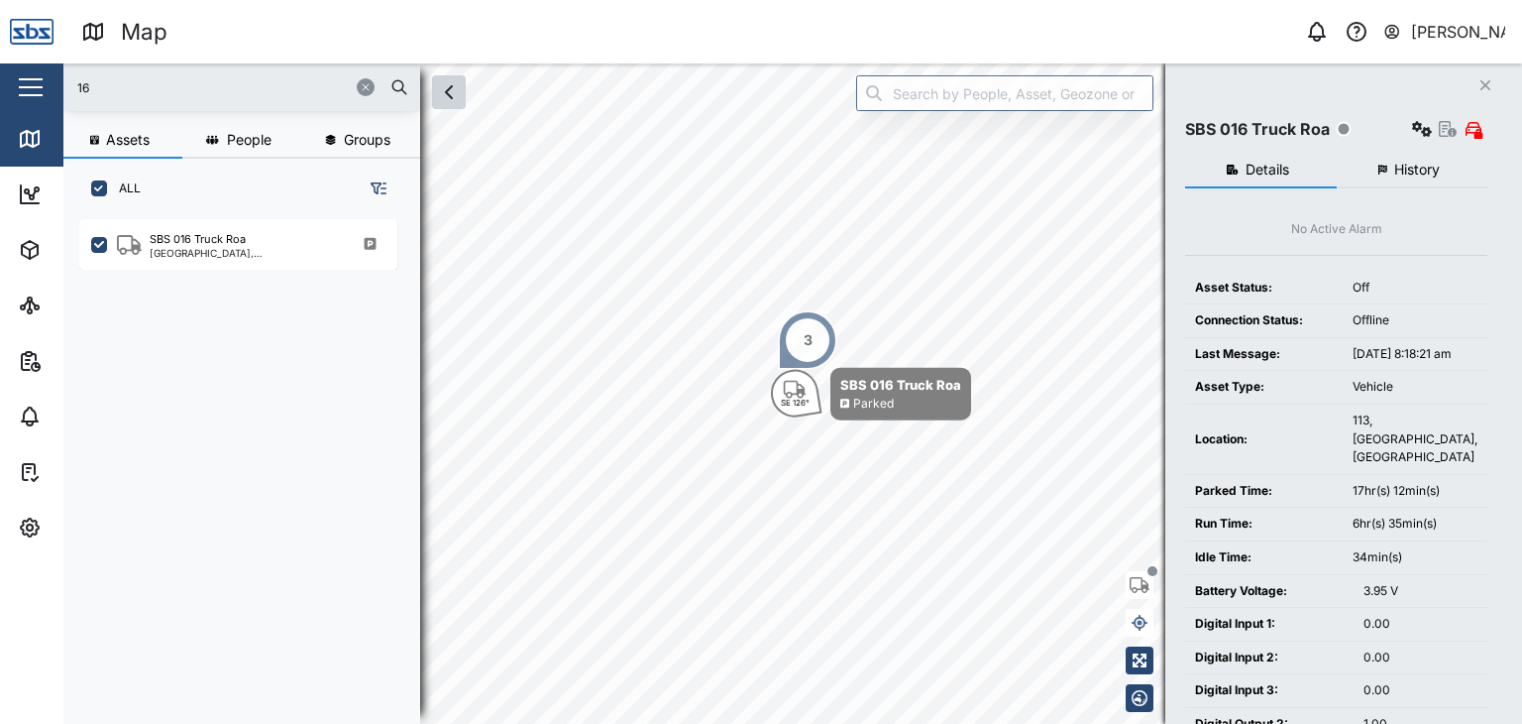
drag, startPoint x: 115, startPoint y: 90, endPoint x: 0, endPoint y: 96, distance: 115.1
click at [0, 96] on div "Map 0 [PERSON_NAME] Close Map Dashboard Assets ATS Camera Generator Personnel T…" at bounding box center [761, 362] width 1522 height 724
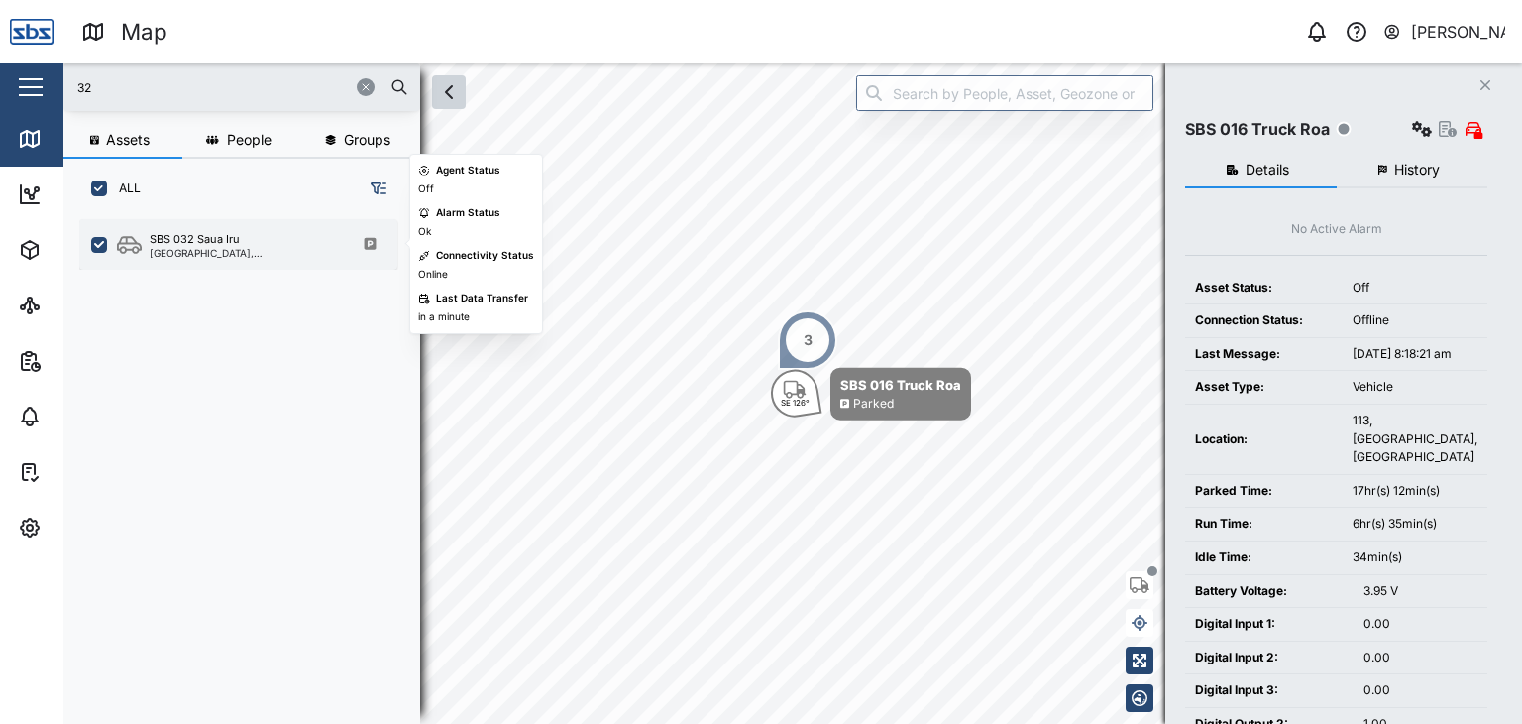
click at [211, 256] on div "[GEOGRAPHIC_DATA], [GEOGRAPHIC_DATA]" at bounding box center [244, 253] width 189 height 10
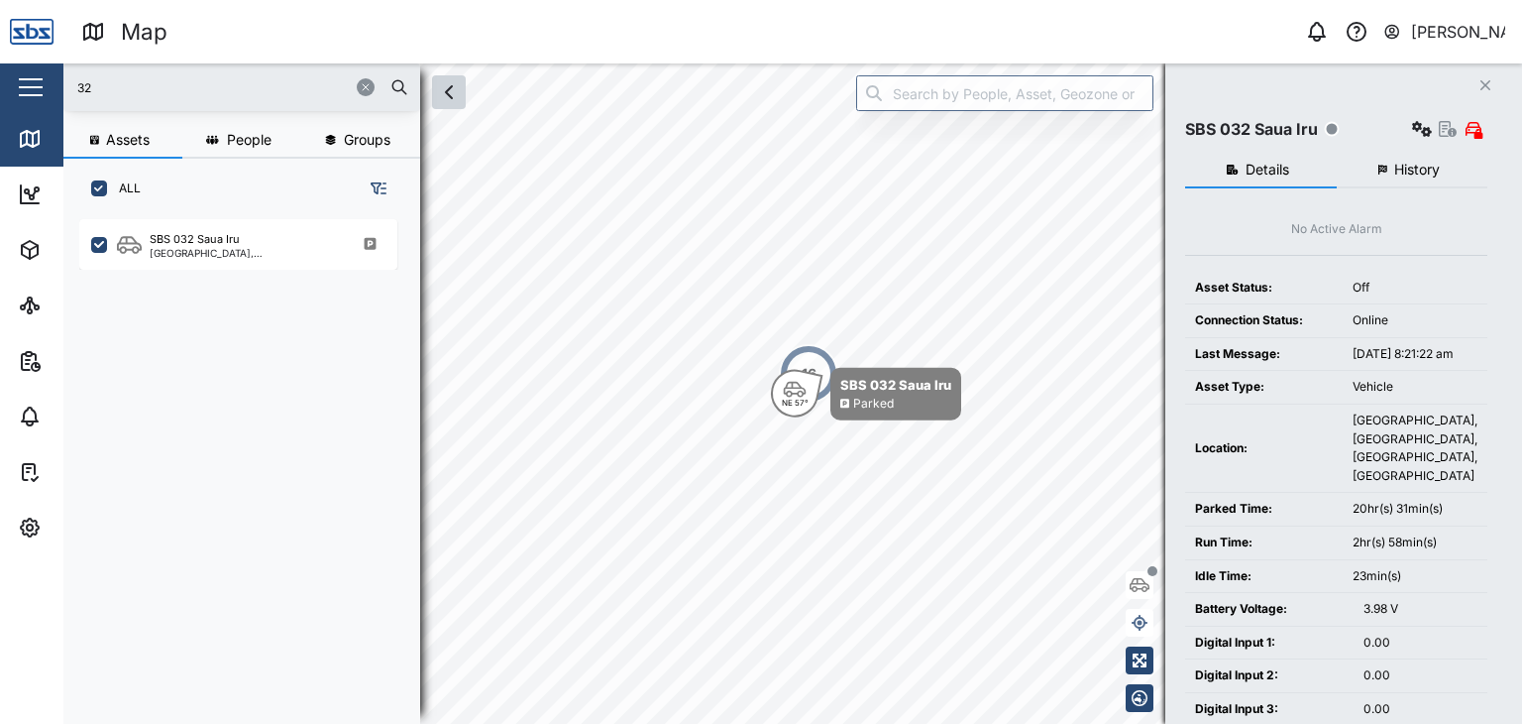
drag, startPoint x: 67, startPoint y: 92, endPoint x: 48, endPoint y: 96, distance: 20.2
click at [48, 96] on div "Map 0 [PERSON_NAME] Close Map Dashboard Assets ATS Camera Generator Personnel T…" at bounding box center [761, 362] width 1522 height 724
type input "29"
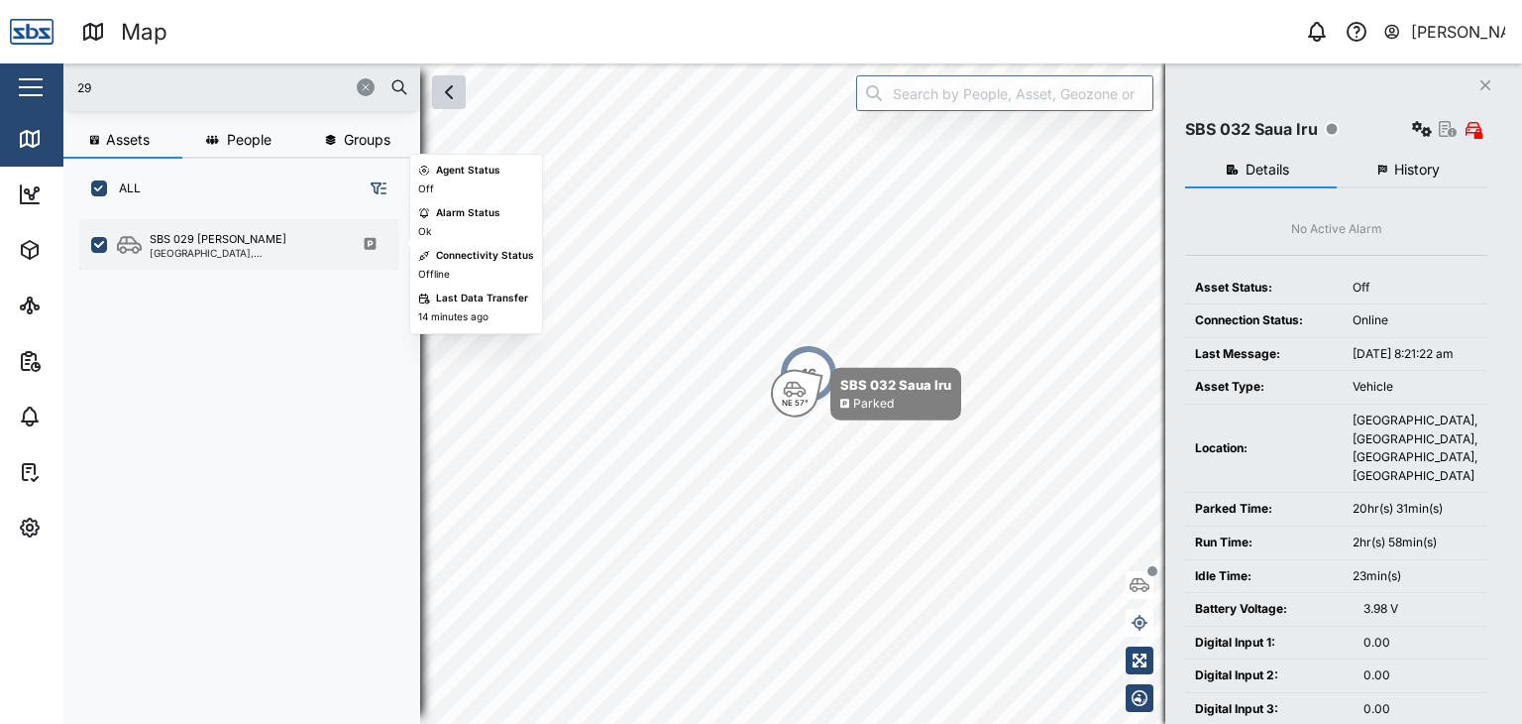
click at [224, 256] on div "[GEOGRAPHIC_DATA], [GEOGRAPHIC_DATA]" at bounding box center [244, 253] width 189 height 10
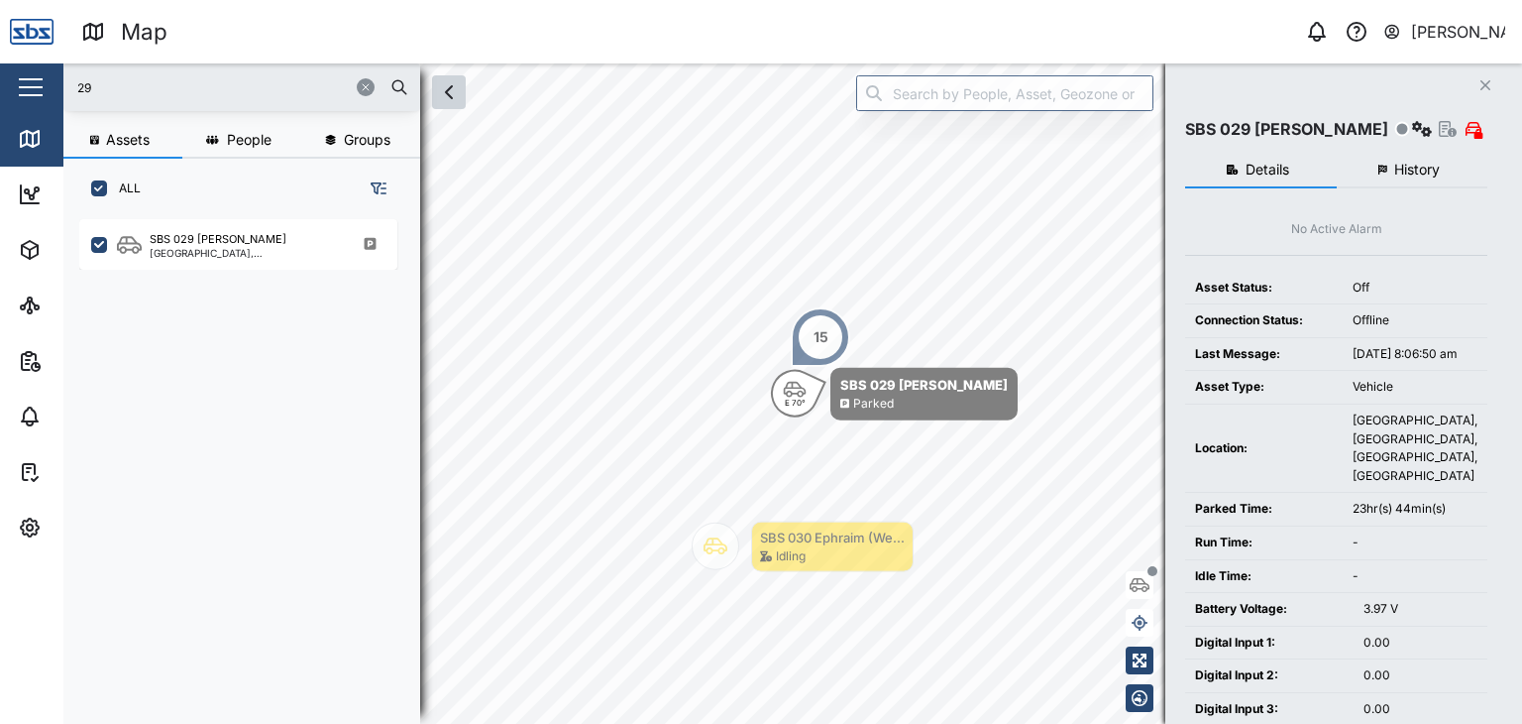
drag, startPoint x: 109, startPoint y: 76, endPoint x: 28, endPoint y: 81, distance: 81.4
click at [28, 81] on div "Map 0 [PERSON_NAME] Close Map Dashboard Assets ATS Camera Generator Personnel T…" at bounding box center [761, 362] width 1522 height 724
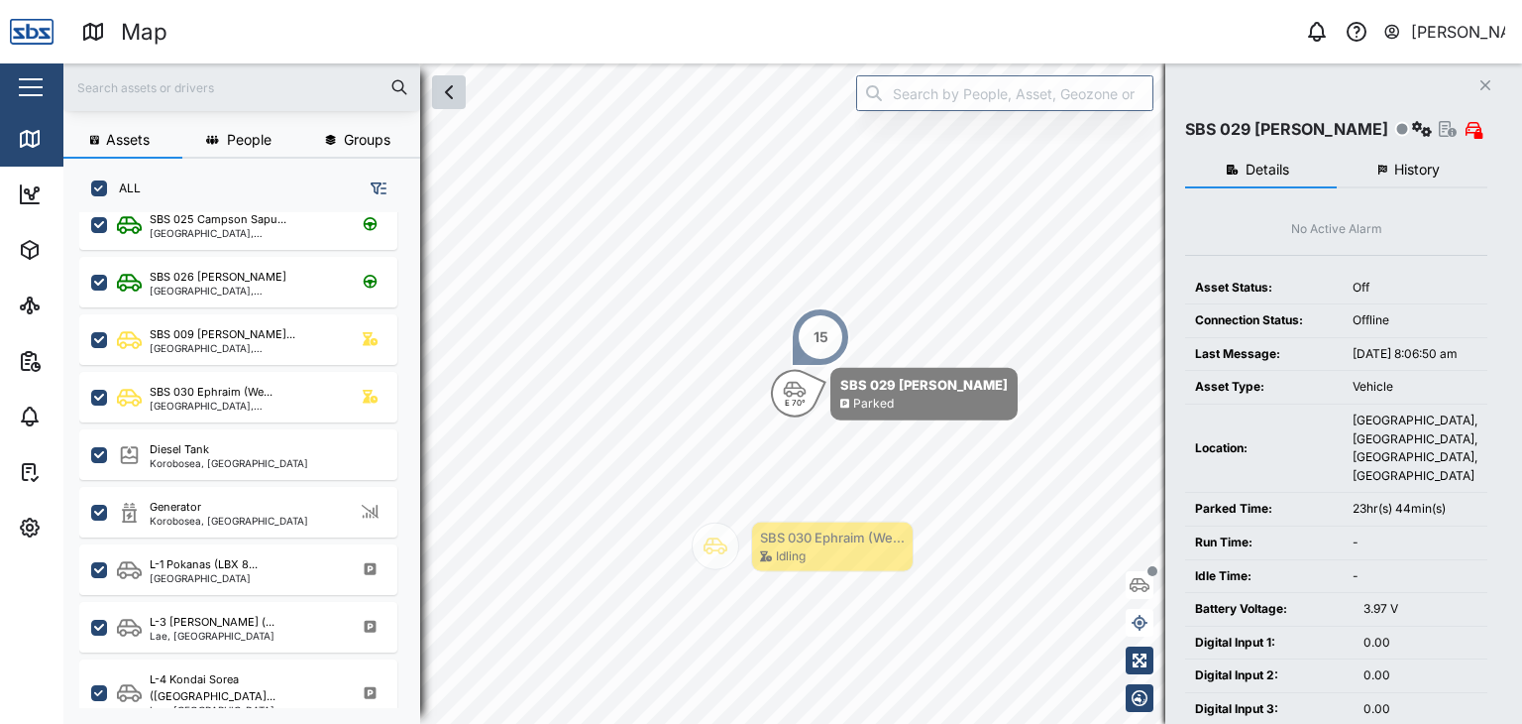
scroll to position [694, 0]
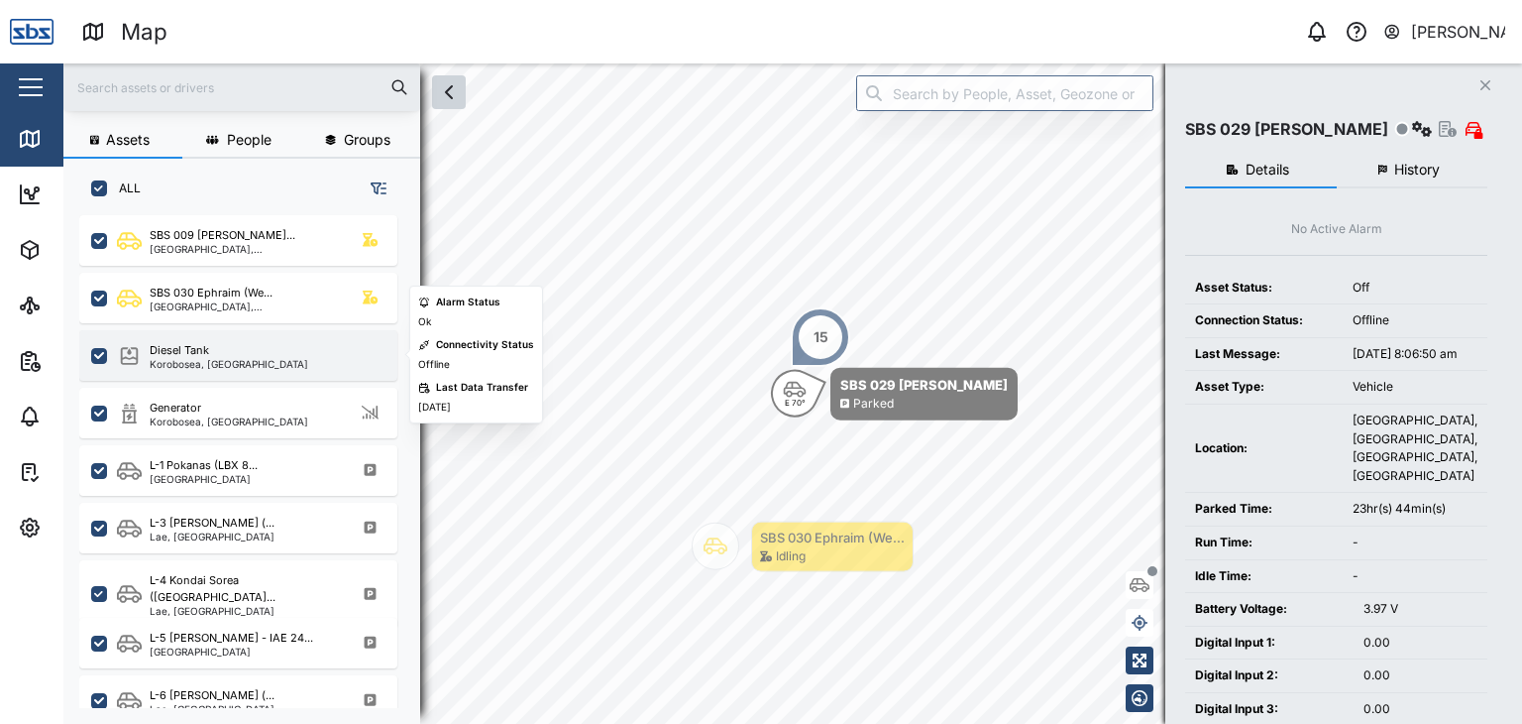
click at [194, 345] on div "Diesel Tank" at bounding box center [179, 350] width 59 height 17
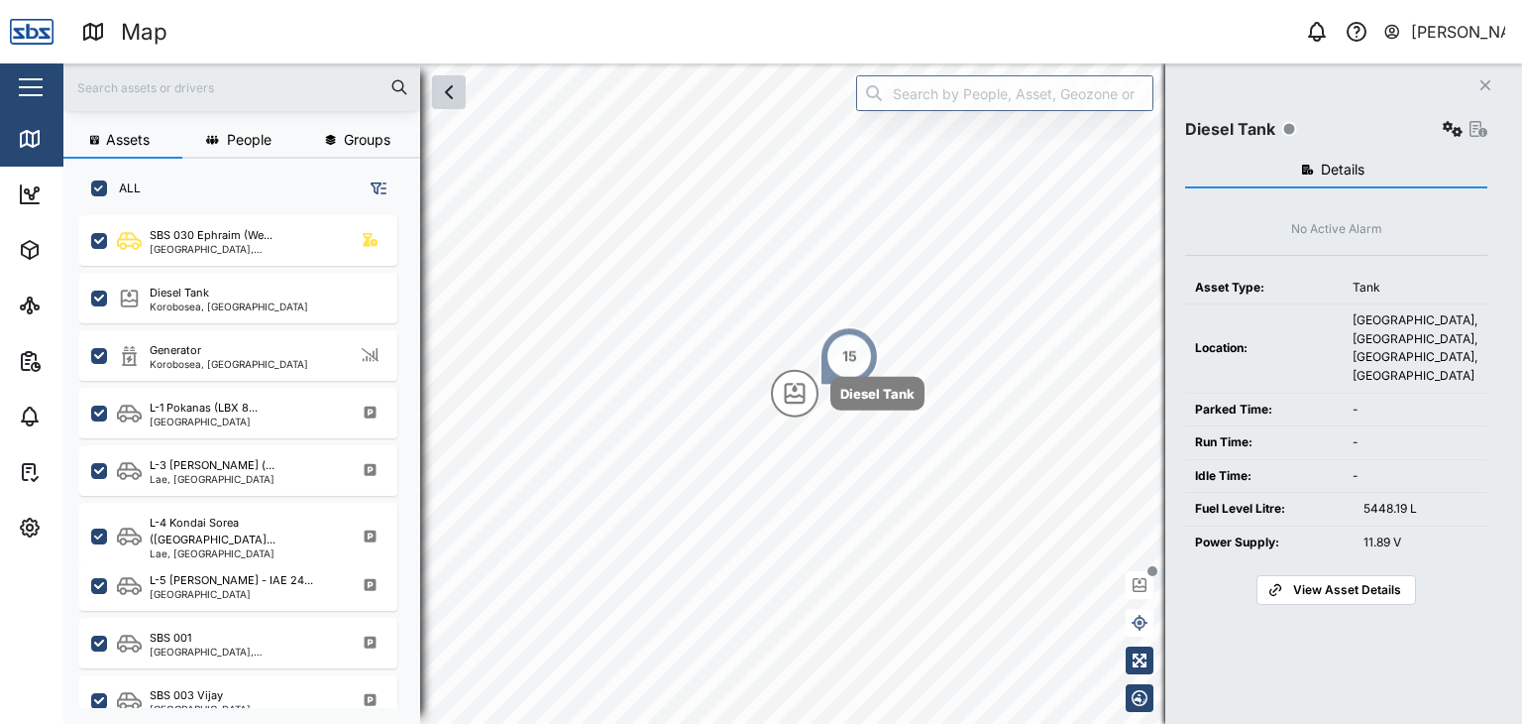
click at [116, 80] on input "text" at bounding box center [241, 87] width 333 height 30
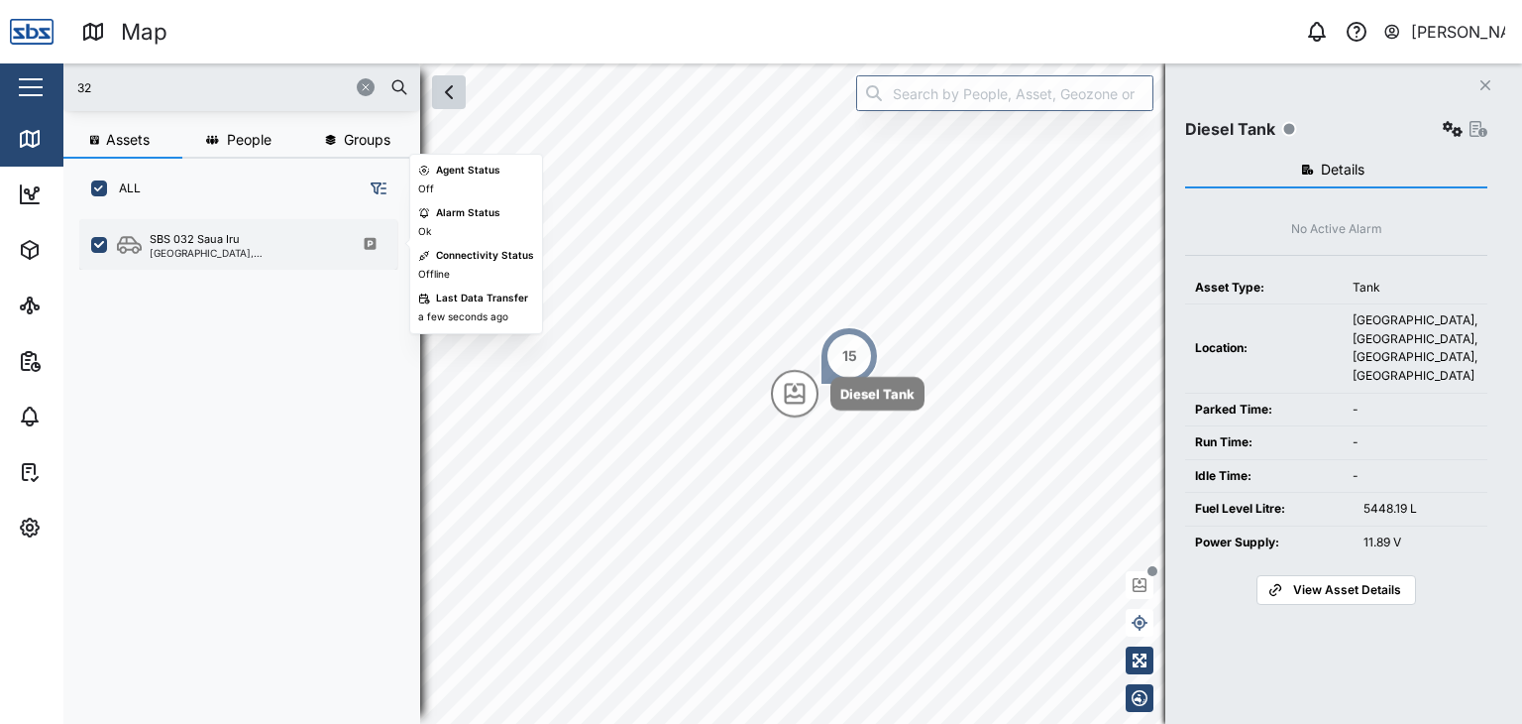
click at [262, 249] on div "[GEOGRAPHIC_DATA], [GEOGRAPHIC_DATA]" at bounding box center [244, 253] width 189 height 10
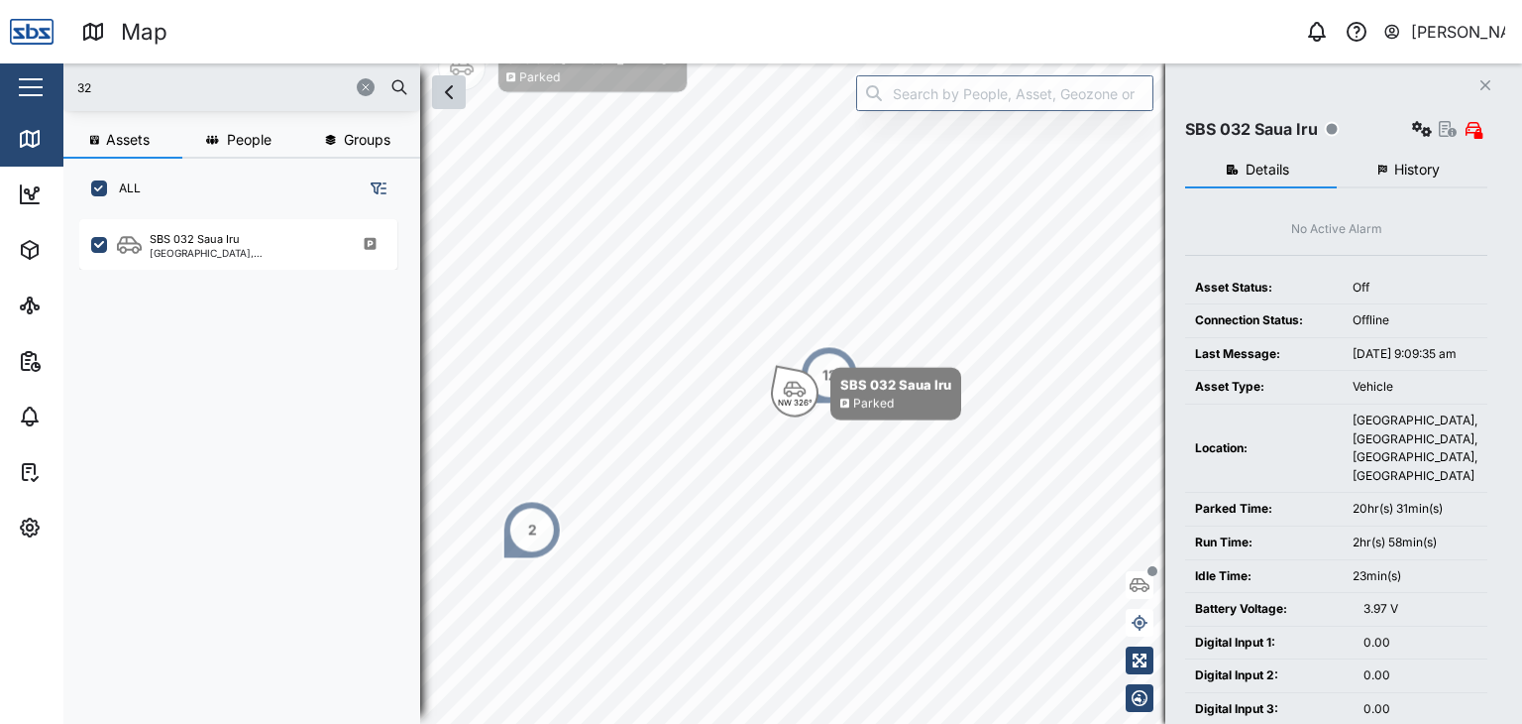
drag, startPoint x: 66, startPoint y: 89, endPoint x: 15, endPoint y: 84, distance: 51.8
click at [17, 87] on div "Map 0 [PERSON_NAME] Close Map Dashboard Assets ATS Camera Generator Personnel T…" at bounding box center [761, 362] width 1522 height 724
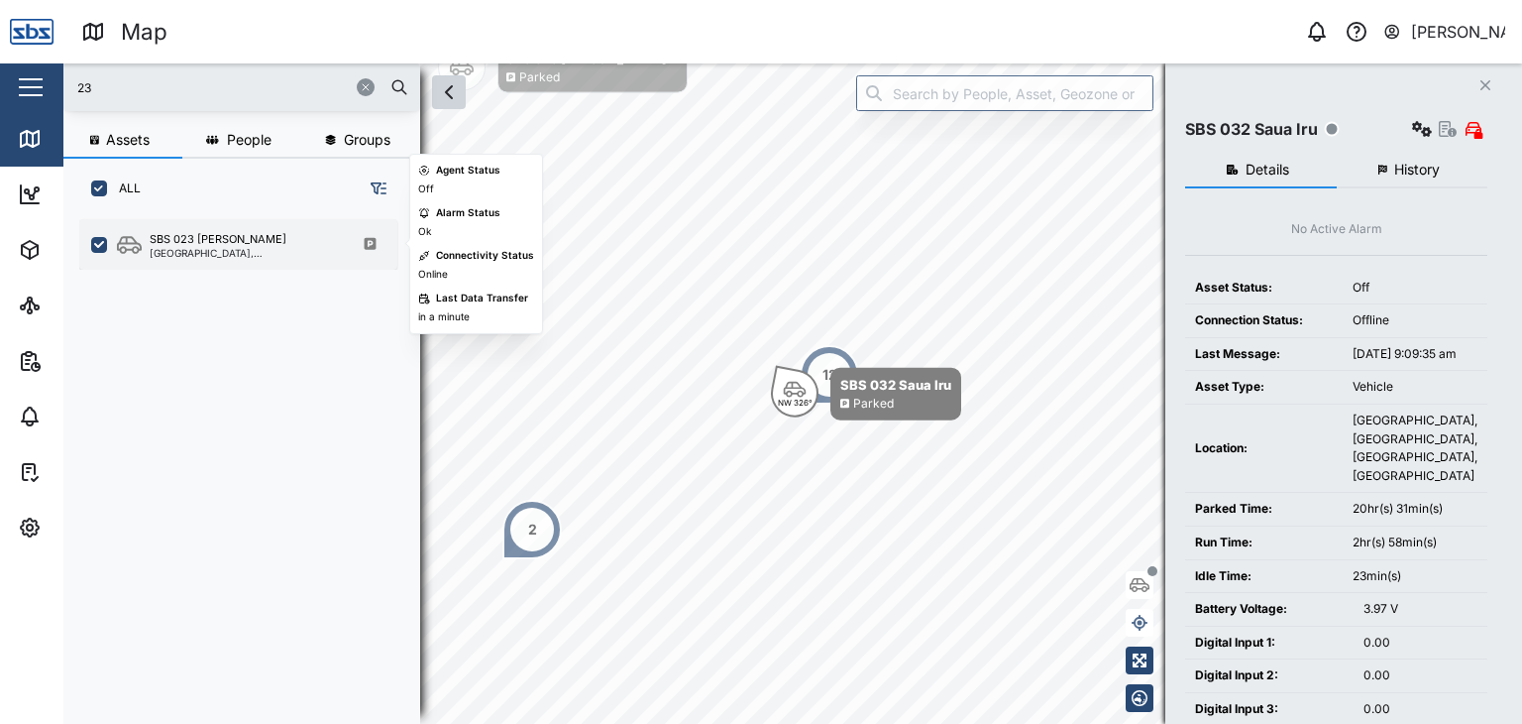
click at [202, 242] on div "SBS 023 [PERSON_NAME]" at bounding box center [218, 239] width 137 height 17
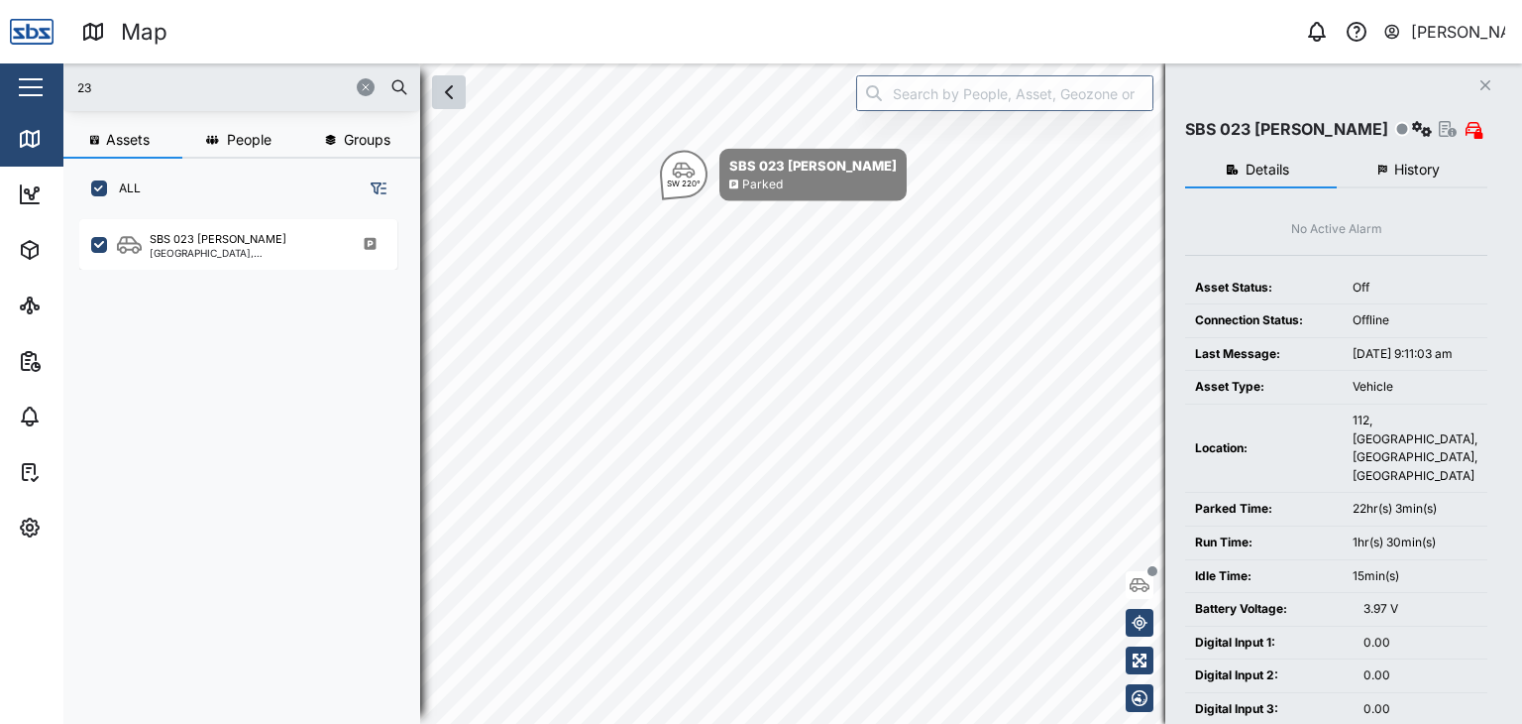
drag, startPoint x: 108, startPoint y: 81, endPoint x: 20, endPoint y: 84, distance: 88.3
click at [20, 84] on div "Map 0 [PERSON_NAME] Close Map Dashboard Assets ATS Camera Generator Personnel T…" at bounding box center [761, 362] width 1522 height 724
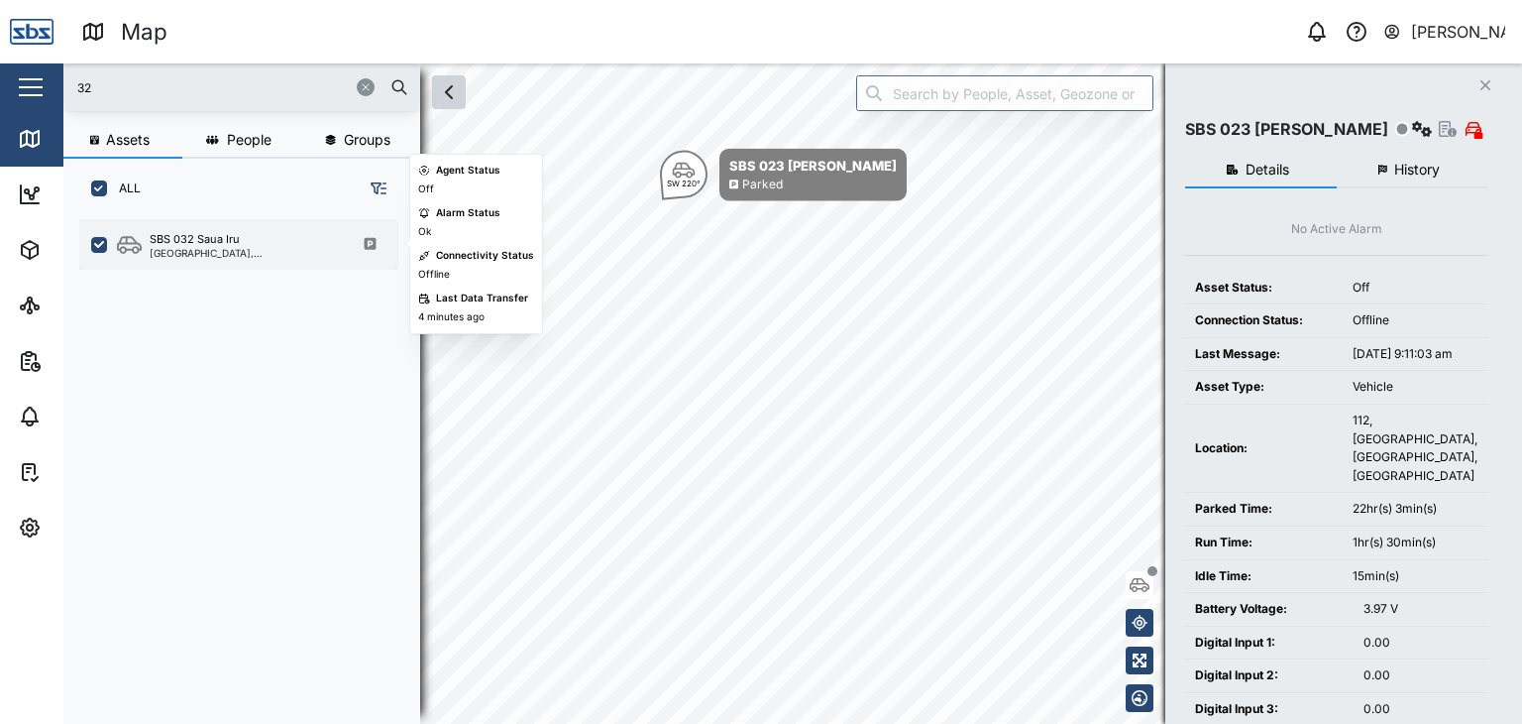
click at [215, 232] on div "SBS 032 Saua Iru" at bounding box center [195, 239] width 90 height 17
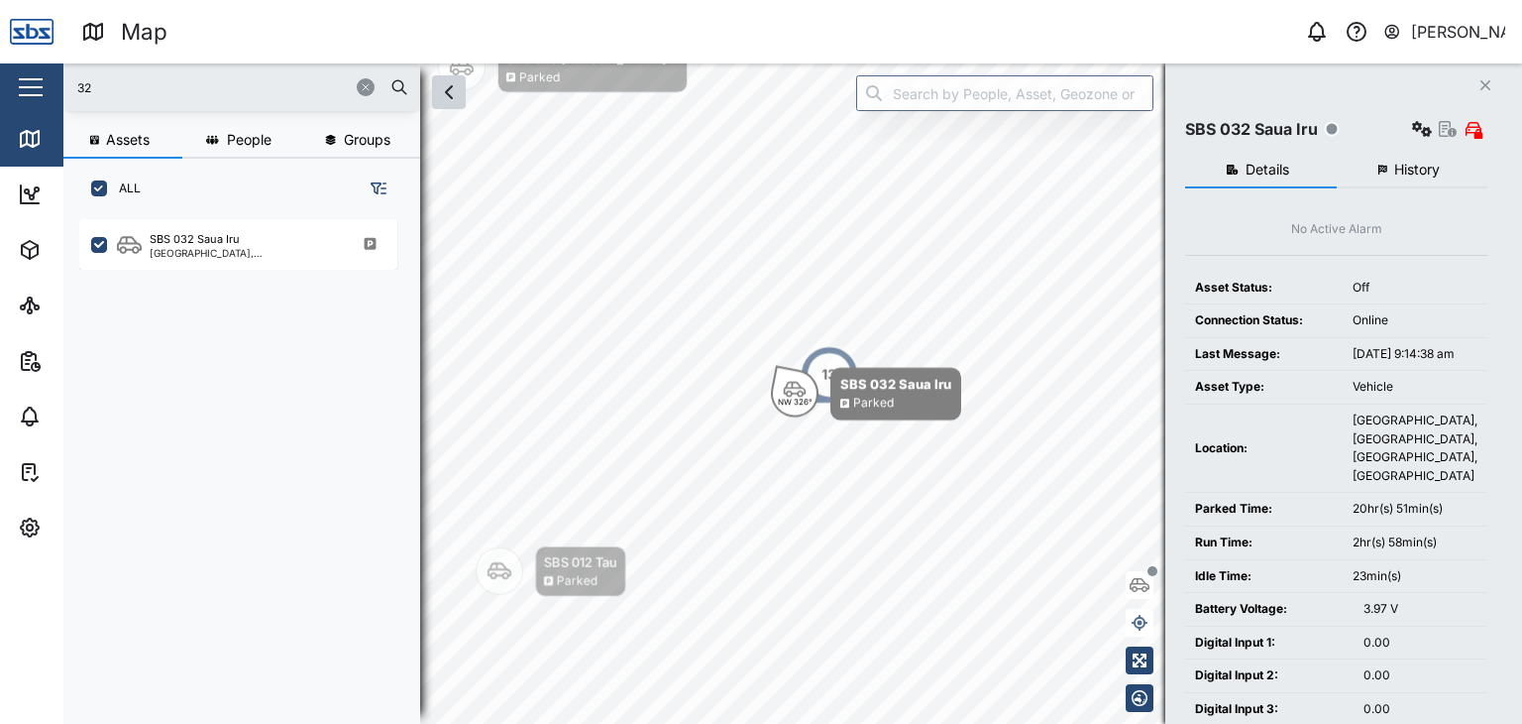
drag, startPoint x: 130, startPoint y: 88, endPoint x: 51, endPoint y: 91, distance: 79.3
click at [51, 91] on div "Map 0 [PERSON_NAME] Close Map Dashboard Assets ATS Camera Generator Personnel T…" at bounding box center [761, 362] width 1522 height 724
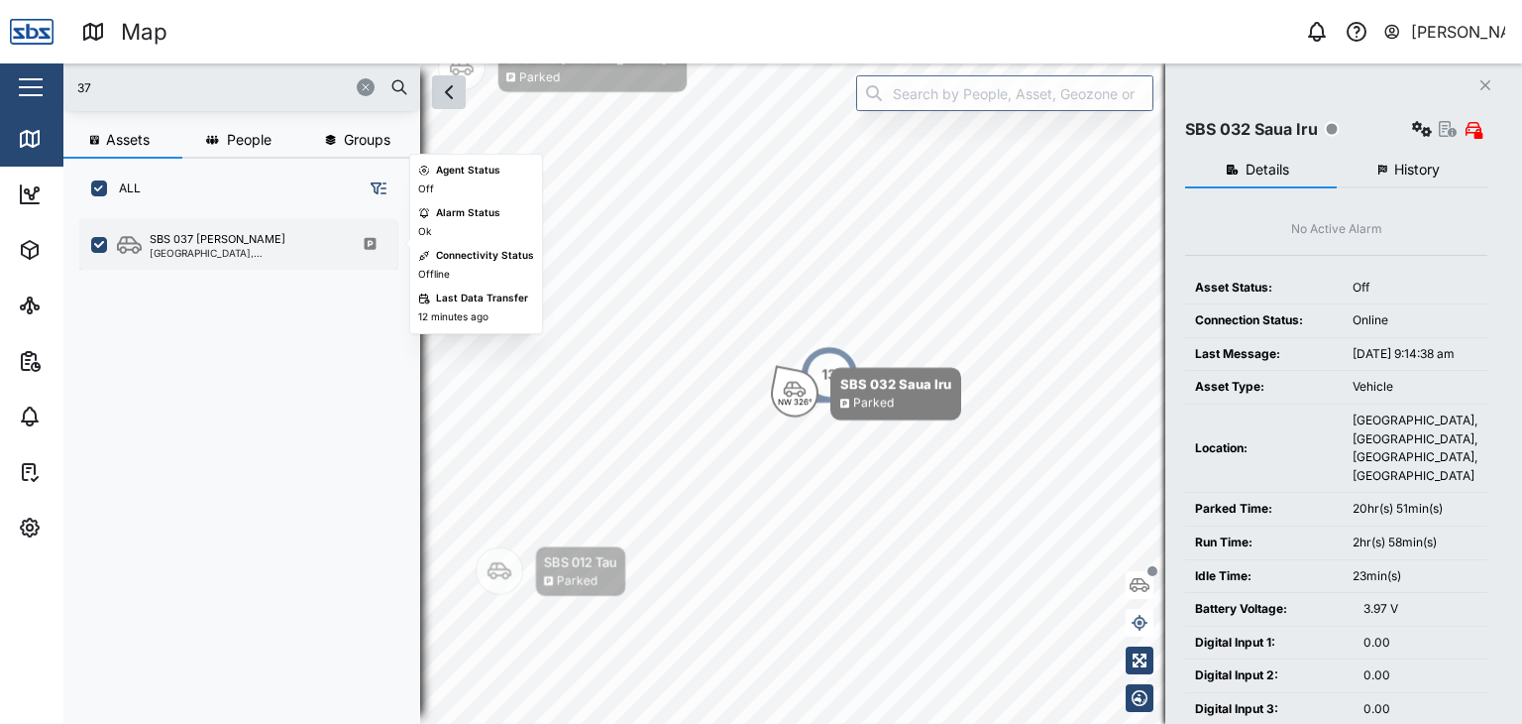
click at [225, 260] on div "SBS 037 [PERSON_NAME] [GEOGRAPHIC_DATA], [GEOGRAPHIC_DATA]" at bounding box center [238, 244] width 318 height 51
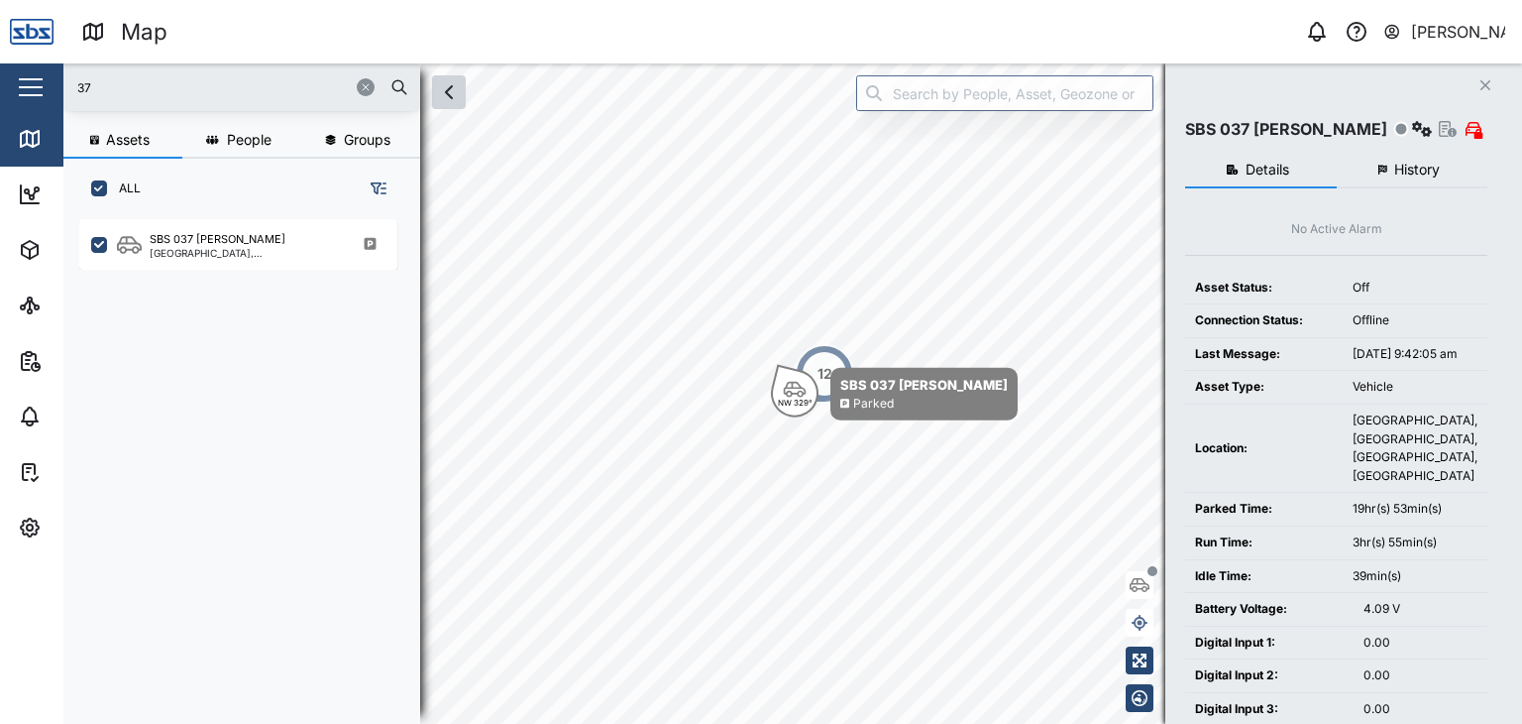
drag, startPoint x: 107, startPoint y: 84, endPoint x: 34, endPoint y: 87, distance: 73.4
click at [34, 87] on div "Map 0 [PERSON_NAME] Close Map Dashboard Assets ATS Camera Generator Personnel T…" at bounding box center [761, 362] width 1522 height 724
type input "2"
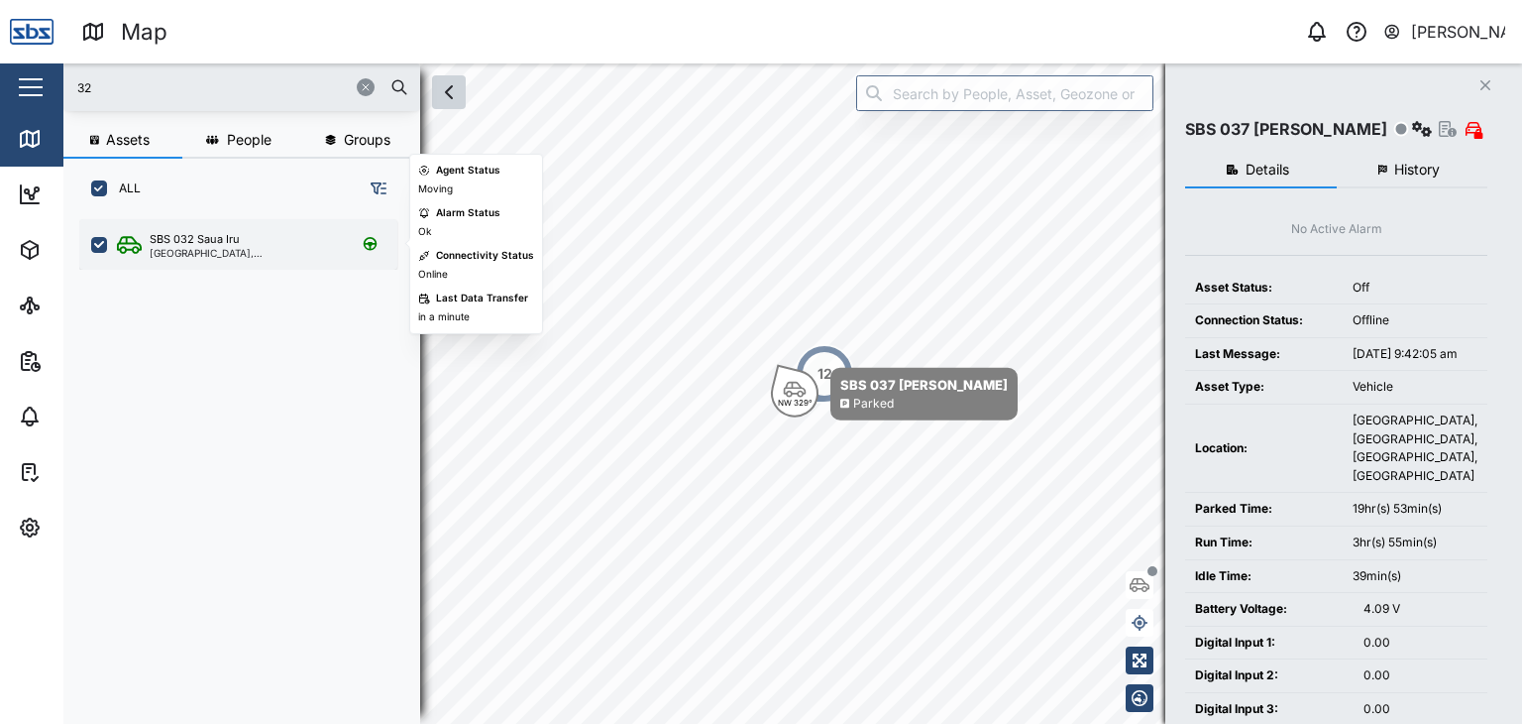
type input "32"
click at [224, 252] on div "[GEOGRAPHIC_DATA], [GEOGRAPHIC_DATA]" at bounding box center [244, 253] width 189 height 10
